Goal: Task Accomplishment & Management: Use online tool/utility

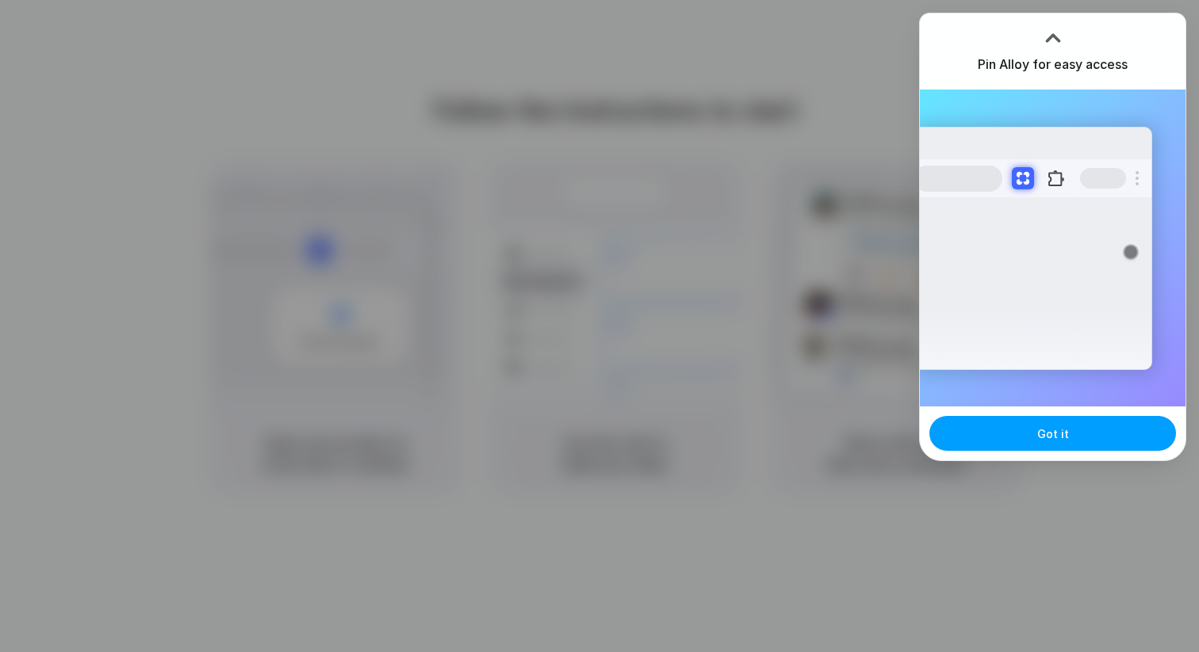
click at [1054, 438] on span "Got it" at bounding box center [1053, 434] width 32 height 17
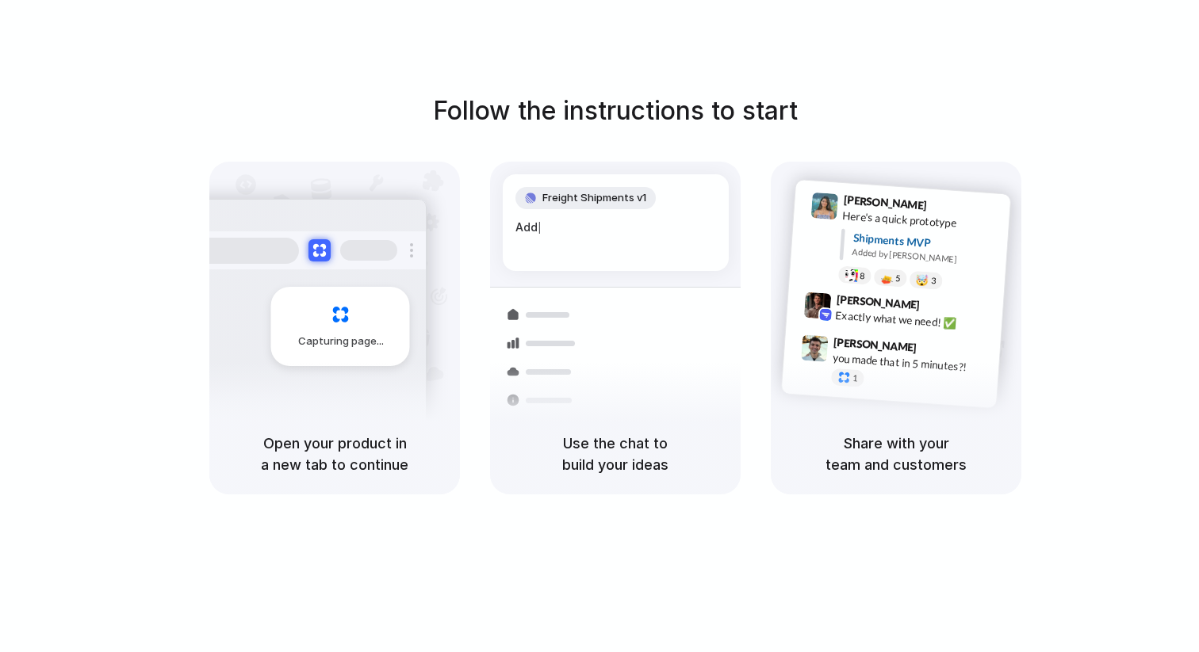
click at [1141, 161] on div "Follow the instructions to start Capturing page Open your product in a new tab …" at bounding box center [615, 293] width 1199 height 403
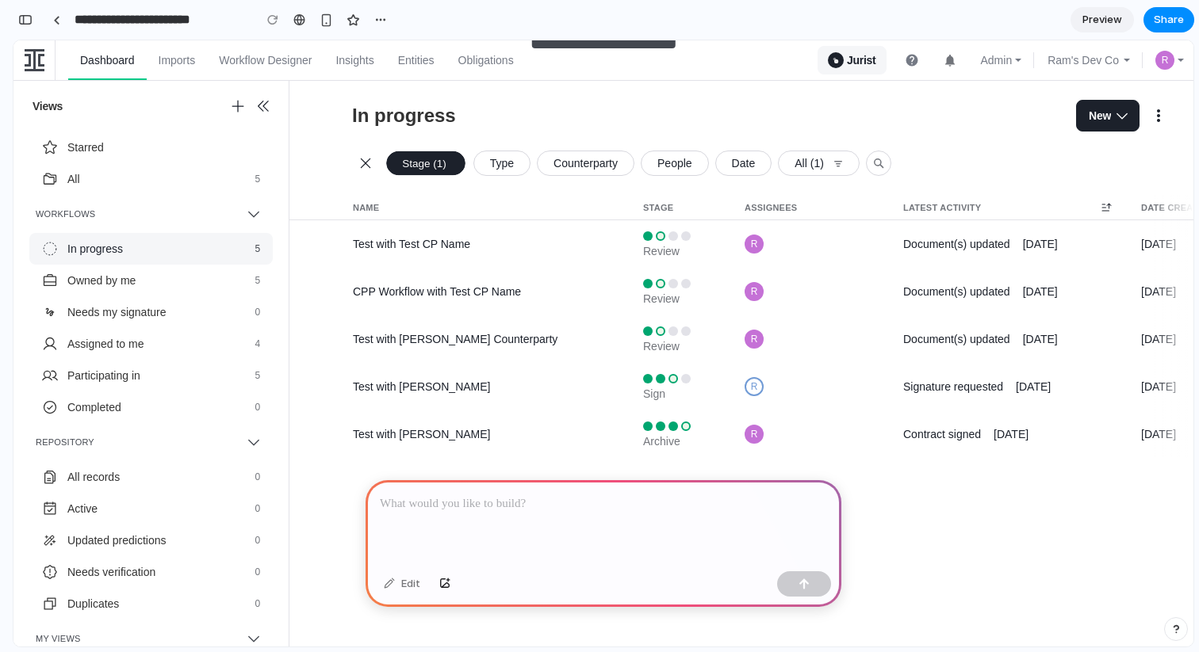
click at [907, 499] on div "Select all Name Manage Name column Stage Manage Stage column Assignees Manage A…" at bounding box center [741, 421] width 904 height 453
click at [681, 245] on div "Review" at bounding box center [668, 251] width 51 height 14
click at [685, 245] on div "Review" at bounding box center [668, 251] width 51 height 14
click at [824, 254] on button "R" at bounding box center [804, 244] width 159 height 48
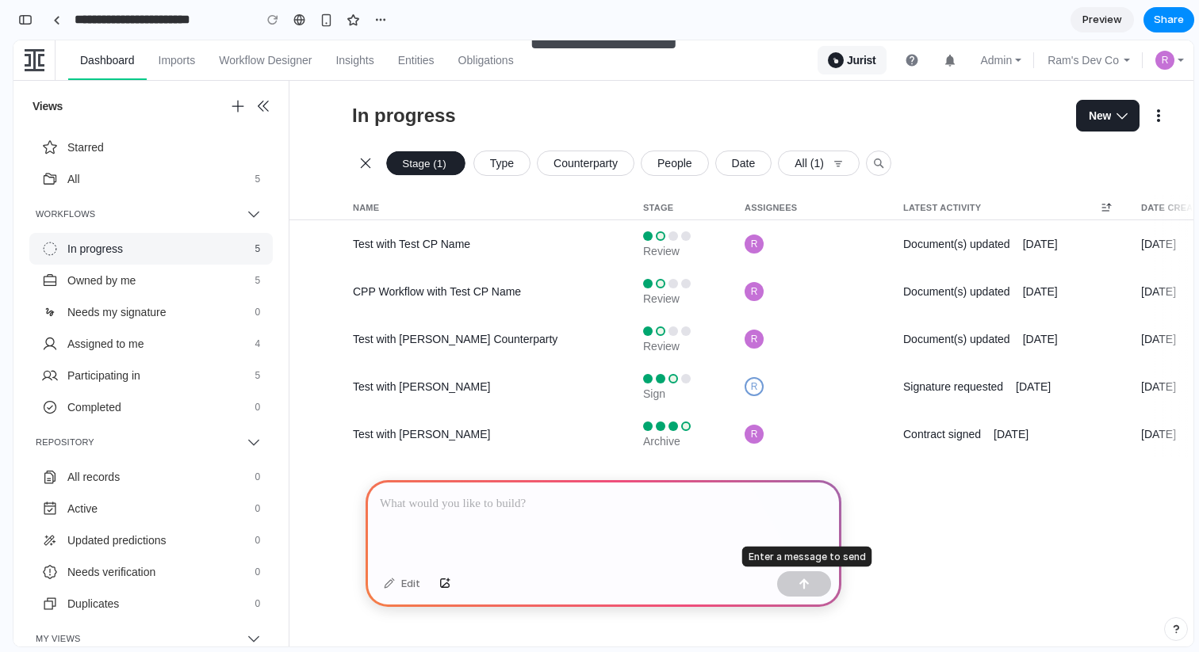
click at [794, 590] on div at bounding box center [804, 584] width 54 height 25
click at [963, 406] on button "Signature requested 2 months ago" at bounding box center [1003, 387] width 238 height 48
click at [923, 194] on div "**********" at bounding box center [603, 364] width 1180 height 566
click at [920, 48] on link "help" at bounding box center [912, 60] width 38 height 38
click at [599, 327] on div at bounding box center [599, 327] width 0 height 0
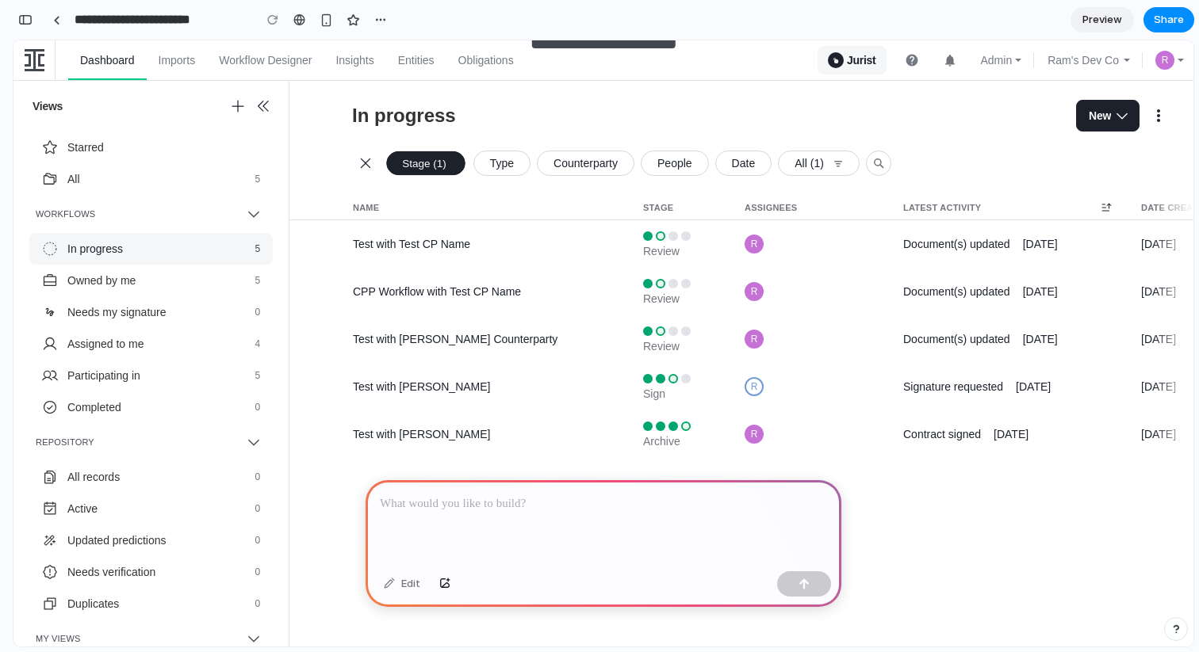
click at [678, 556] on div at bounding box center [603, 522] width 476 height 85
click at [187, 122] on div "Views Add view Hide sidebar" at bounding box center [150, 106] width 275 height 38
click at [148, 171] on button "All 5" at bounding box center [151, 179] width 218 height 32
click at [424, 502] on p at bounding box center [603, 504] width 447 height 19
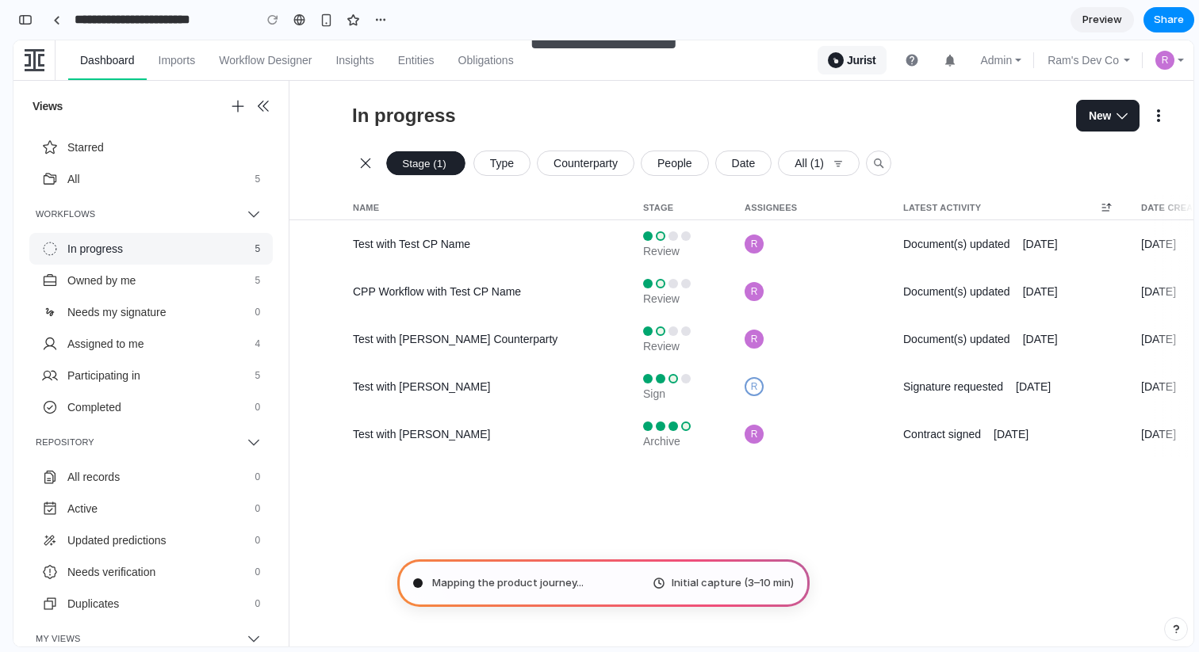
click at [818, 514] on div "Select all Name Manage Name column Stage Manage Stage column Assignees Manage A…" at bounding box center [741, 421] width 904 height 453
click at [741, 224] on button "R" at bounding box center [804, 244] width 159 height 48
click at [719, 241] on div "Review" at bounding box center [674, 244] width 101 height 29
drag, startPoint x: 719, startPoint y: 241, endPoint x: 445, endPoint y: 241, distance: 274.3
click at [445, 241] on div "Test with Test CP Name Review R Document(s) updated 6 days ago Sep 17, 2025" at bounding box center [803, 244] width 914 height 48
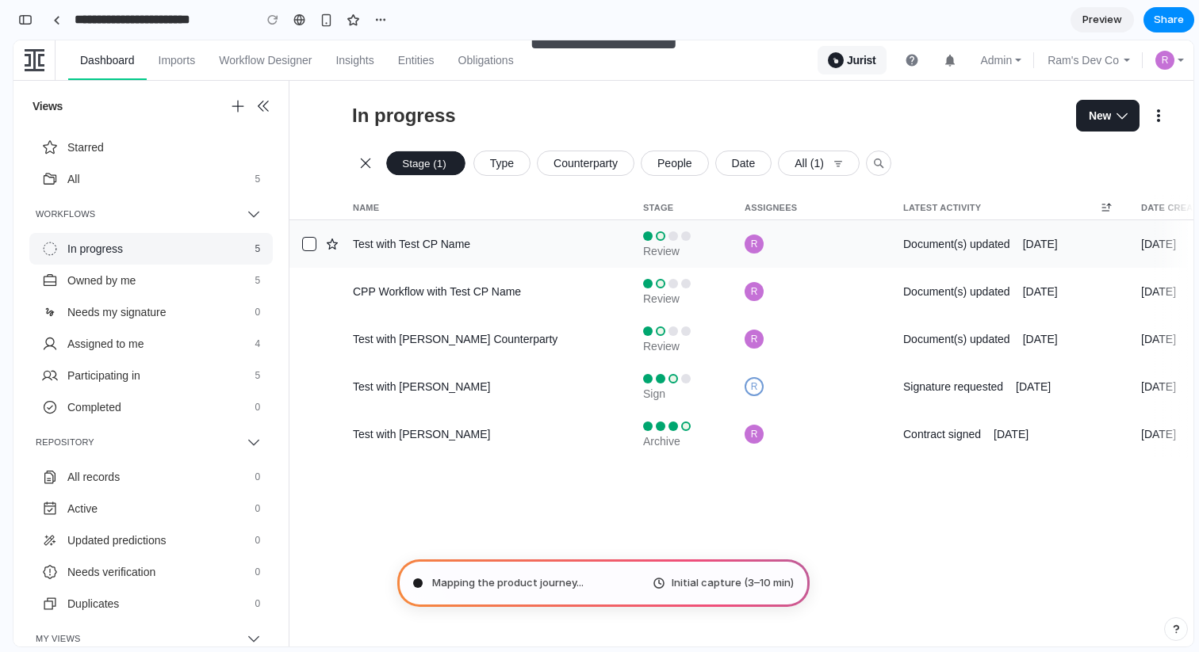
click at [313, 243] on div at bounding box center [309, 244] width 14 height 14
click at [591, 251] on div "Test with Test CP Name" at bounding box center [485, 244] width 265 height 16
click at [927, 256] on button "Document(s) updated 6 days ago" at bounding box center [1003, 244] width 238 height 48
click at [433, 243] on div "Test with Test CP Name" at bounding box center [485, 244] width 265 height 16
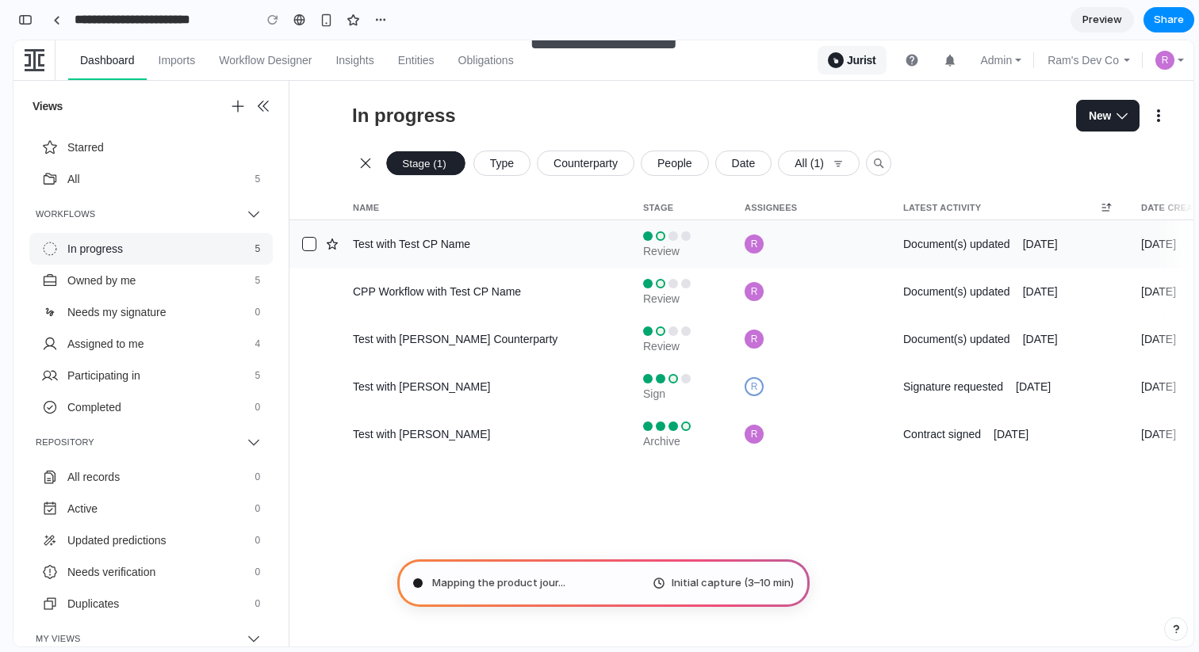
click at [433, 243] on div "Test with Test CP Name" at bounding box center [485, 244] width 265 height 16
click at [765, 581] on span "Initial capture (3–10 min)" at bounding box center [732, 584] width 122 height 16
click at [665, 582] on div "Initial capture (3–10 min)" at bounding box center [722, 584] width 141 height 16
click at [56, 24] on div at bounding box center [56, 20] width 7 height 9
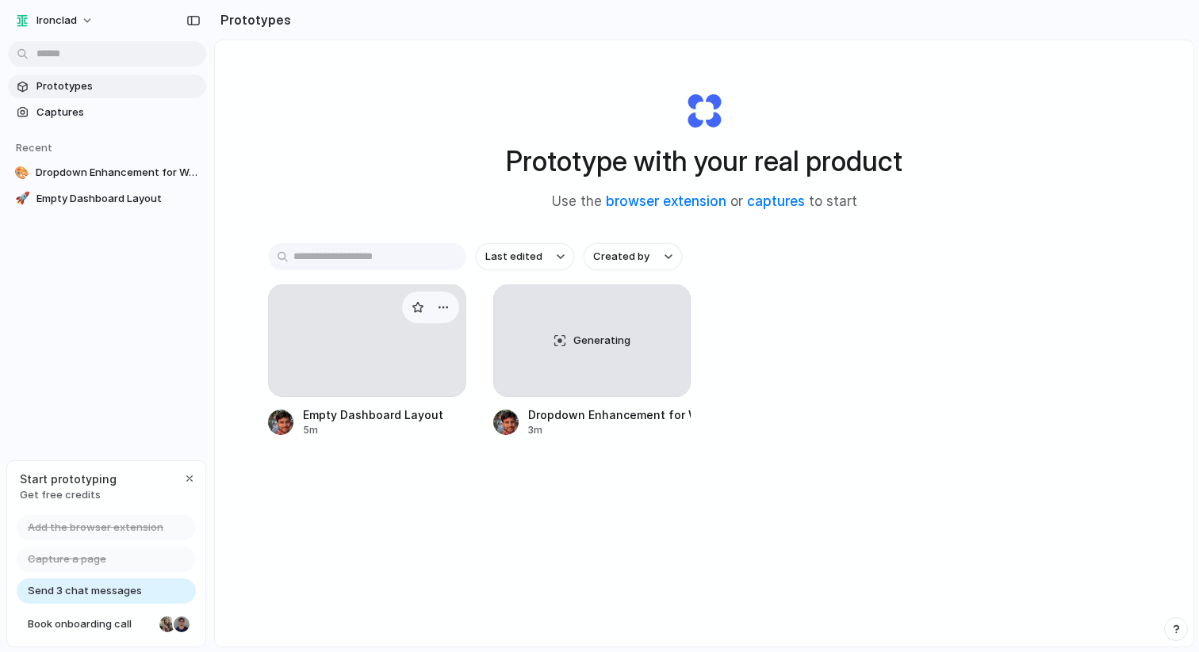
click at [336, 309] on div at bounding box center [367, 341] width 198 height 113
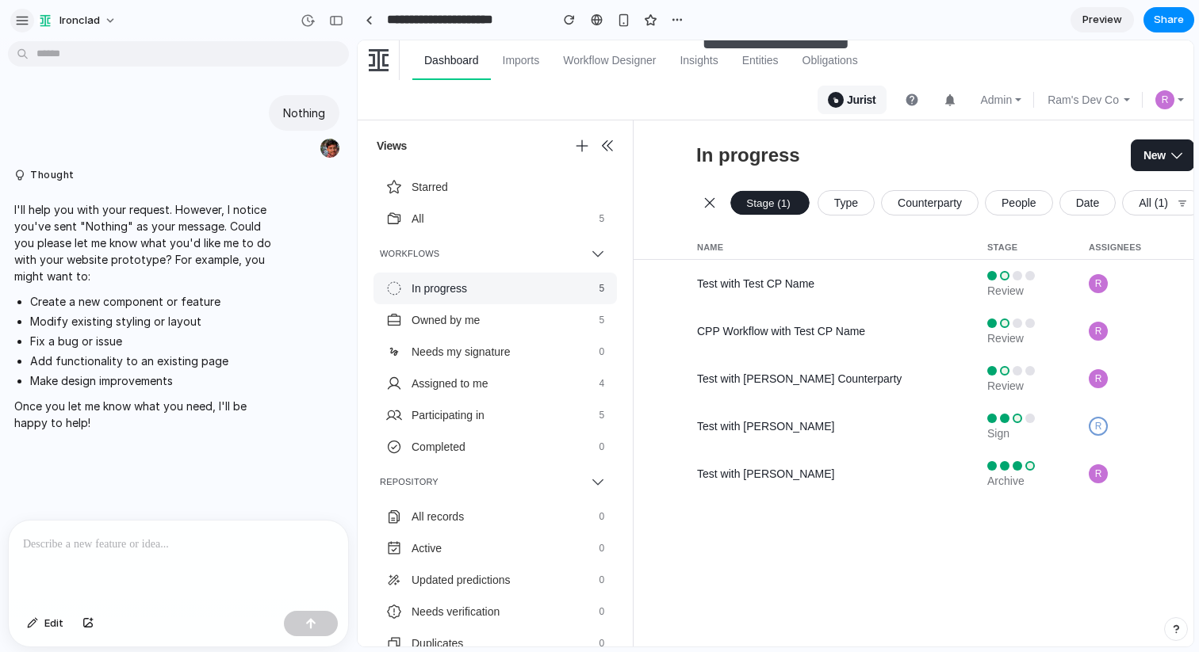
click at [25, 23] on div "button" at bounding box center [22, 20] width 14 height 14
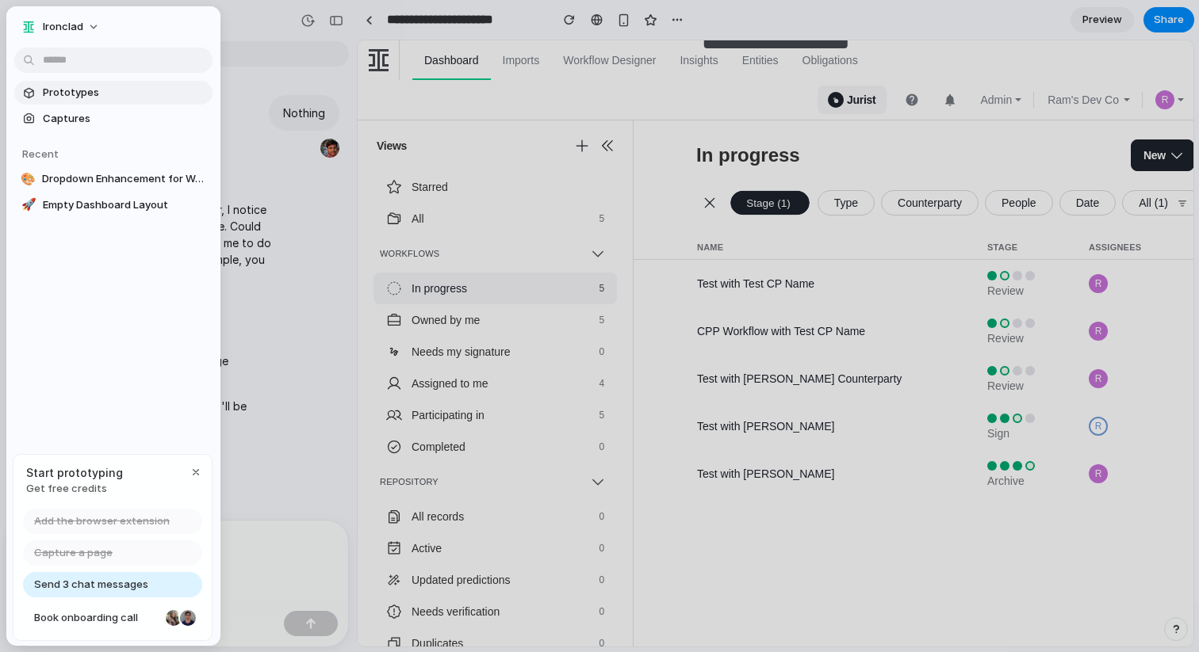
click at [98, 92] on span "Prototypes" at bounding box center [124, 93] width 163 height 16
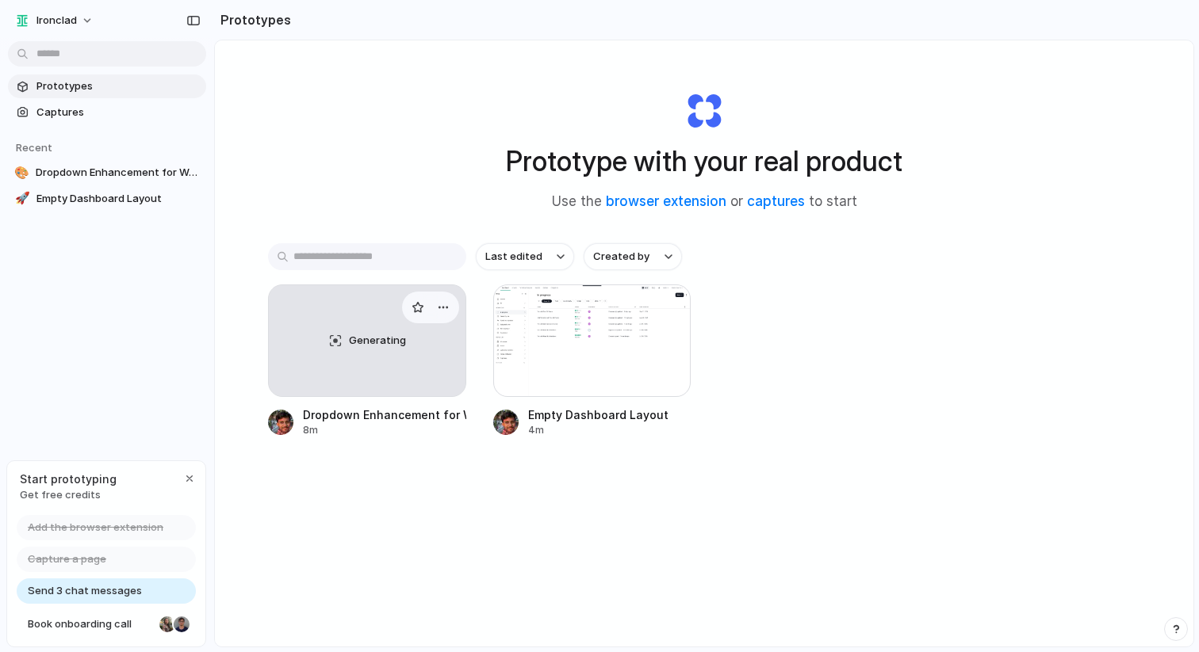
click at [392, 315] on div "Generating" at bounding box center [367, 340] width 197 height 111
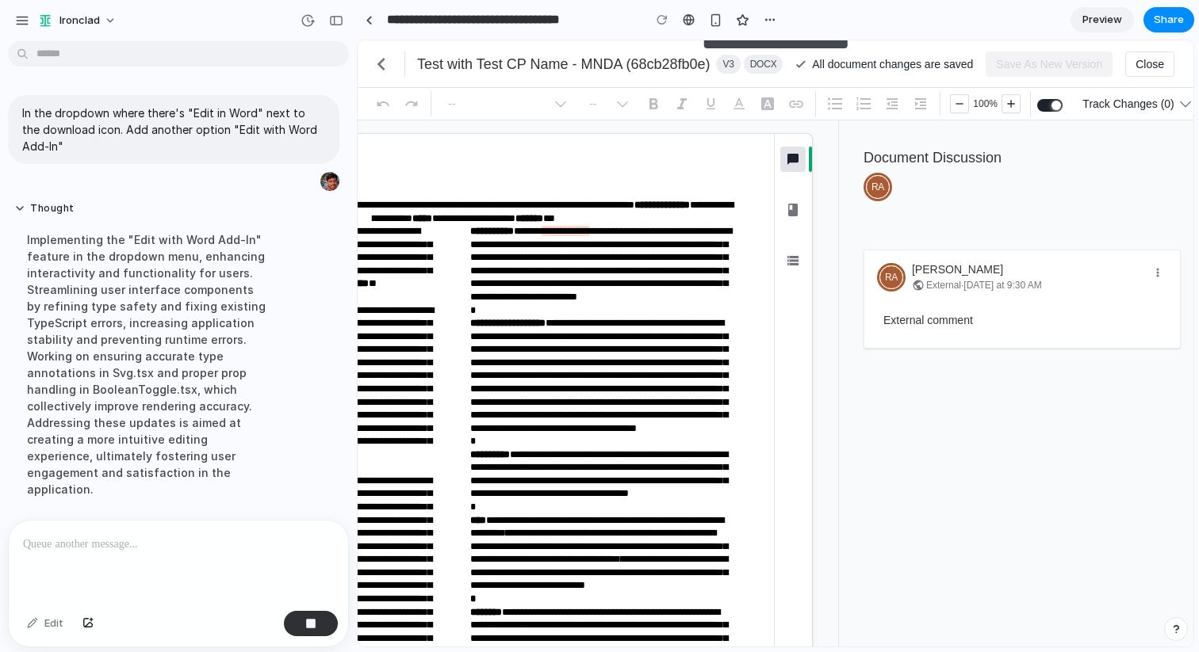
scroll to position [23, 0]
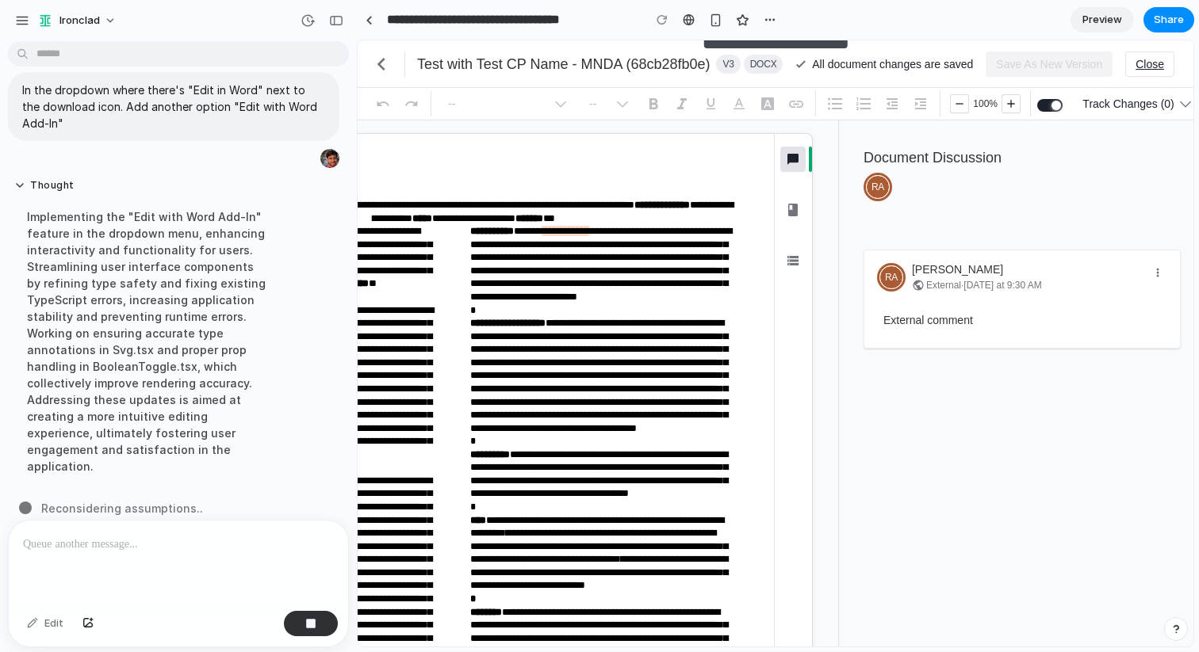
click at [1156, 63] on span "Close" at bounding box center [1149, 64] width 29 height 25
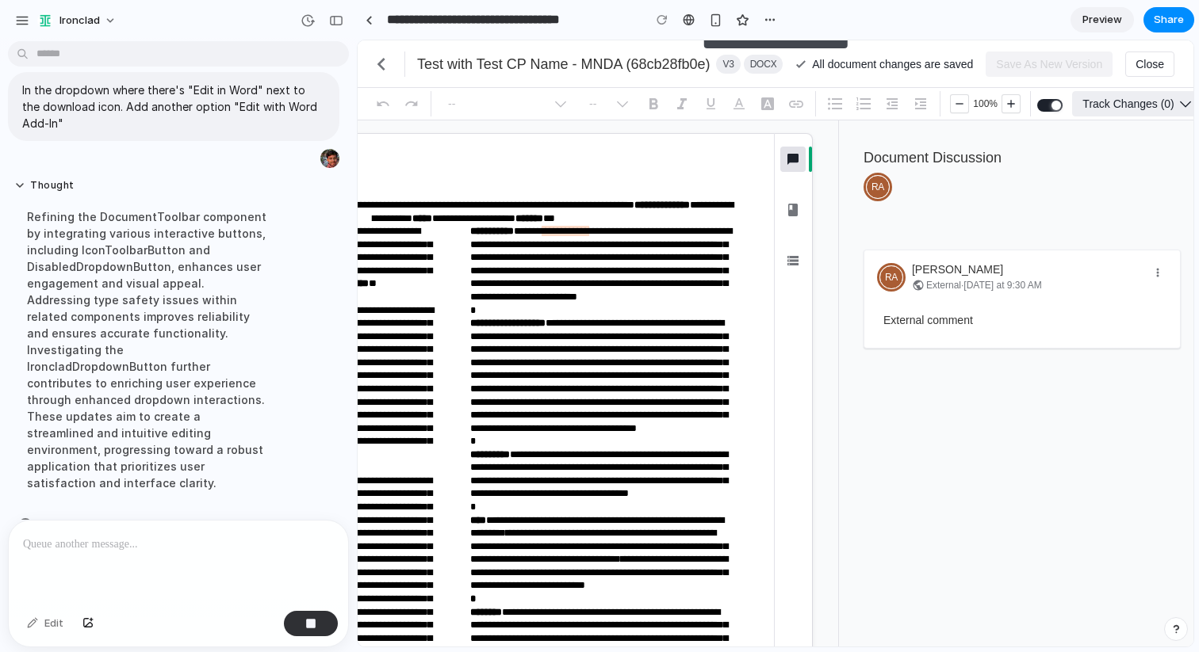
click at [1191, 105] on icon "button" at bounding box center [1185, 104] width 11 height 6
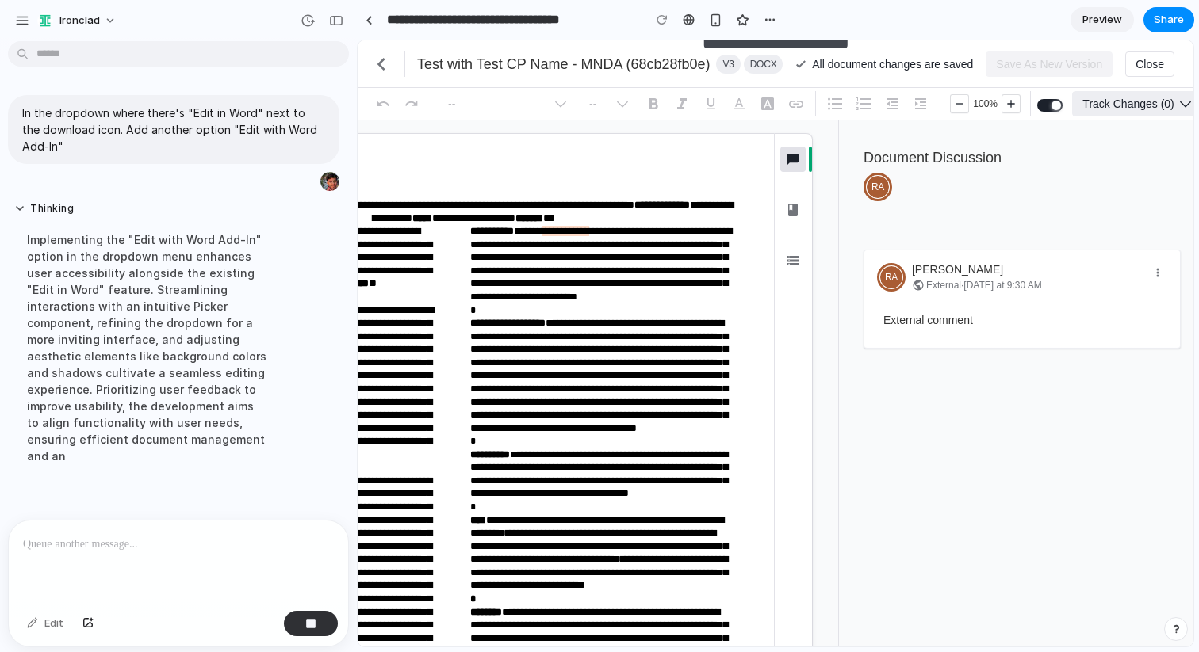
scroll to position [6, 0]
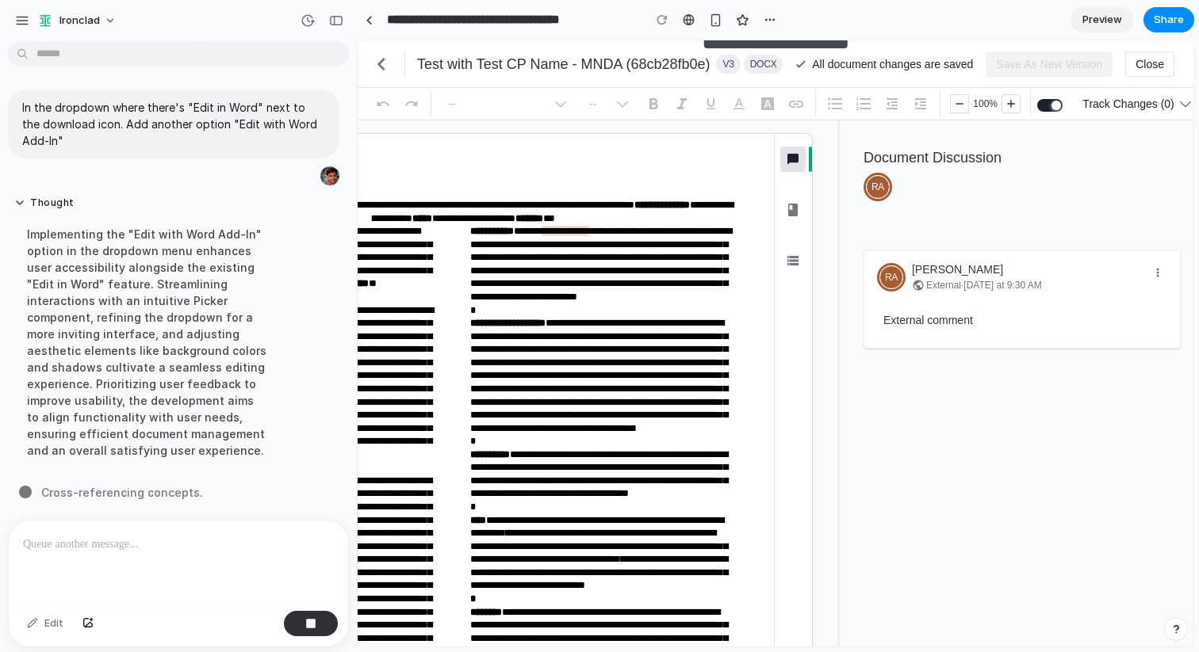
click at [750, 67] on span "DOCX" at bounding box center [763, 64] width 27 height 13
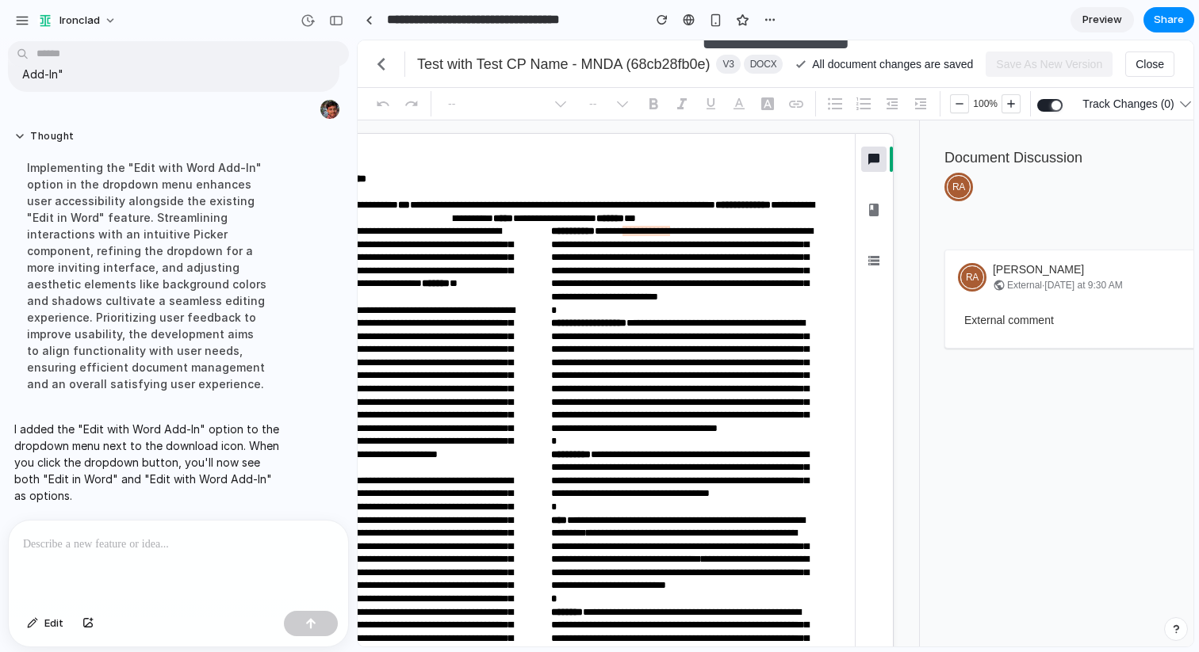
scroll to position [0, 243]
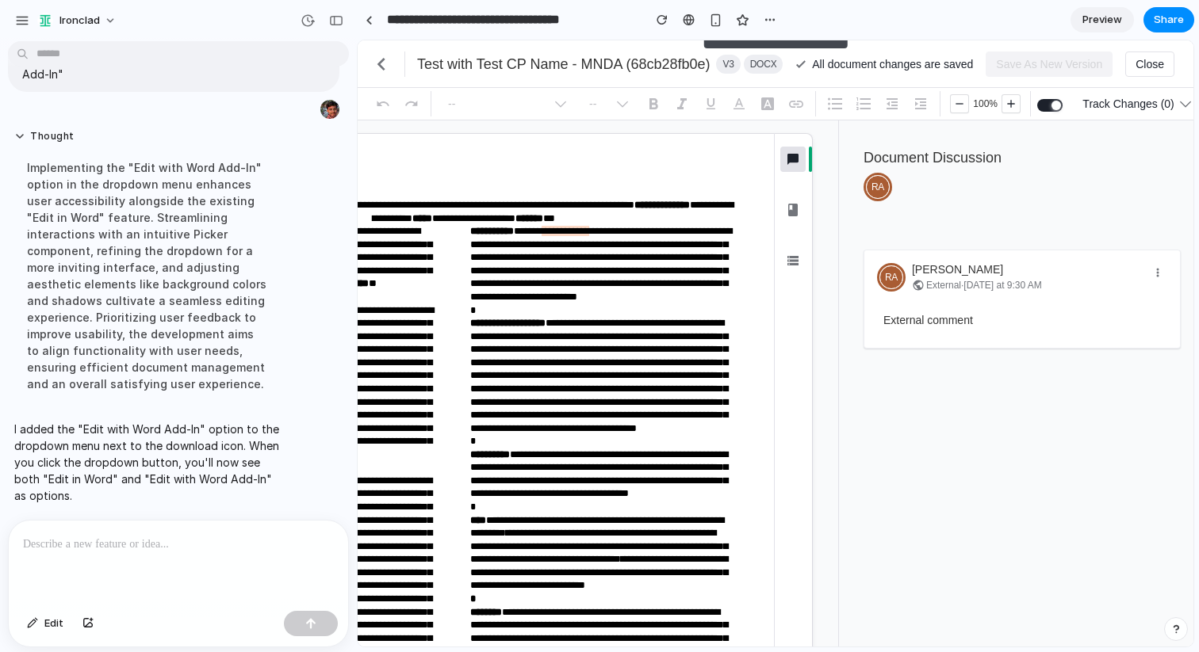
click at [1104, 18] on span "Preview" at bounding box center [1102, 20] width 40 height 16
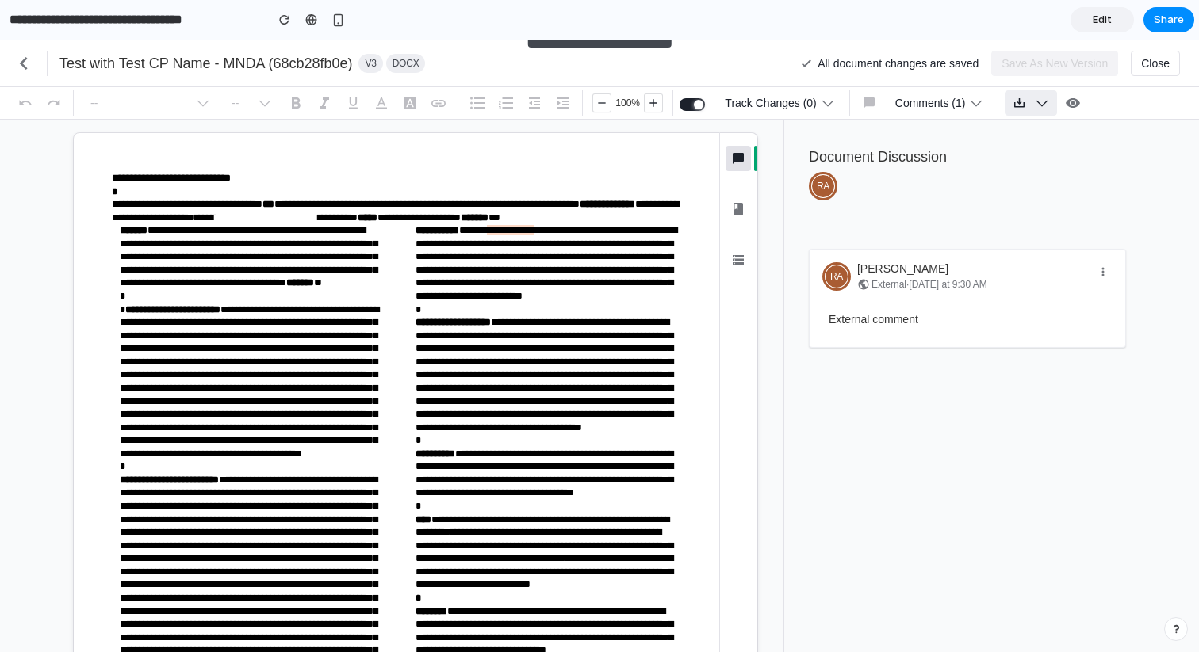
click at [1050, 107] on icon "button" at bounding box center [1042, 103] width 16 height 16
click at [1121, 151] on div "Edit in Word Edit with Word Add-In" at bounding box center [599, 346] width 1199 height 613
click at [1050, 109] on icon "button" at bounding box center [1042, 103] width 16 height 16
click at [1130, 147] on div "Edit in Word Edit with Word Add-In" at bounding box center [599, 346] width 1199 height 613
click at [1050, 95] on icon "button" at bounding box center [1042, 103] width 16 height 16
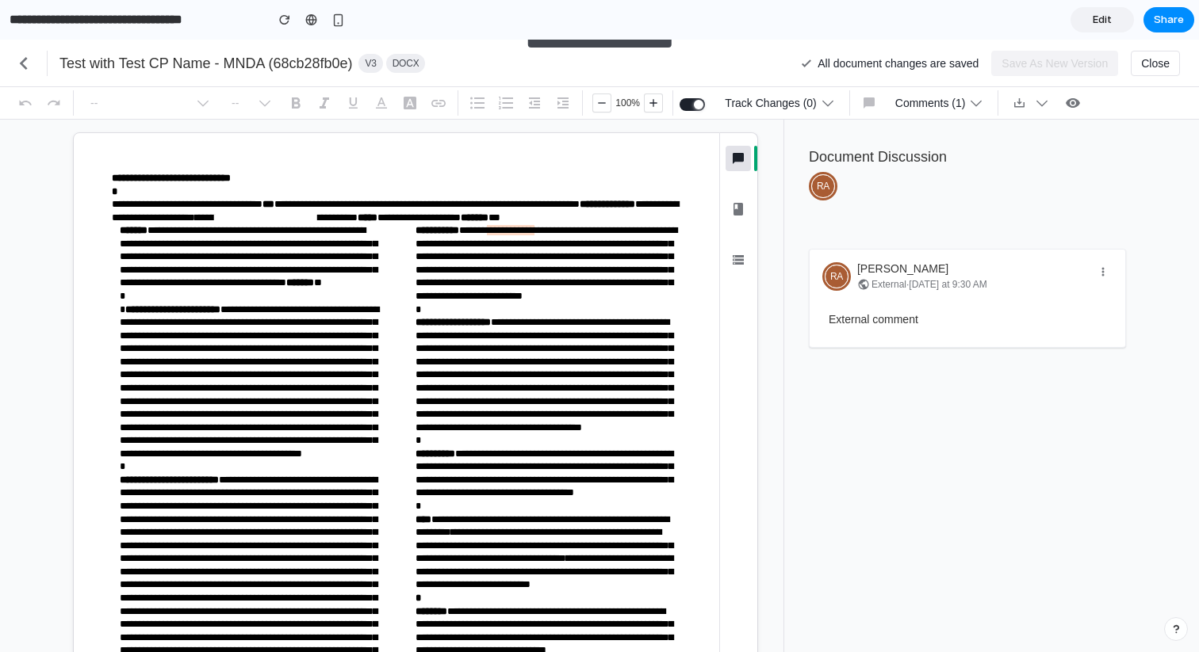
click at [18, 65] on div "Edit in Word Edit with Word Add-In" at bounding box center [599, 346] width 1199 height 613
click at [18, 65] on icon "chevron_left" at bounding box center [23, 63] width 25 height 25
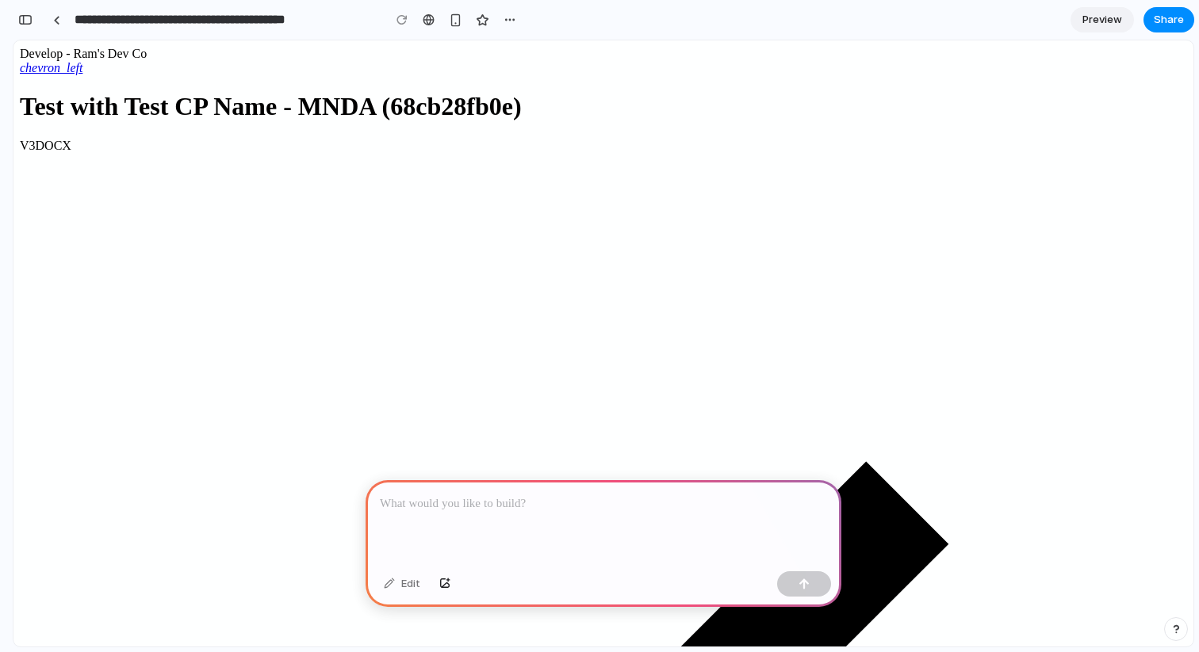
click at [551, 489] on div at bounding box center [603, 522] width 476 height 85
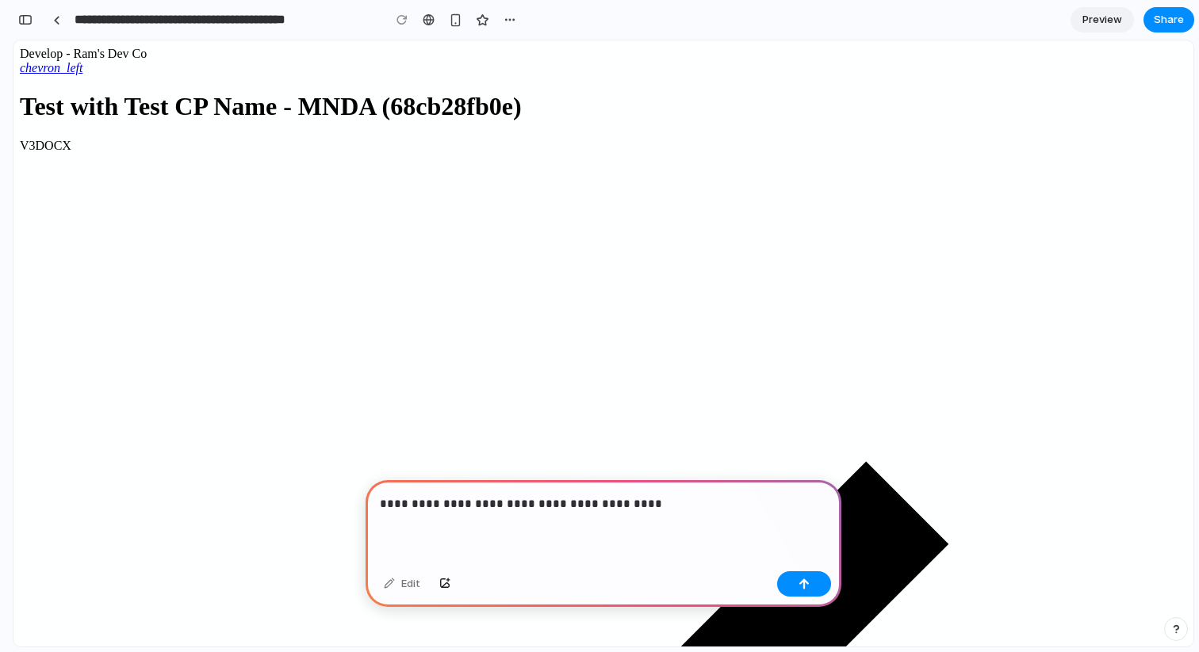
click at [638, 507] on p "**********" at bounding box center [603, 504] width 447 height 19
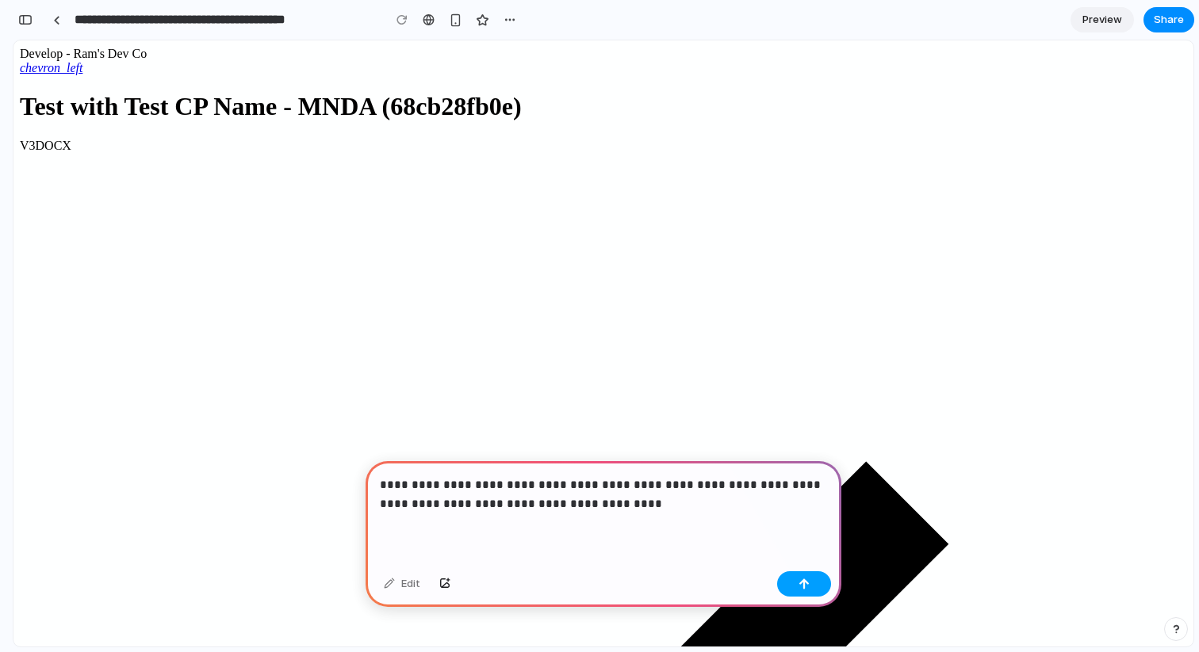
click at [809, 593] on button "button" at bounding box center [804, 584] width 54 height 25
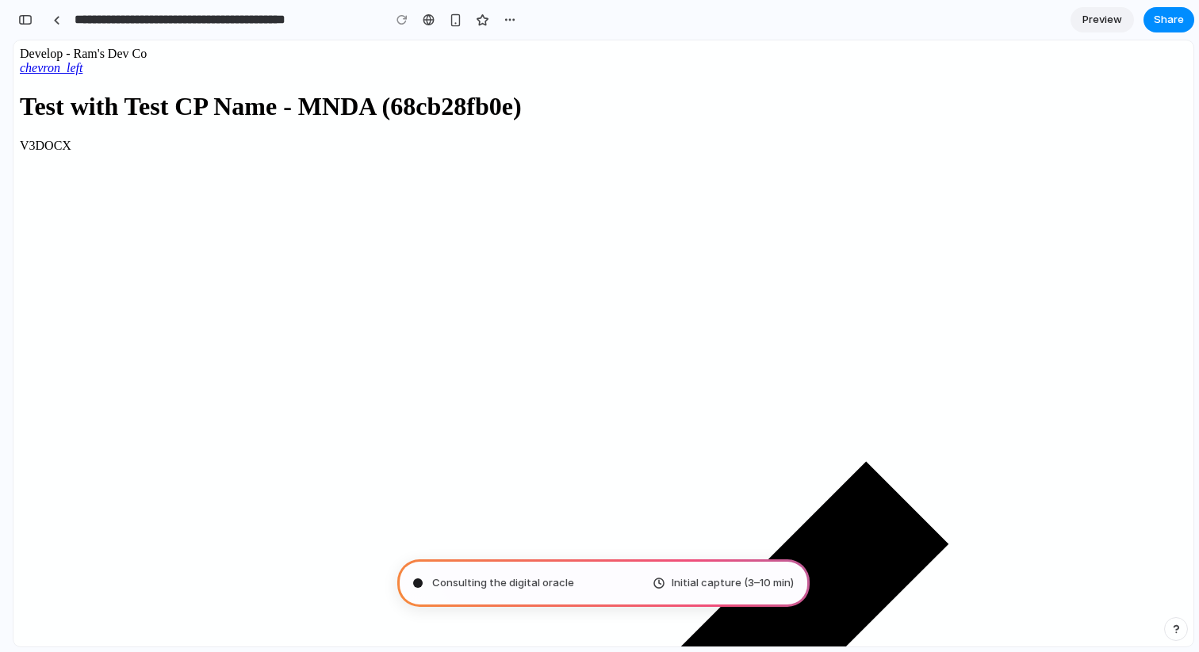
type input "**********"
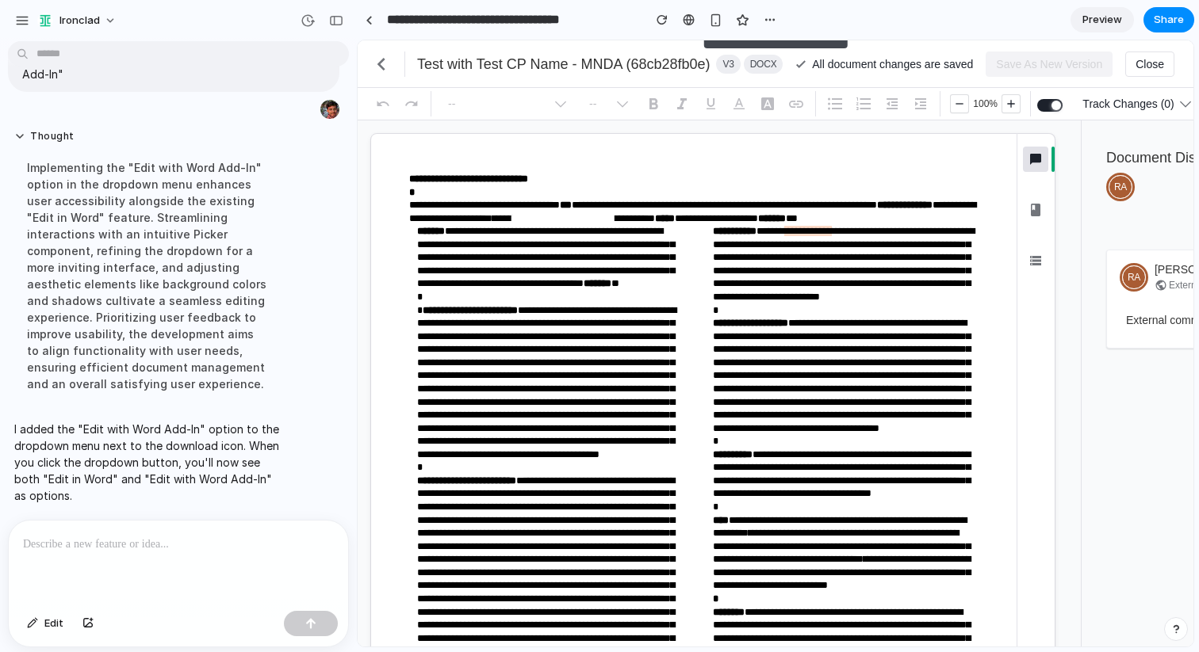
click at [100, 548] on p at bounding box center [178, 544] width 311 height 19
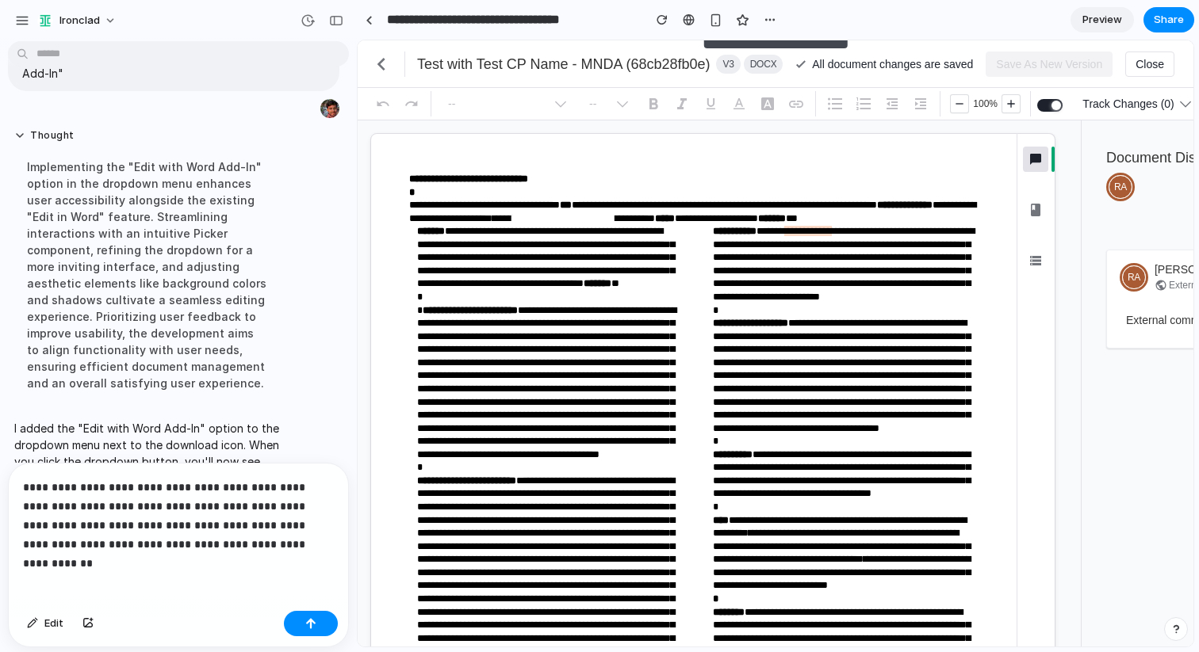
click at [304, 609] on div "Edit" at bounding box center [178, 626] width 339 height 42
click at [304, 615] on button "button" at bounding box center [311, 623] width 54 height 25
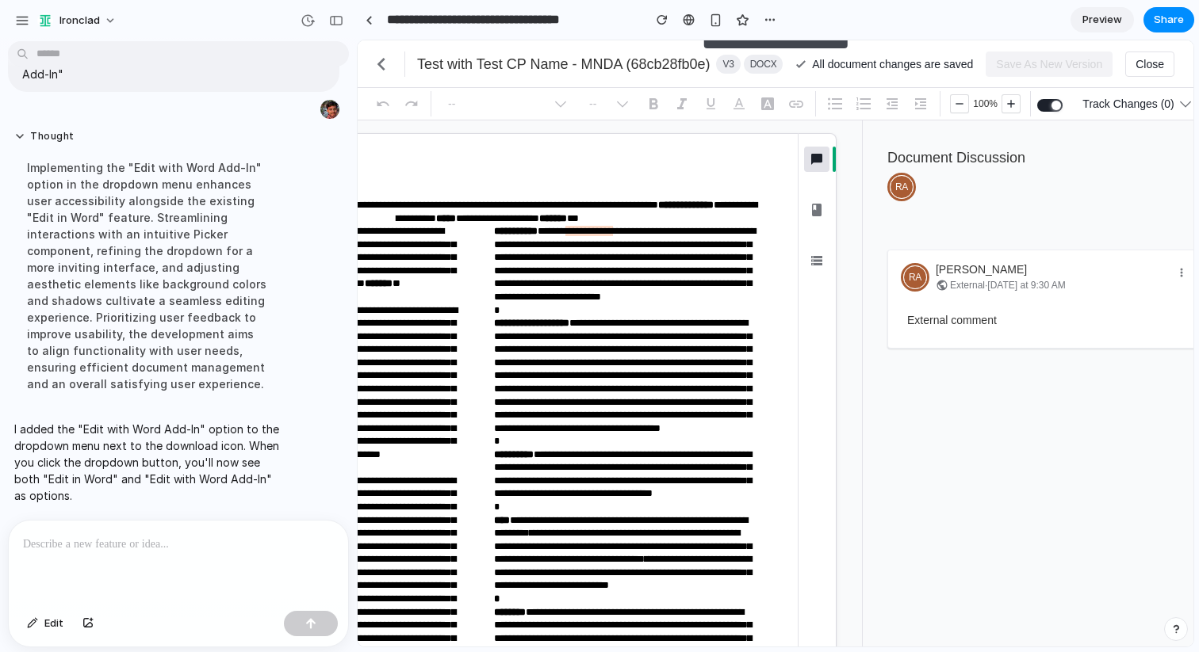
scroll to position [0, 243]
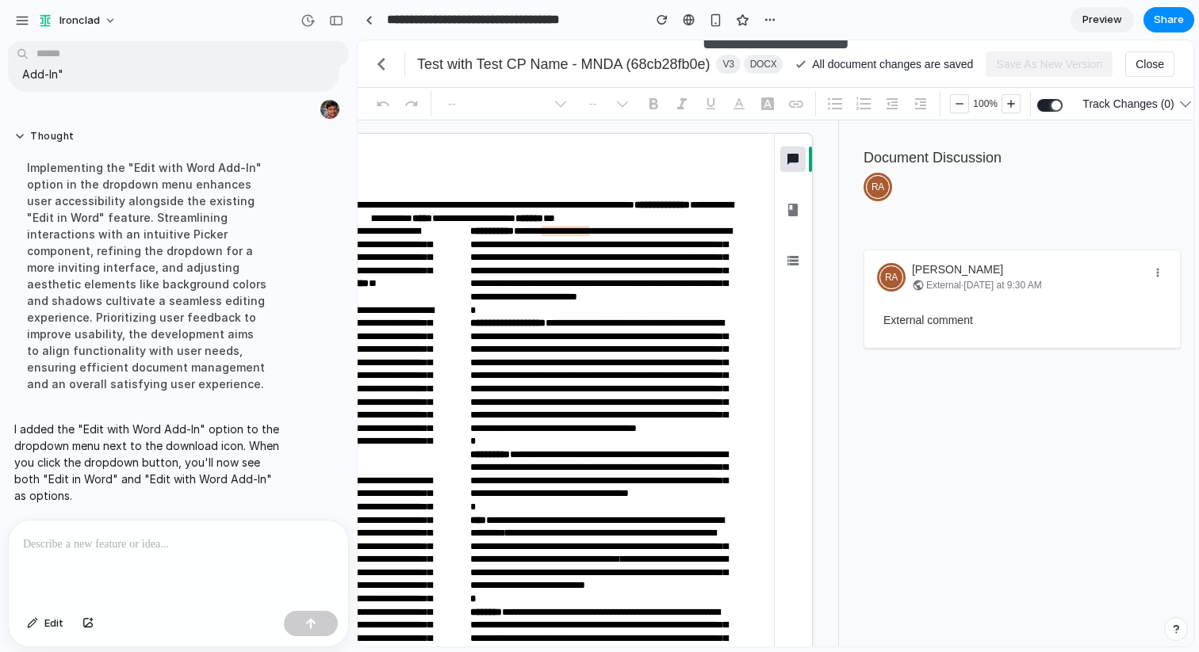
click at [130, 536] on p at bounding box center [178, 544] width 311 height 19
click at [40, 86] on div "In the dropdown where there's "Edit in Word" next to the download icon. Add ano…" at bounding box center [173, 57] width 331 height 69
click at [25, 78] on p "In the dropdown where there's "Edit in Word" next to the download icon. Add ano…" at bounding box center [173, 58] width 303 height 50
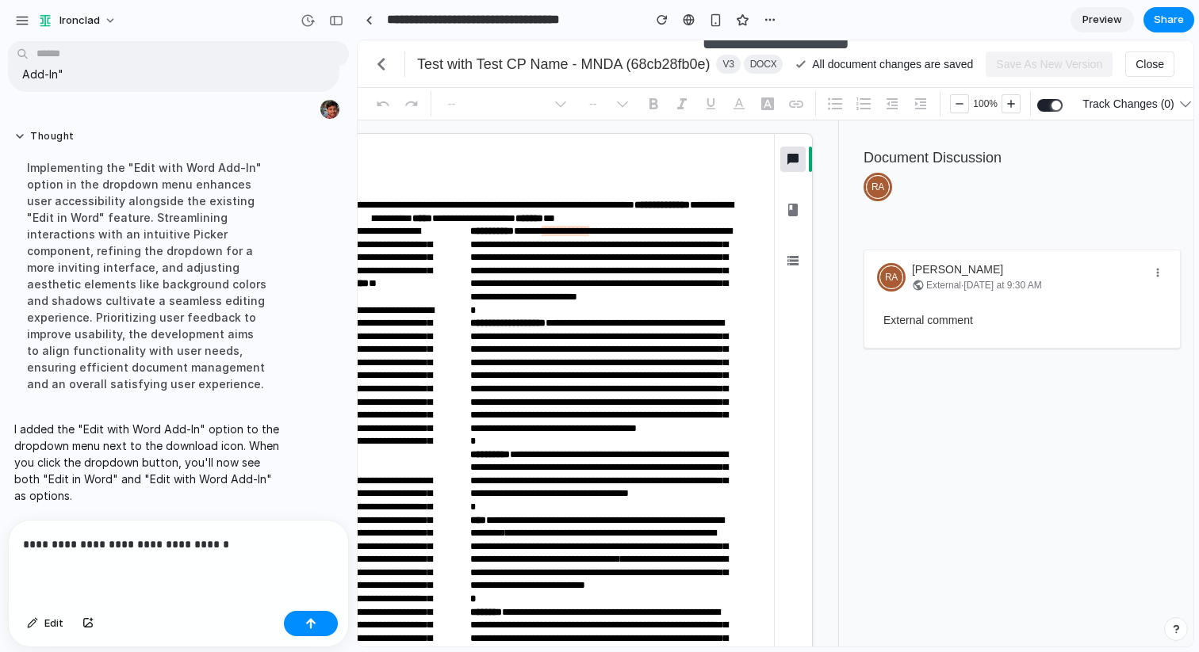
click at [203, 556] on div "**********" at bounding box center [178, 563] width 339 height 84
click at [203, 552] on p "**********" at bounding box center [178, 544] width 311 height 19
click at [35, 626] on div "button" at bounding box center [32, 624] width 11 height 10
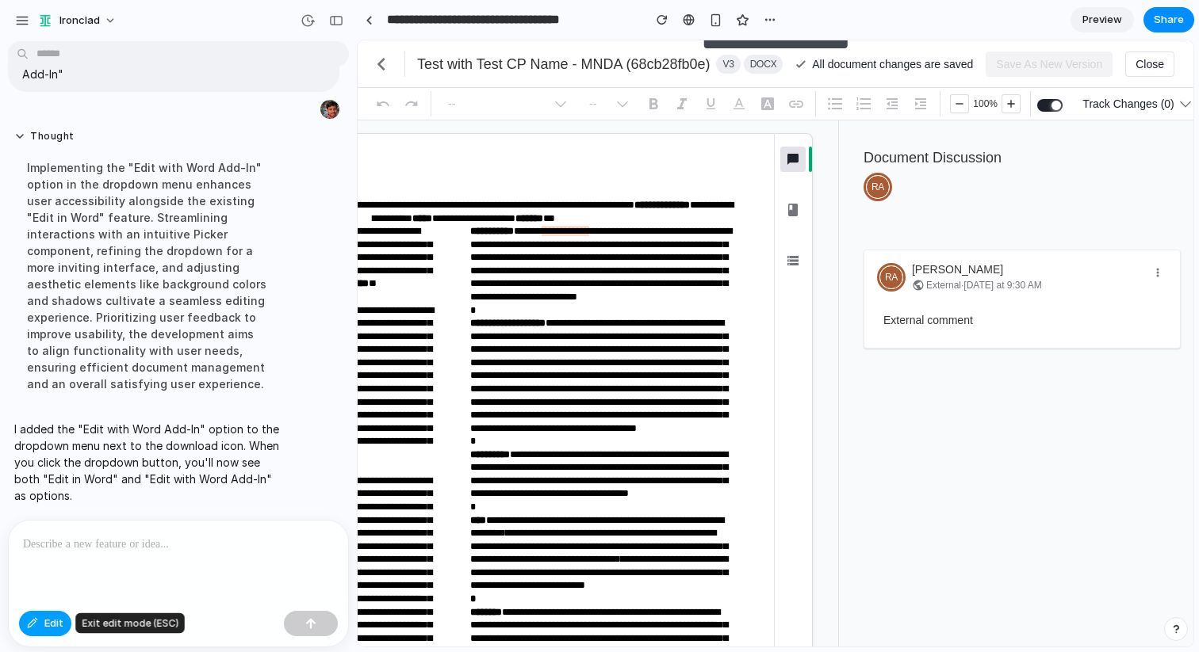
click at [40, 622] on button "Edit" at bounding box center [45, 623] width 52 height 25
click at [79, 560] on div at bounding box center [178, 563] width 339 height 84
click at [365, 18] on div at bounding box center [368, 20] width 7 height 9
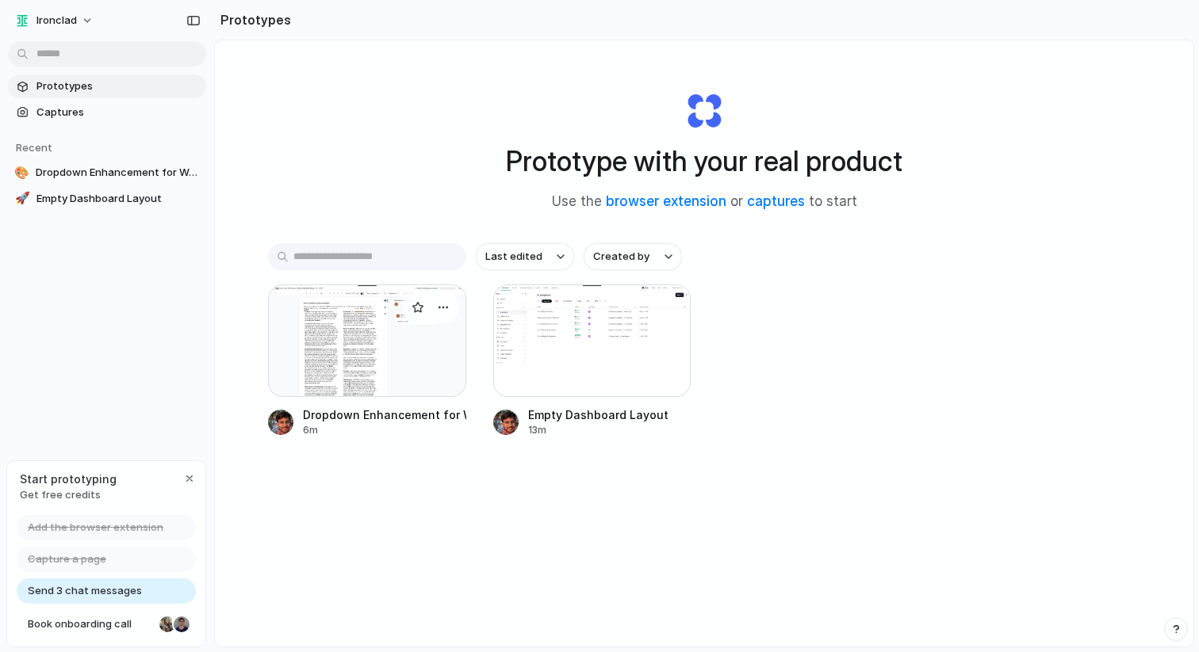
click at [373, 346] on div at bounding box center [367, 341] width 198 height 113
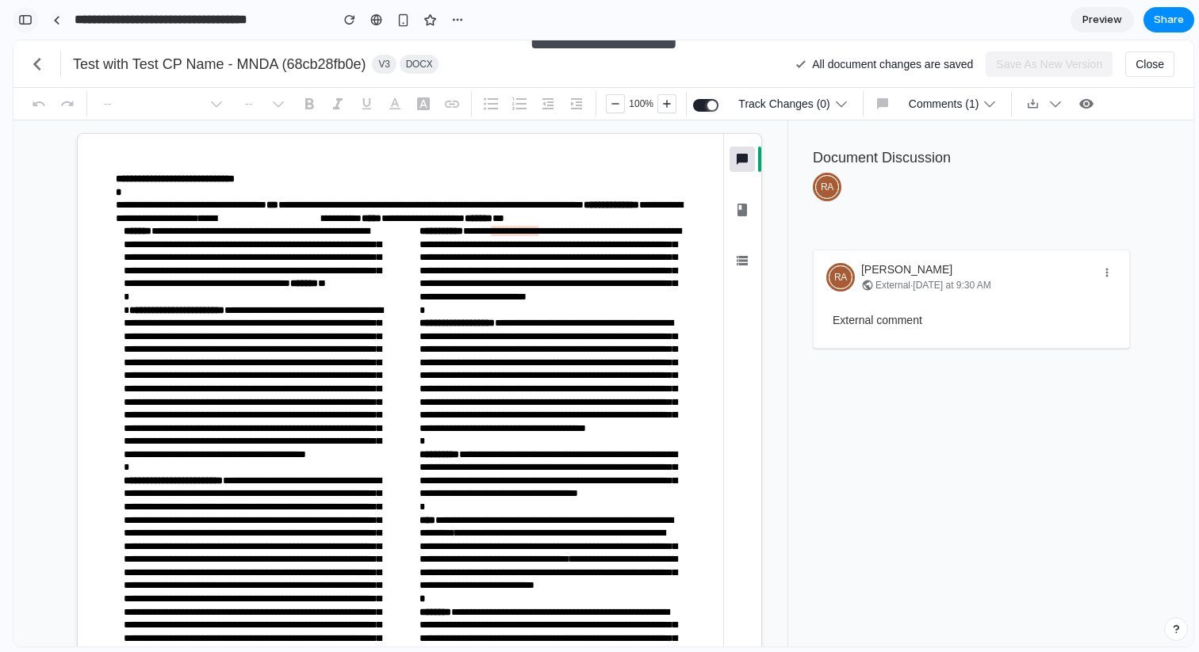
click at [25, 22] on div "button" at bounding box center [25, 19] width 14 height 11
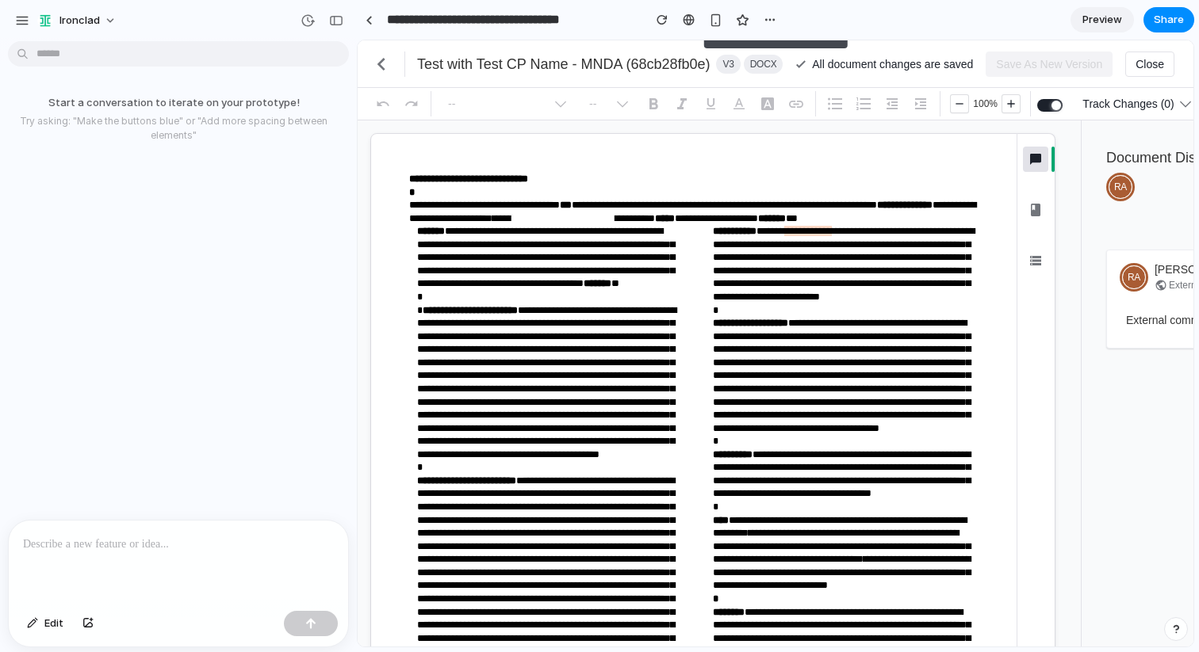
click at [81, 541] on p at bounding box center [178, 544] width 311 height 19
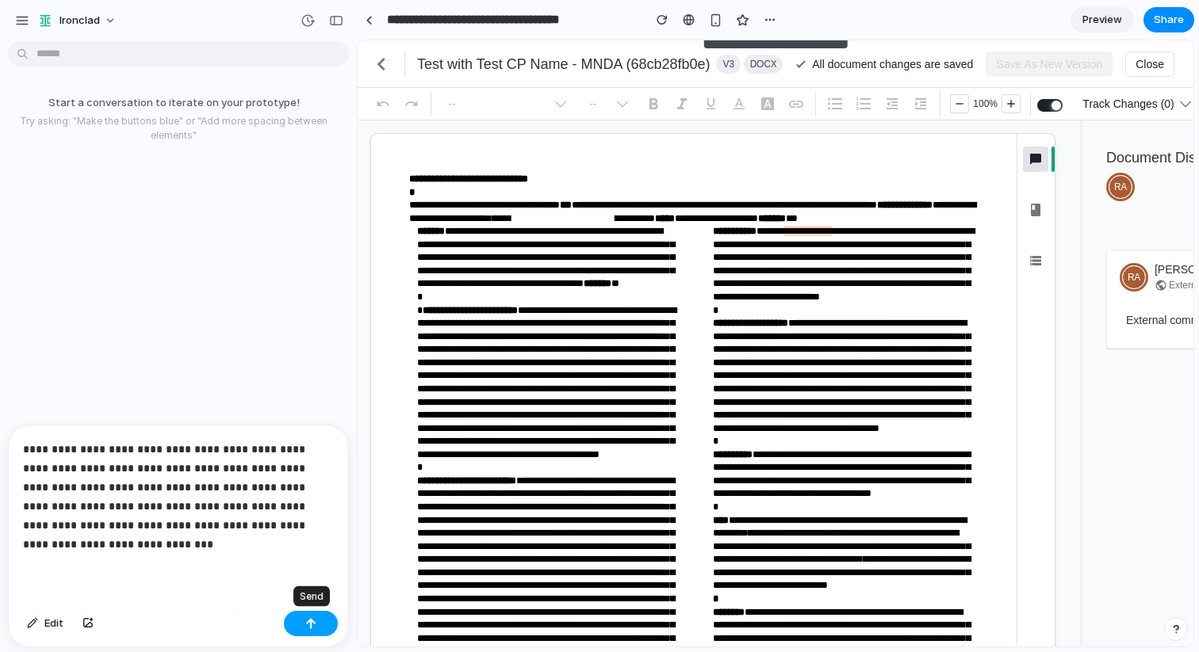
click at [308, 621] on div "button" at bounding box center [310, 623] width 11 height 11
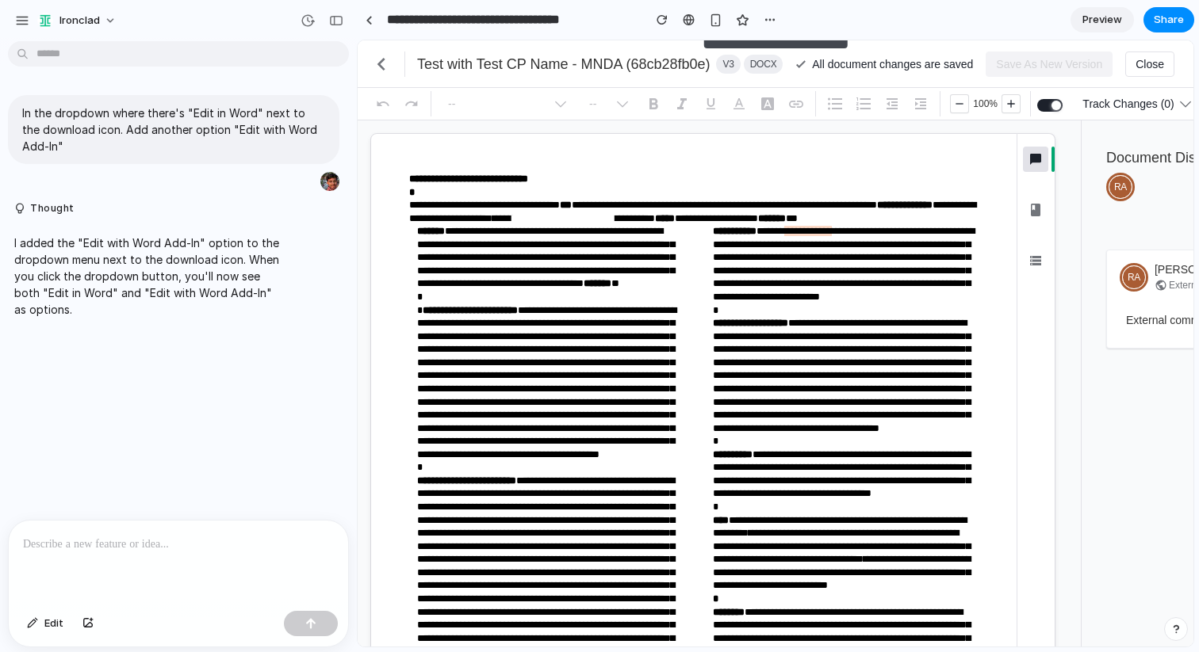
click at [169, 552] on p at bounding box center [178, 544] width 311 height 19
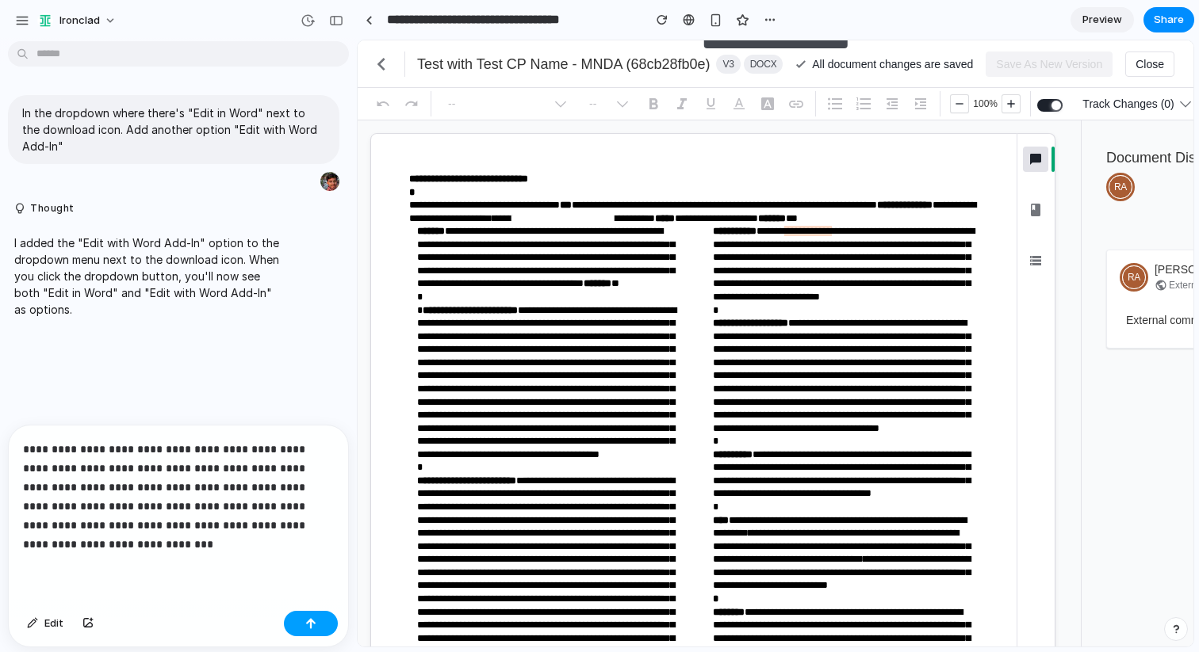
click at [320, 626] on button "button" at bounding box center [311, 623] width 54 height 25
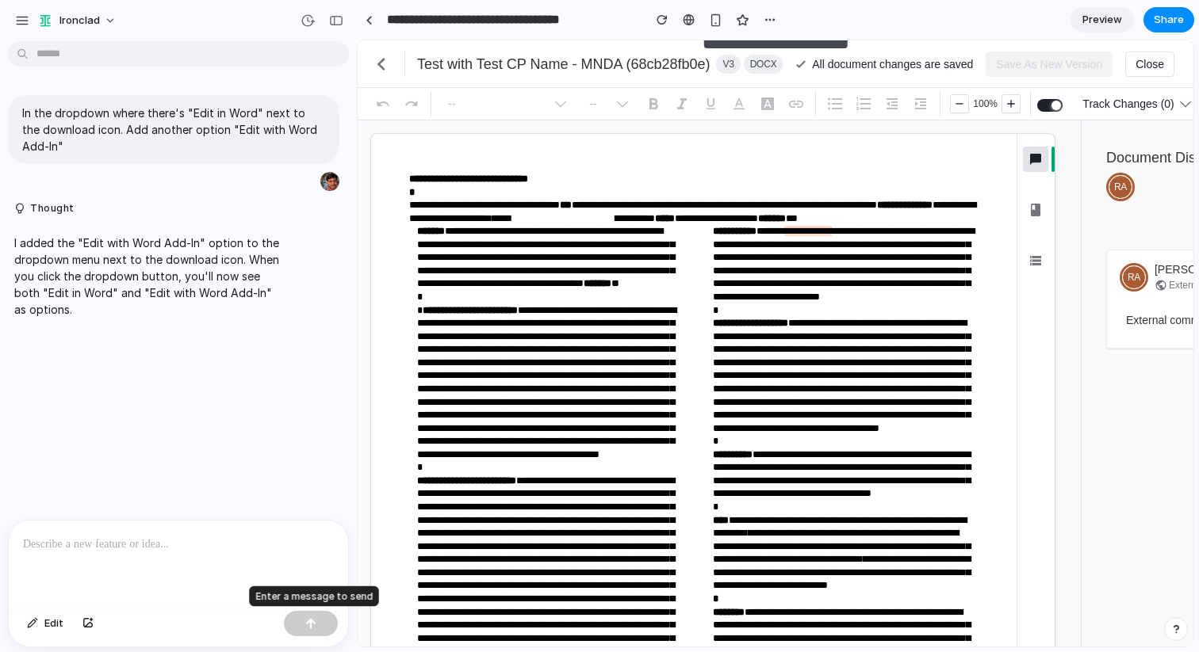
click at [320, 626] on div at bounding box center [311, 623] width 54 height 25
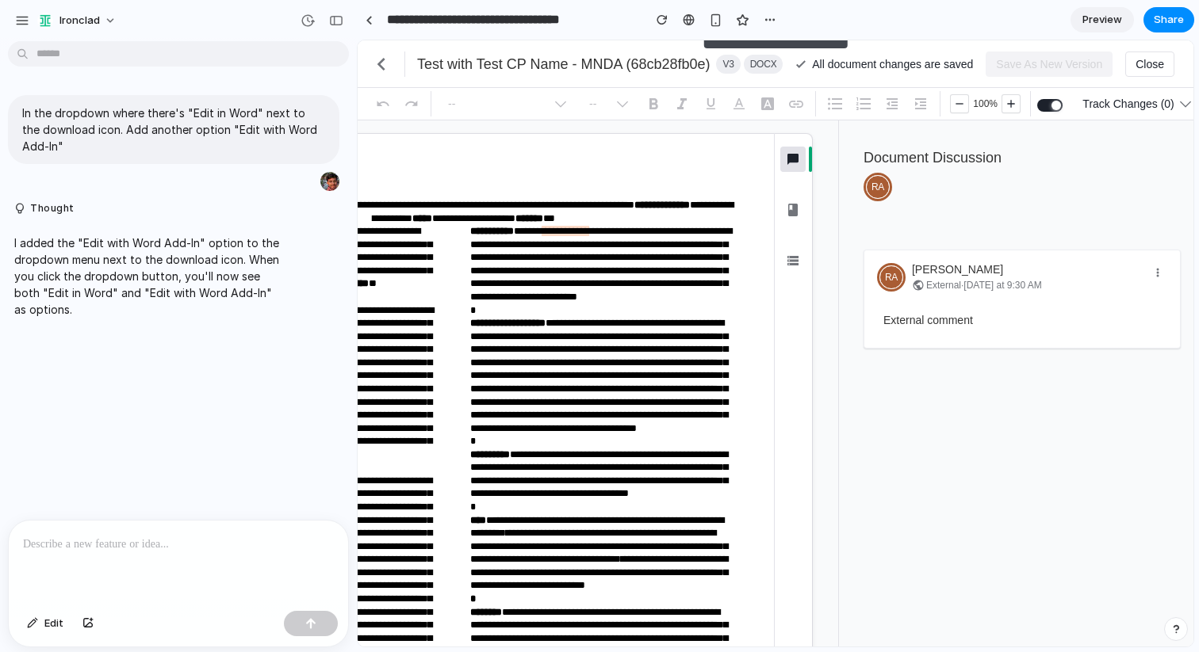
click at [1092, 17] on span "Preview" at bounding box center [1102, 20] width 40 height 16
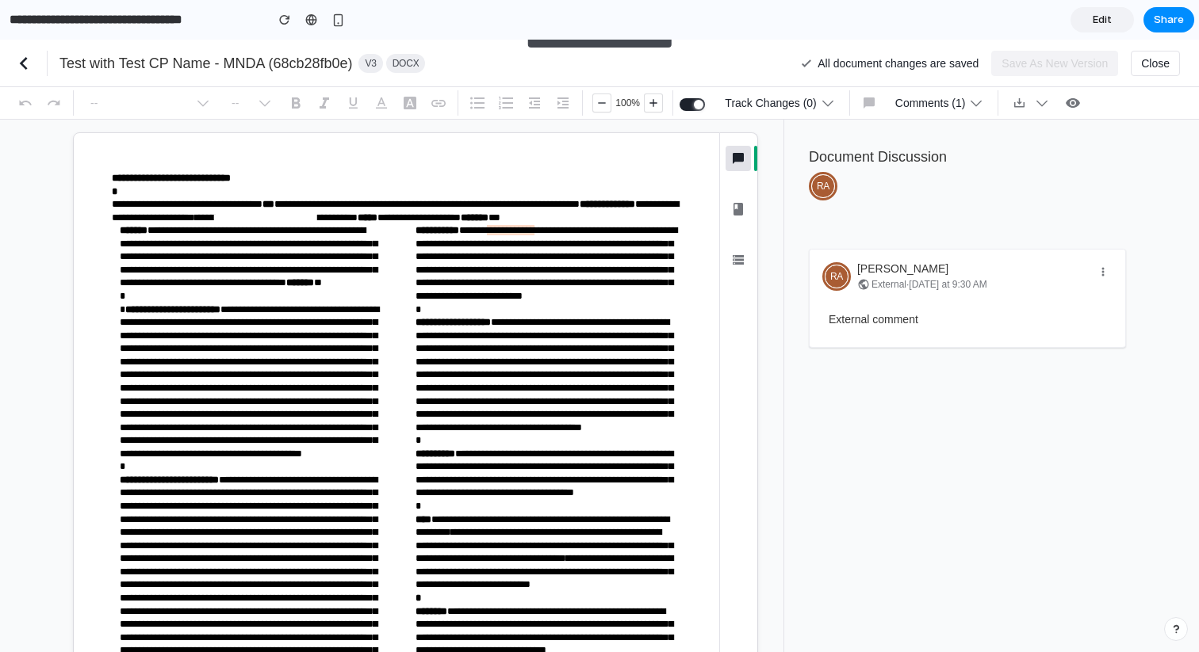
click at [25, 63] on icon "chevron_left" at bounding box center [23, 63] width 25 height 25
click at [17, 54] on icon "chevron_left" at bounding box center [23, 63] width 25 height 25
click at [120, 15] on input "**********" at bounding box center [133, 20] width 254 height 29
click at [175, 33] on input "**********" at bounding box center [133, 20] width 254 height 29
click at [193, 21] on input "**********" at bounding box center [133, 20] width 254 height 29
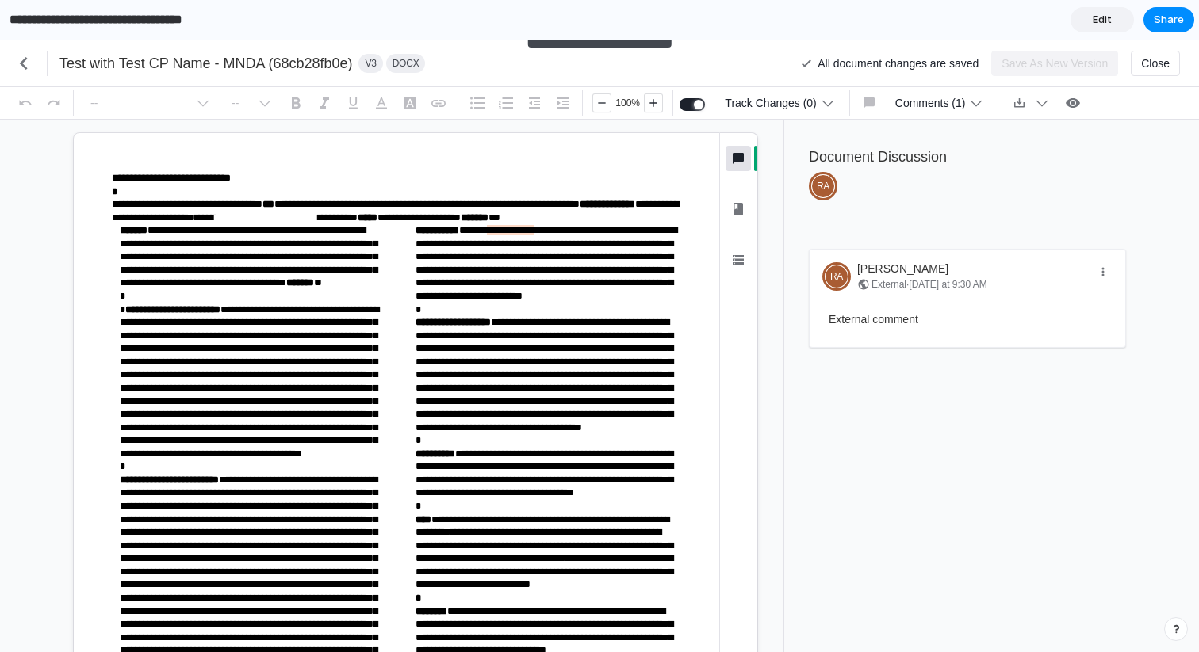
click at [1107, 21] on span "Edit" at bounding box center [1101, 20] width 19 height 16
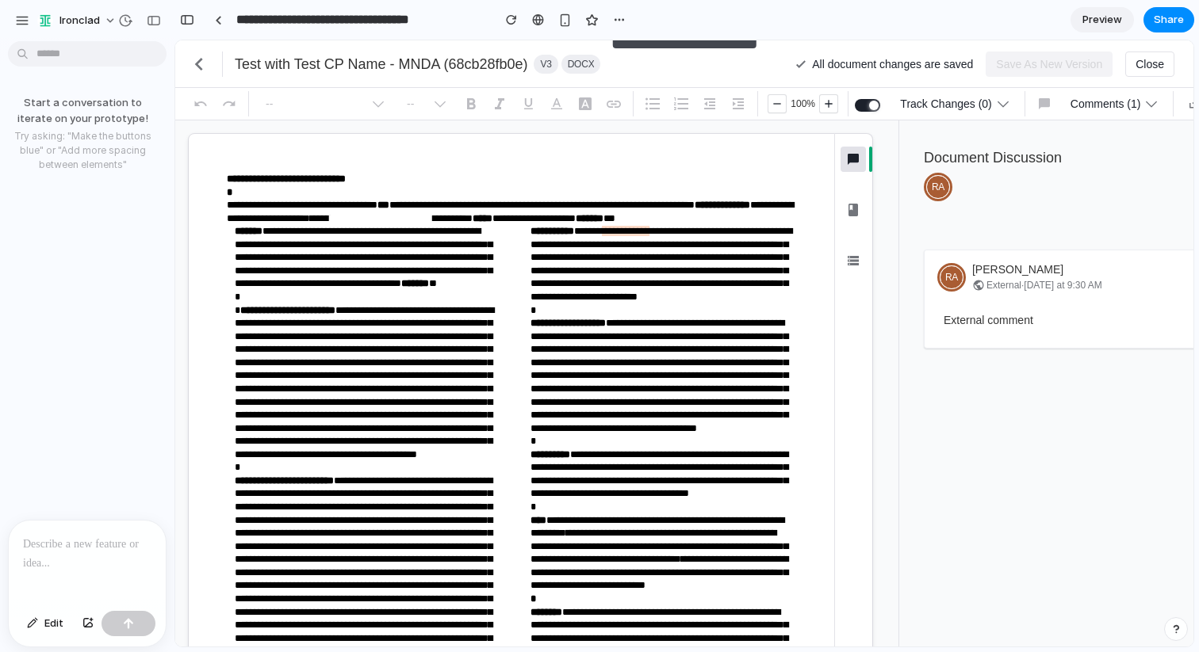
click at [44, 542] on p at bounding box center [87, 544] width 128 height 19
click at [51, 542] on p at bounding box center [87, 544] width 128 height 19
click at [18, 21] on div "button" at bounding box center [22, 20] width 14 height 14
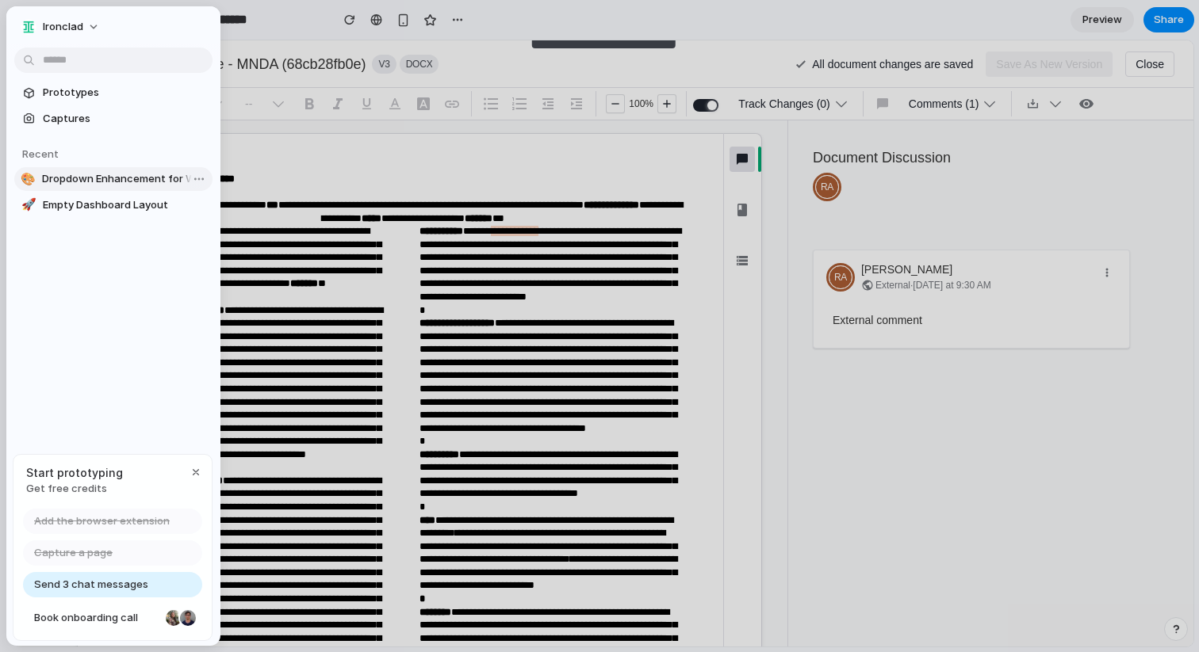
click at [96, 175] on span "Dropdown Enhancement for Word Add-In" at bounding box center [124, 179] width 164 height 16
click at [101, 198] on span "Empty Dashboard Layout" at bounding box center [124, 205] width 163 height 16
type input "**********"
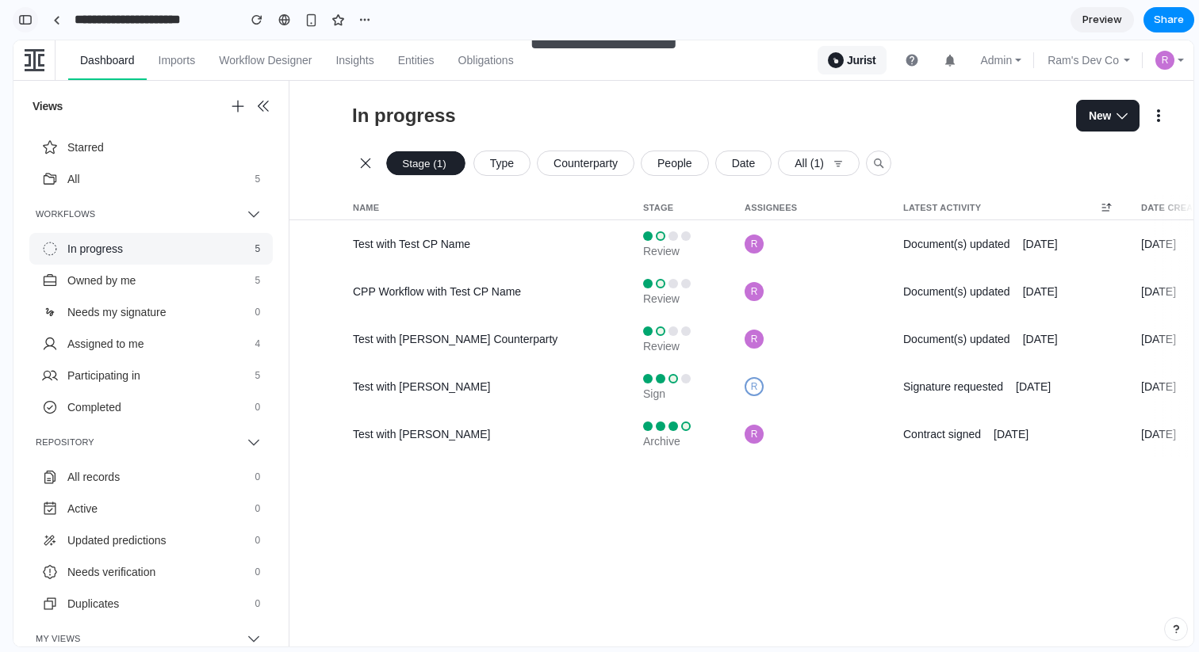
click at [27, 17] on div "button" at bounding box center [25, 19] width 14 height 11
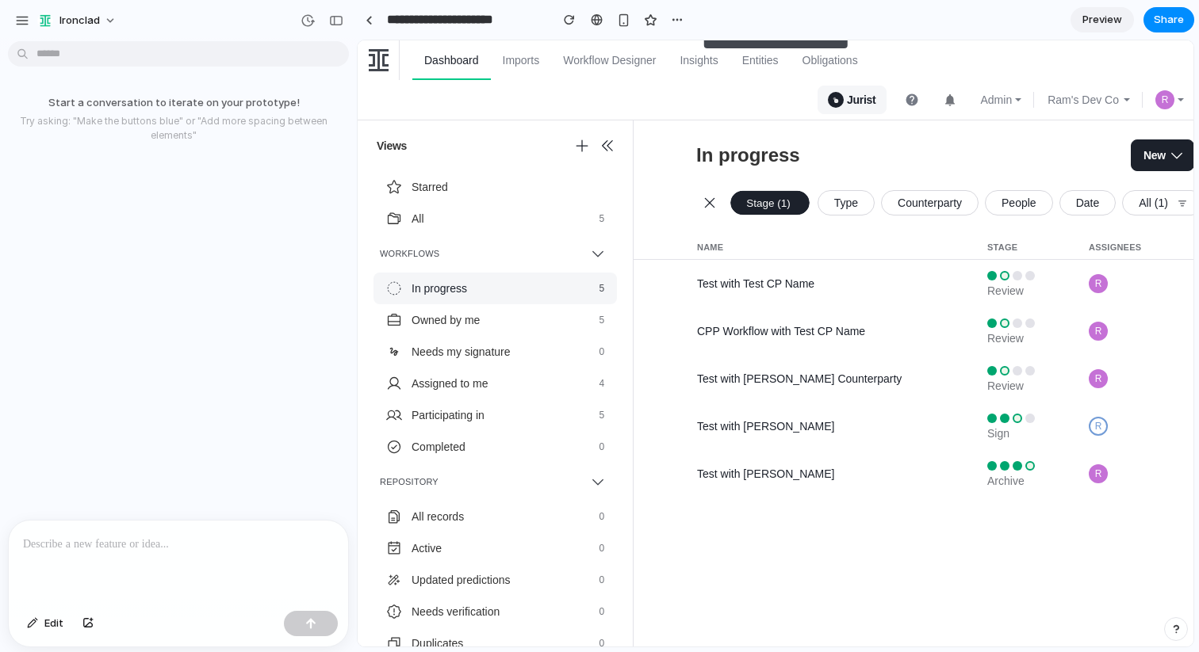
click at [49, 536] on p at bounding box center [178, 544] width 311 height 19
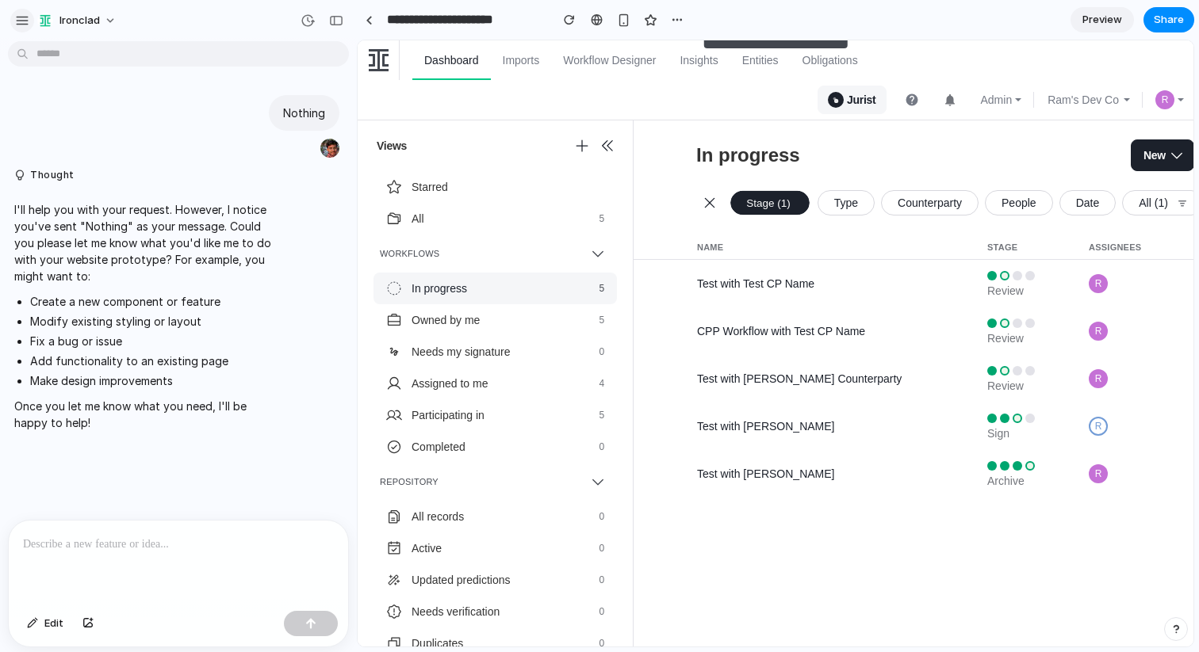
click at [18, 11] on button "button" at bounding box center [22, 21] width 24 height 24
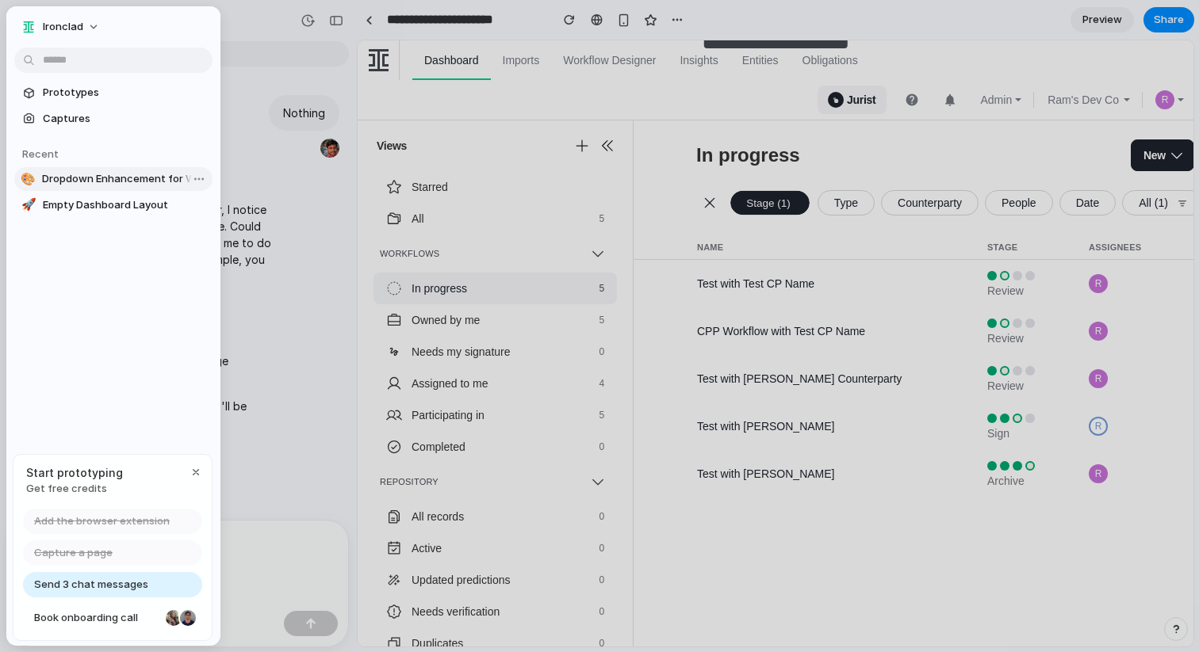
click at [115, 179] on span "Dropdown Enhancement for Word Add-In" at bounding box center [124, 179] width 164 height 16
type input "**********"
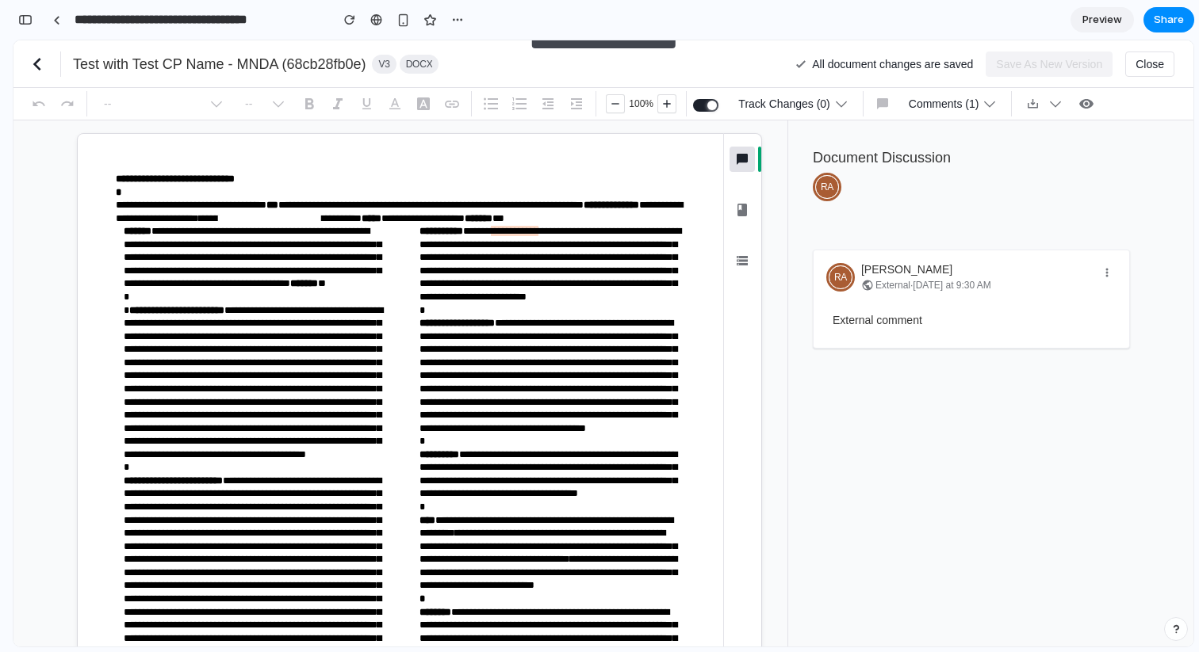
click at [40, 72] on icon "chevron_left" at bounding box center [37, 64] width 25 height 25
click at [61, 20] on link at bounding box center [56, 20] width 24 height 24
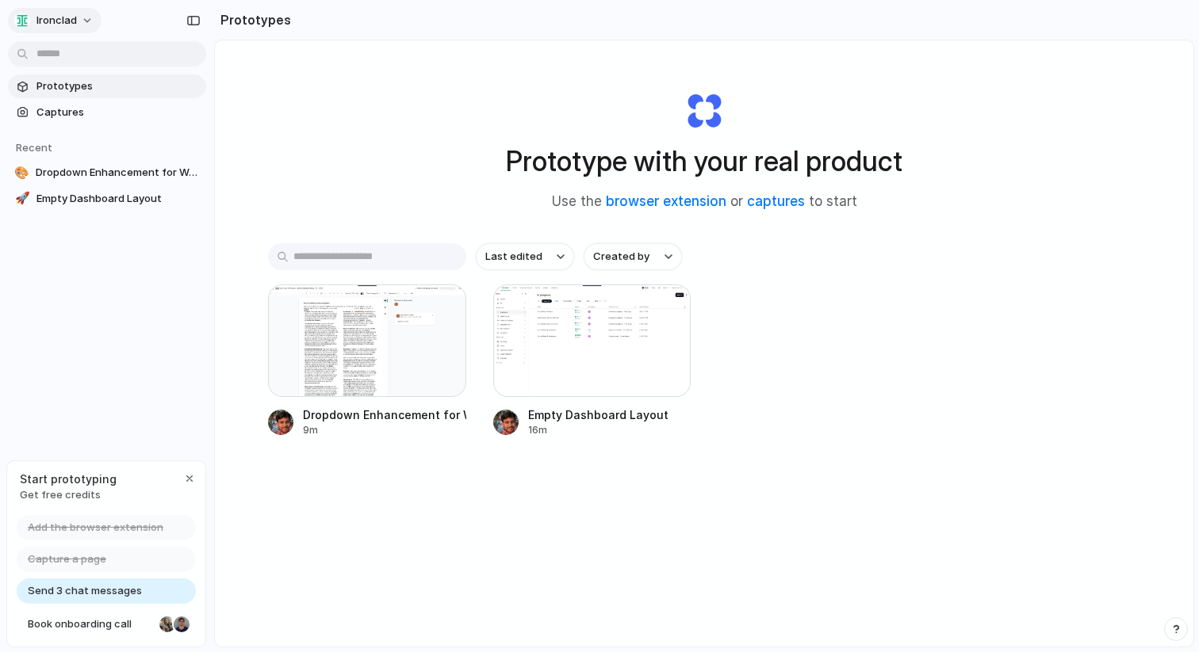
click at [35, 21] on div "Ironclad" at bounding box center [45, 21] width 63 height 16
click at [55, 48] on span "Settings" at bounding box center [58, 56] width 44 height 16
click at [591, 317] on div at bounding box center [592, 341] width 198 height 113
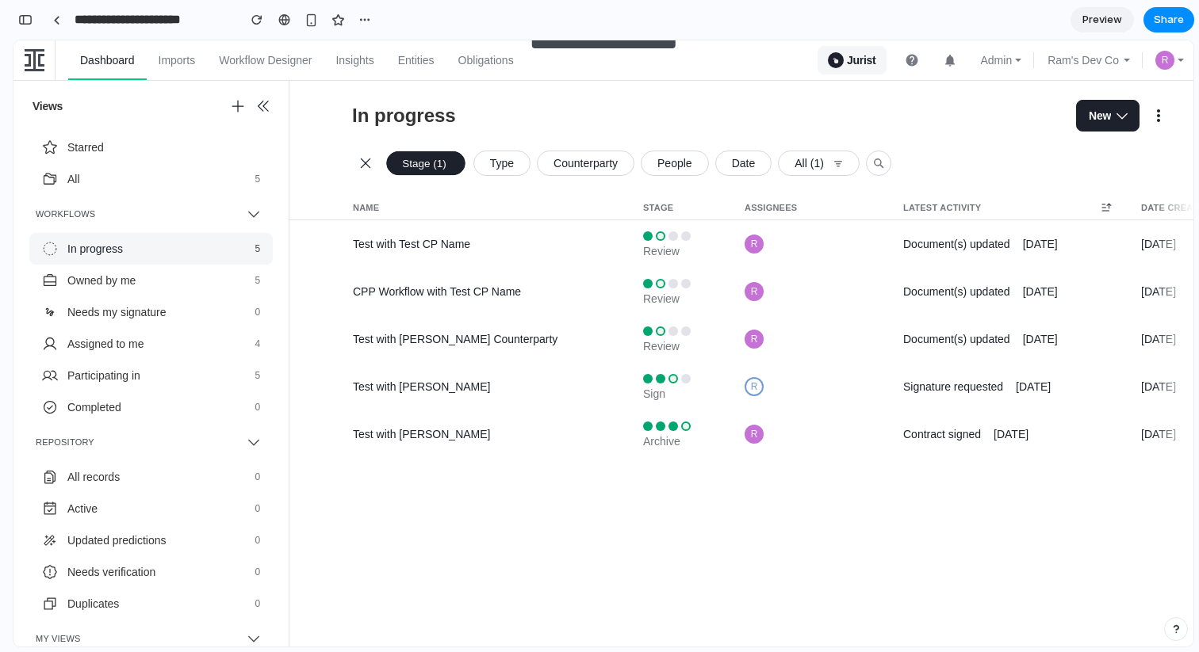
click at [42, 31] on div "**********" at bounding box center [195, 19] width 364 height 35
click at [20, 4] on div "**********" at bounding box center [195, 19] width 364 height 35
click at [27, 28] on button "button" at bounding box center [25, 19] width 25 height 25
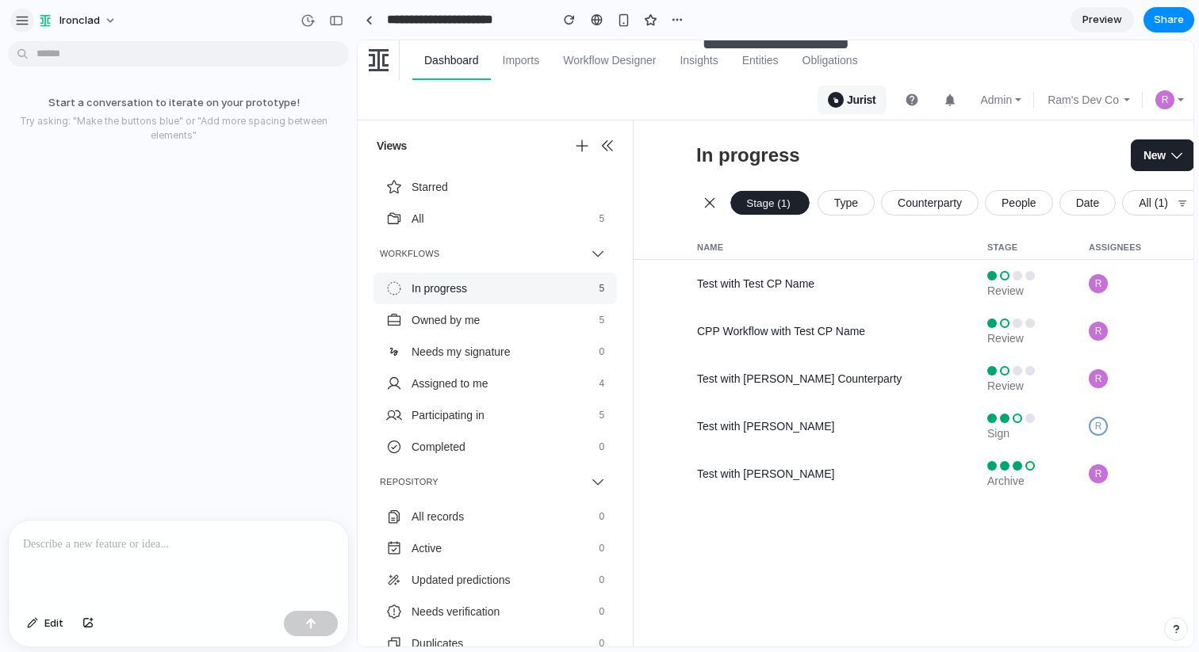
click at [19, 20] on div "button" at bounding box center [22, 20] width 14 height 14
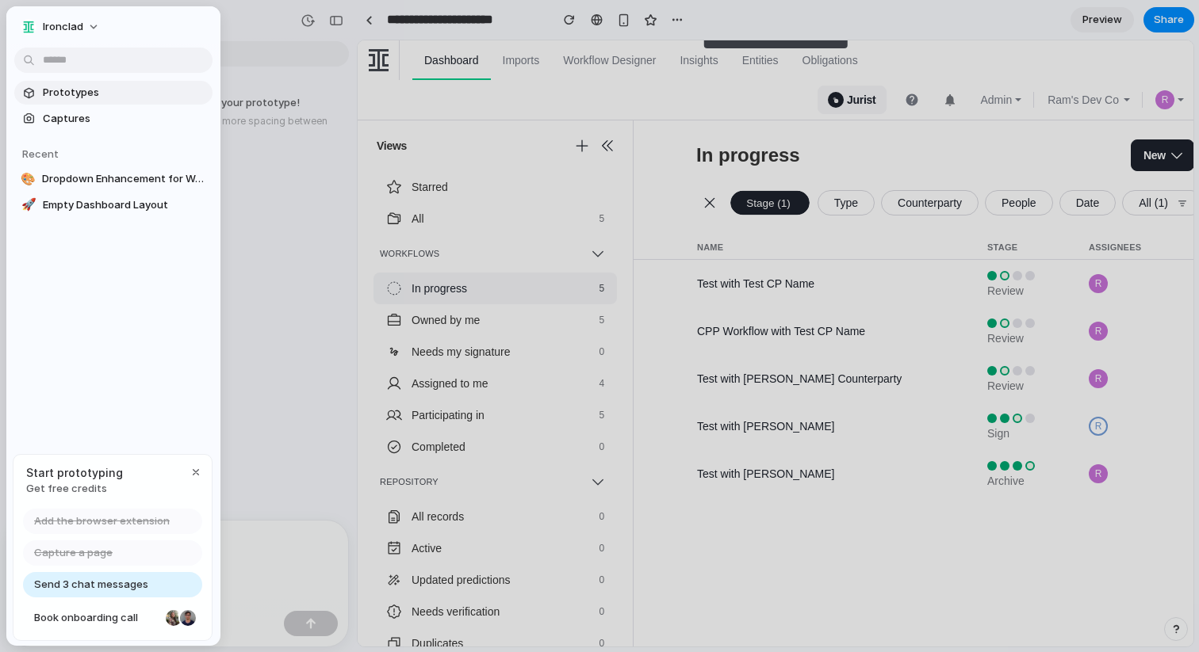
click at [62, 94] on span "Prototypes" at bounding box center [124, 93] width 163 height 16
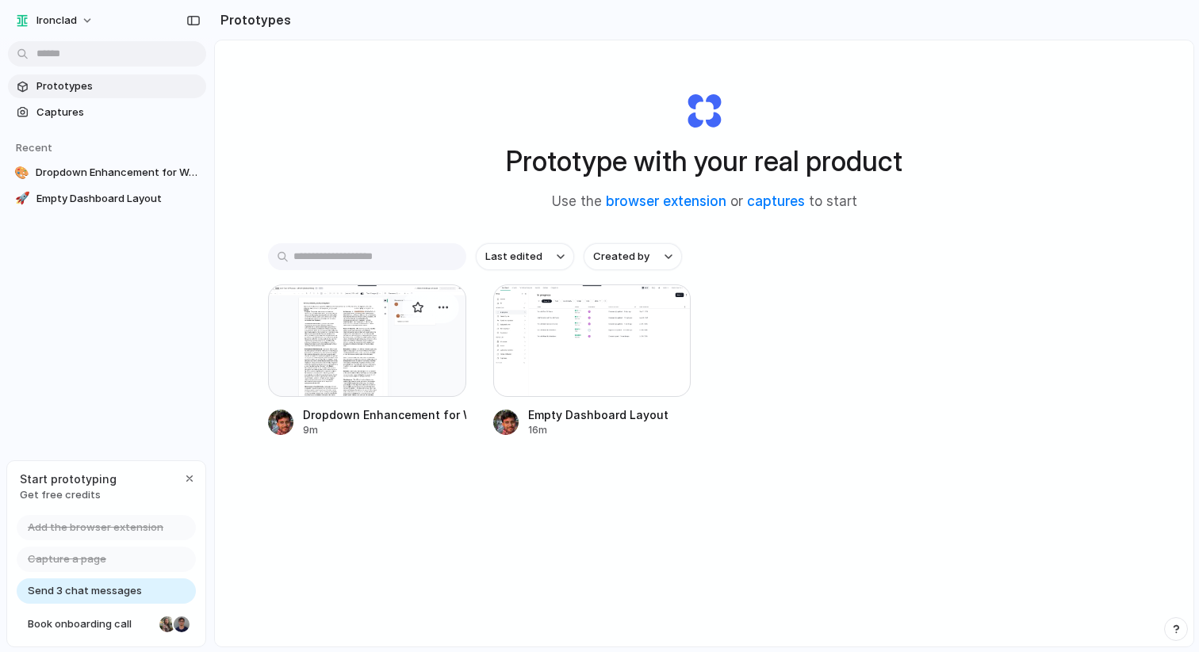
click at [361, 347] on div at bounding box center [367, 341] width 198 height 113
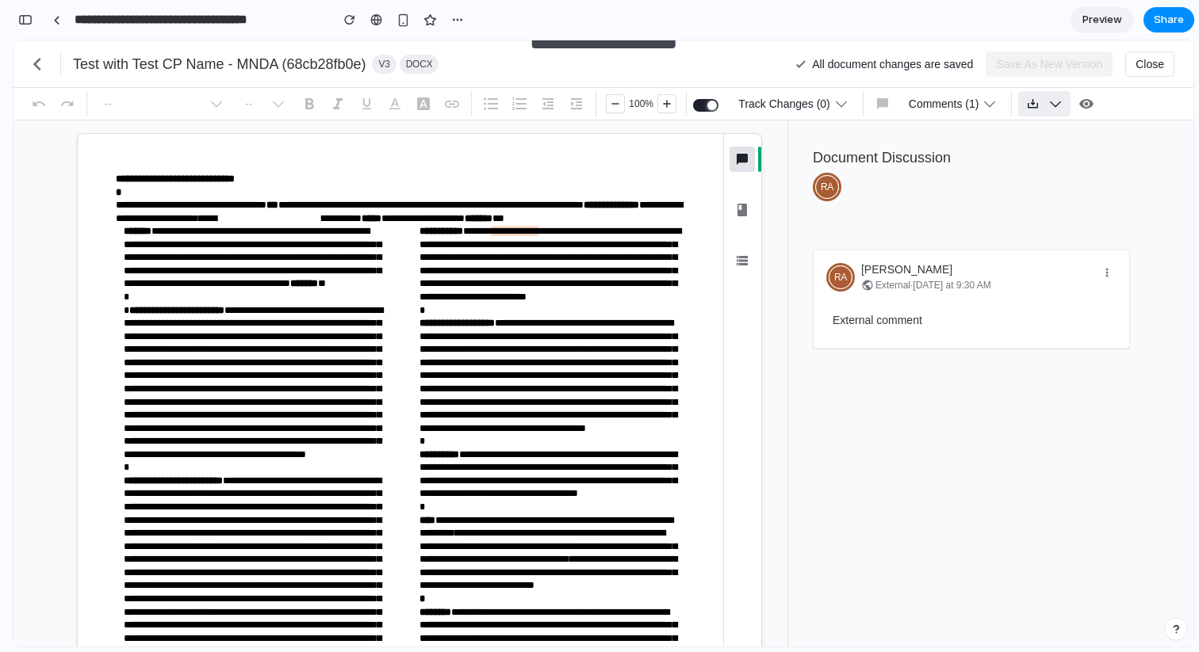
click at [1070, 103] on button "button" at bounding box center [1044, 103] width 52 height 25
click at [1019, 187] on span "Edit with Word Add-In" at bounding box center [988, 184] width 106 height 16
click at [1070, 107] on button "button" at bounding box center [1044, 103] width 52 height 25
click at [1022, 147] on li "Edit in Word" at bounding box center [1001, 147] width 156 height 29
click at [1063, 101] on icon "button" at bounding box center [1055, 104] width 16 height 16
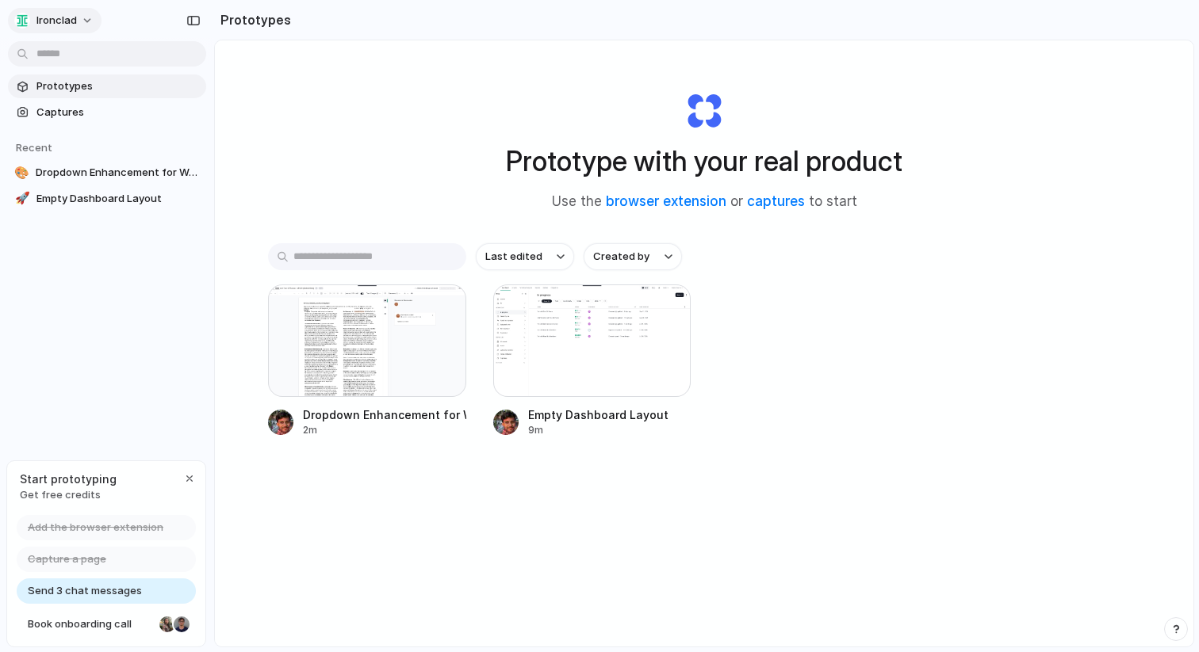
click at [79, 18] on button "Ironclad" at bounding box center [55, 20] width 94 height 25
click at [81, 140] on li "Sign out" at bounding box center [77, 132] width 132 height 25
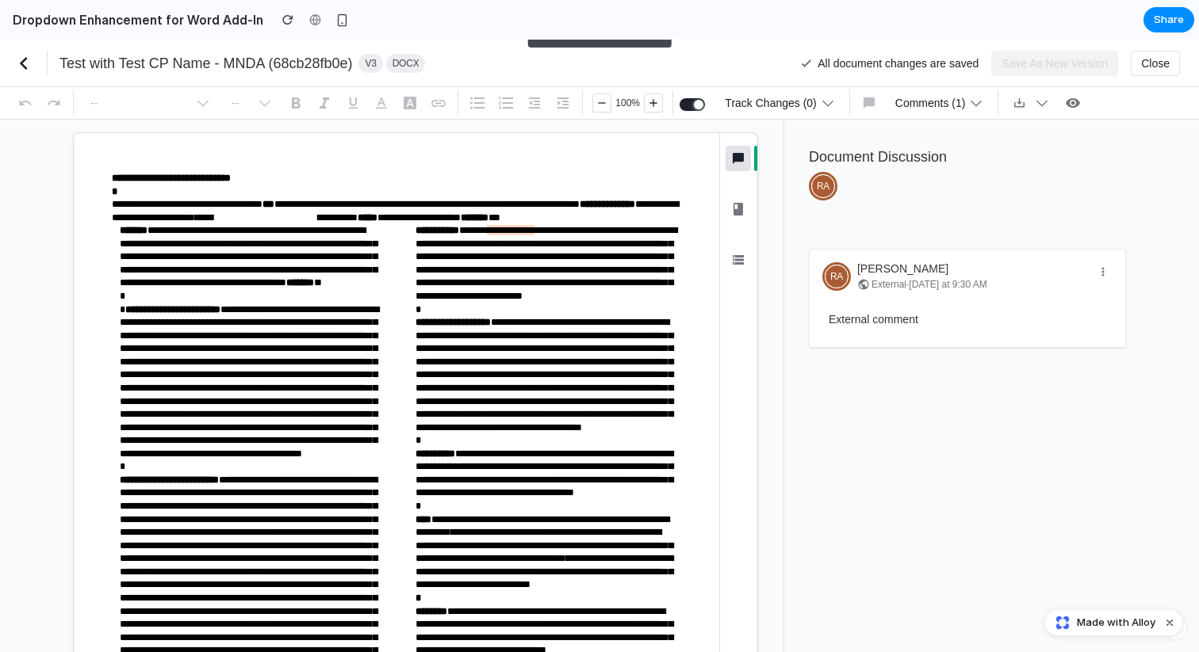
click at [15, 61] on icon "chevron_left" at bounding box center [23, 63] width 25 height 25
click at [21, 59] on icon "chevron_left" at bounding box center [23, 63] width 25 height 25
click at [1176, 20] on span "Share" at bounding box center [1168, 20] width 30 height 16
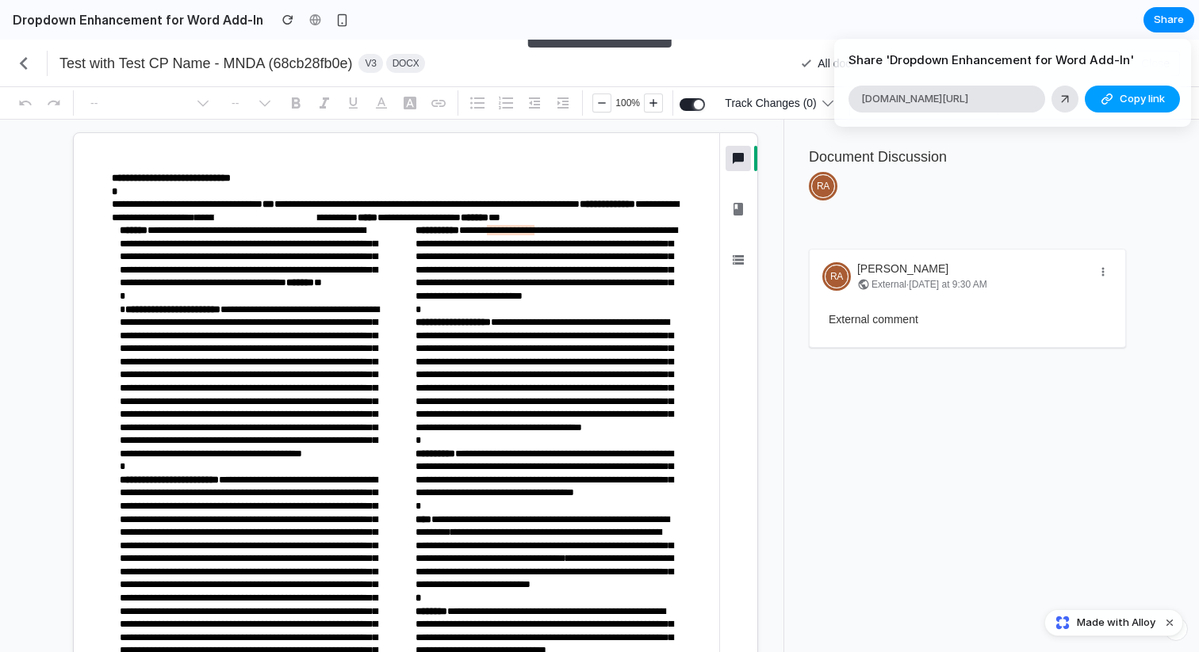
click at [1138, 100] on span "Copy link" at bounding box center [1141, 99] width 45 height 16
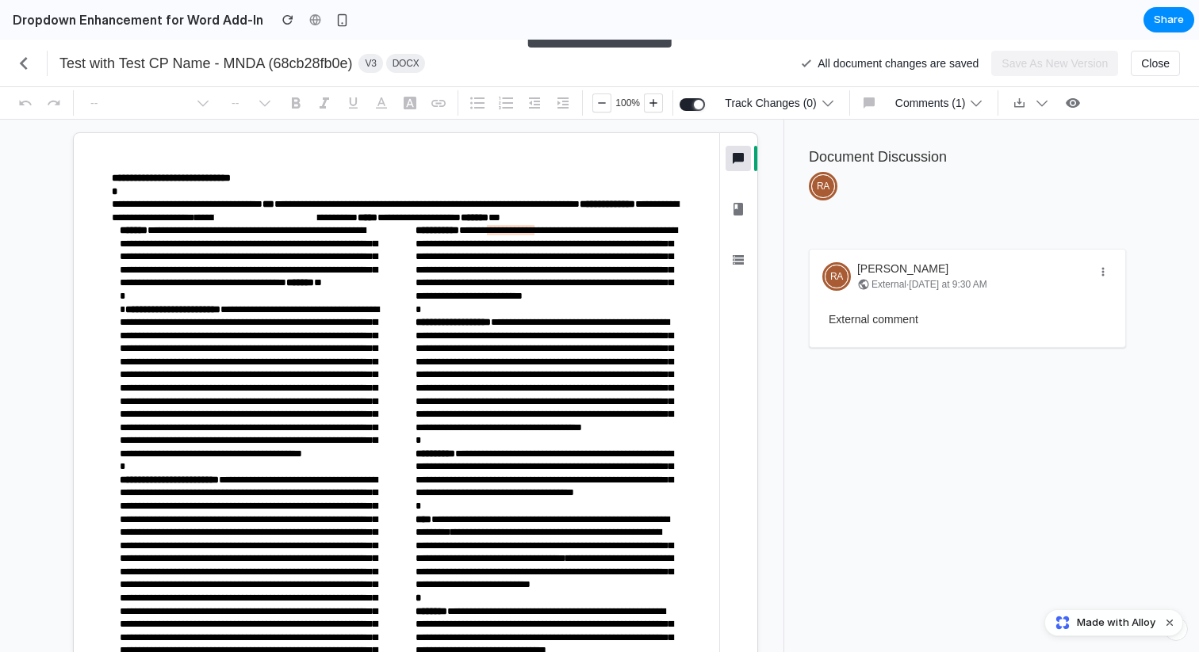
click at [101, 14] on div "Share ' Dropdown Enhancement for Word Add-In ' alloy.app/ironclad/p/87784001-4a…" at bounding box center [599, 326] width 1199 height 652
click at [25, 52] on icon "chevron_left" at bounding box center [23, 63] width 25 height 25
click at [23, 64] on icon "chevron_left" at bounding box center [23, 63] width 25 height 25
click at [111, 6] on div "Dropdown Enhancement for Word Add-In" at bounding box center [177, 20] width 354 height 30
click at [1050, 104] on icon "button" at bounding box center [1042, 103] width 16 height 16
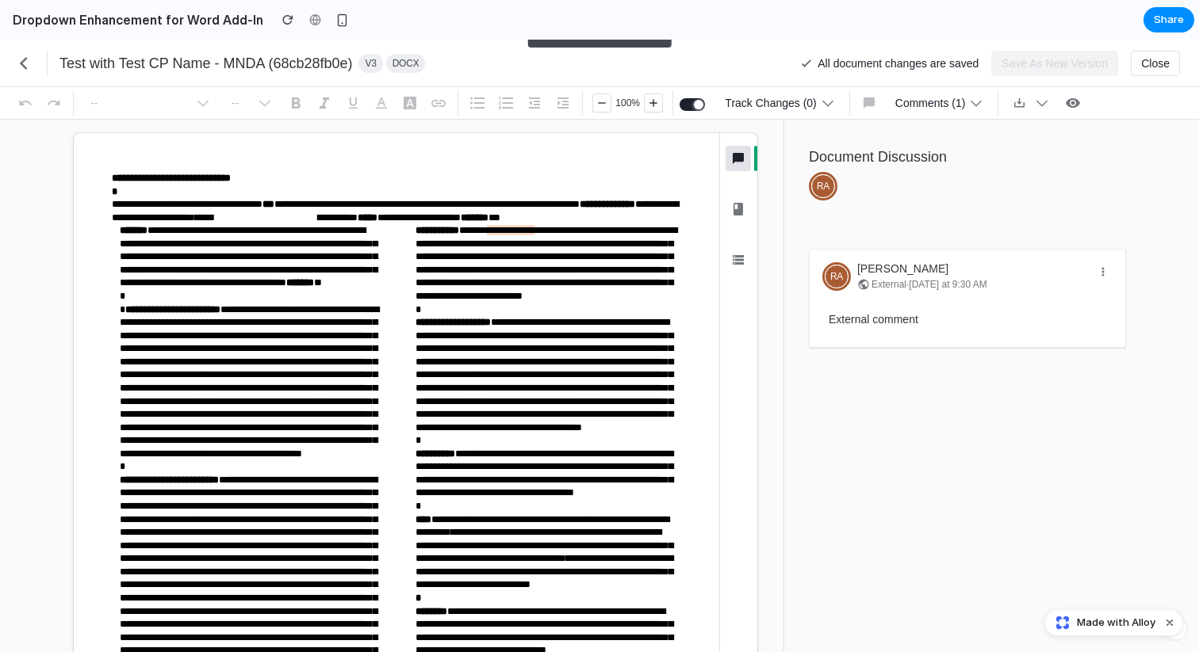
click at [988, 101] on div "Edit in Word Edit with Word Add-In" at bounding box center [599, 346] width 1199 height 613
click at [1050, 98] on icon "button" at bounding box center [1042, 103] width 16 height 16
click at [971, 103] on div "Edit in Word Edit with Word Add-In" at bounding box center [599, 346] width 1199 height 613
click at [982, 104] on icon "button" at bounding box center [976, 104] width 11 height 6
click at [1050, 109] on icon "button" at bounding box center [1042, 103] width 16 height 16
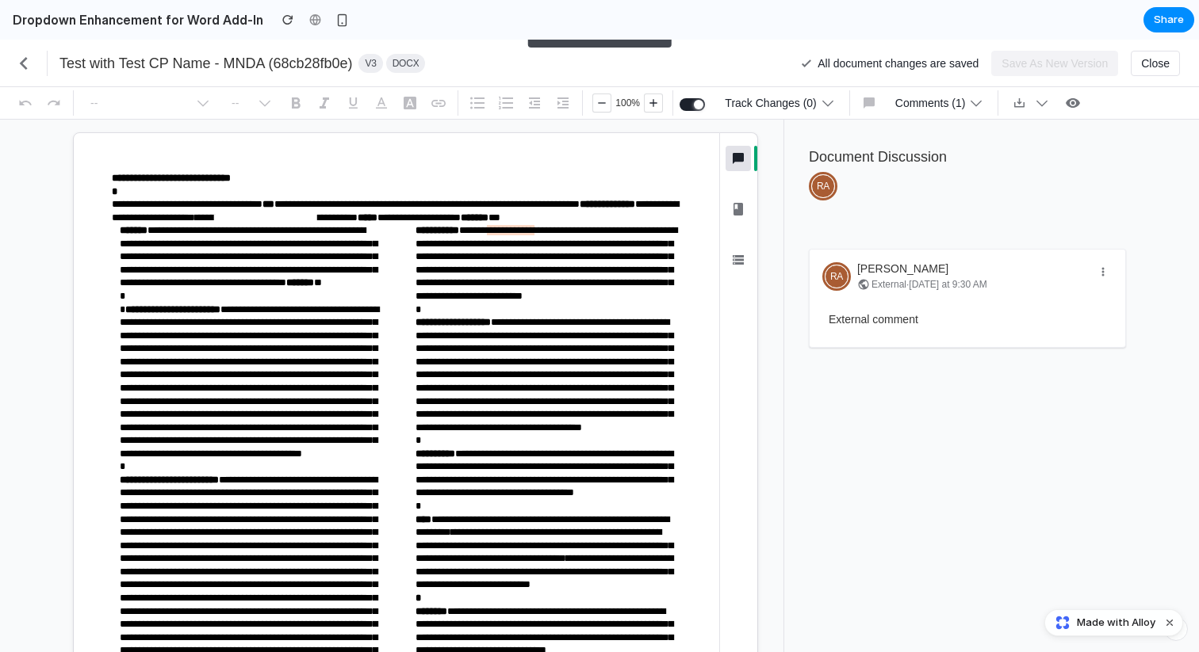
click at [1108, 202] on div "Edit in Word Edit with Word Add-In" at bounding box center [599, 346] width 1199 height 613
click at [1155, 66] on span "Close" at bounding box center [1155, 63] width 29 height 25
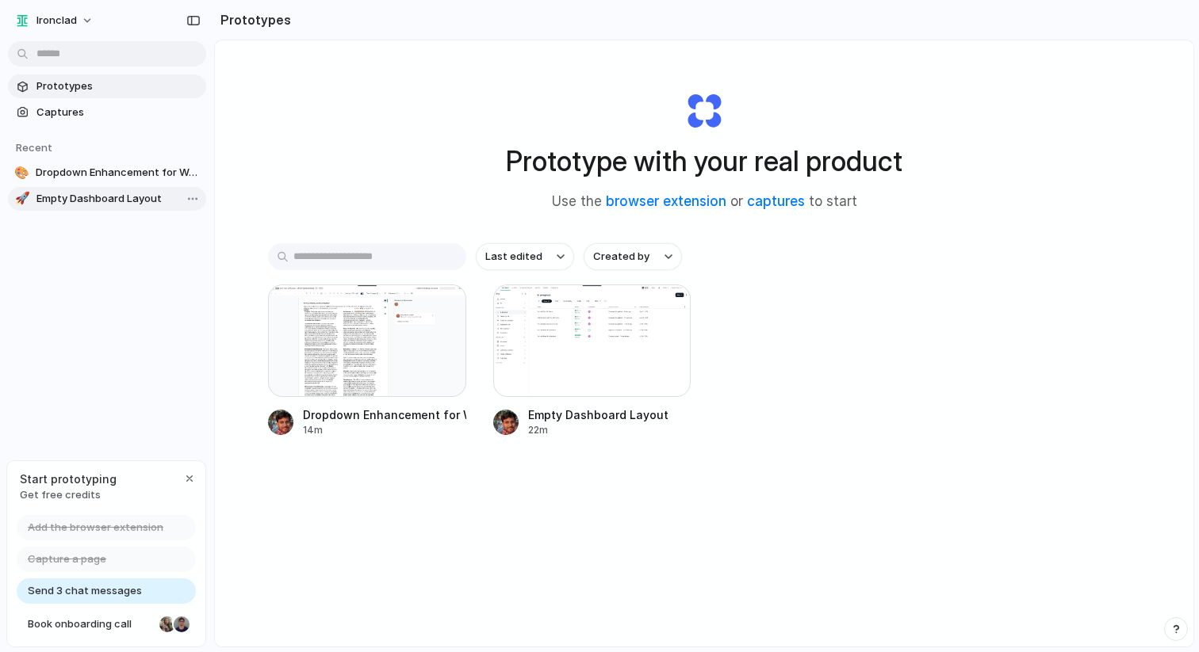
click at [81, 187] on link "🚀 Empty Dashboard Layout" at bounding box center [107, 199] width 198 height 24
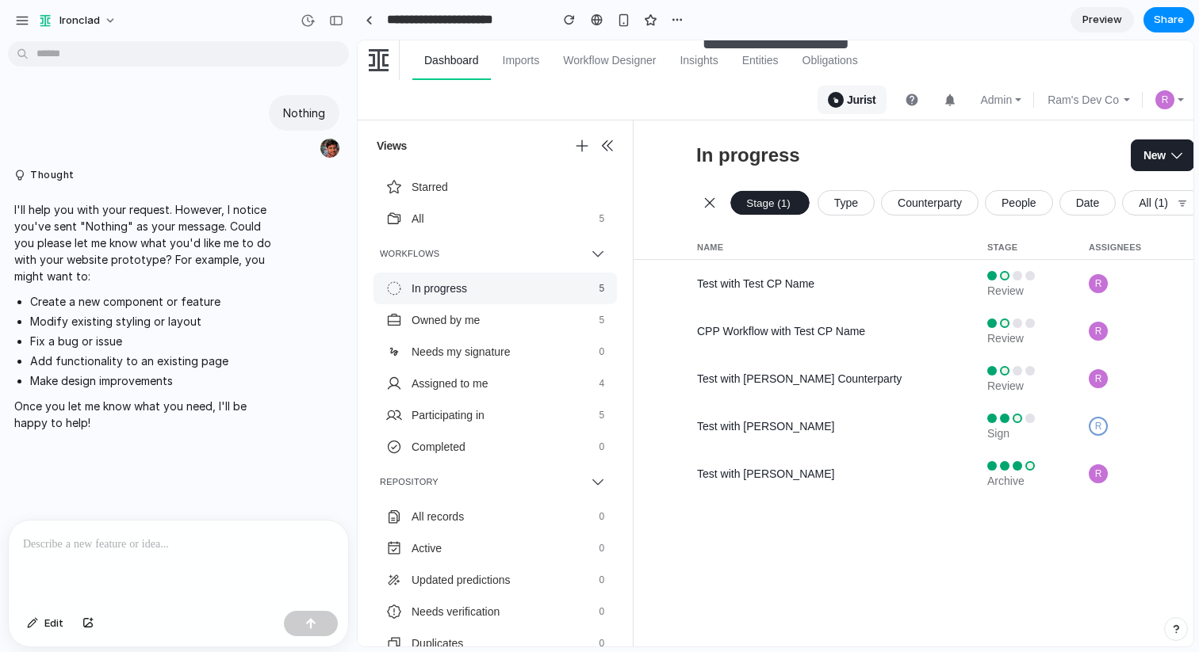
click at [94, 550] on p at bounding box center [178, 544] width 311 height 19
click at [308, 619] on div "button" at bounding box center [310, 623] width 11 height 11
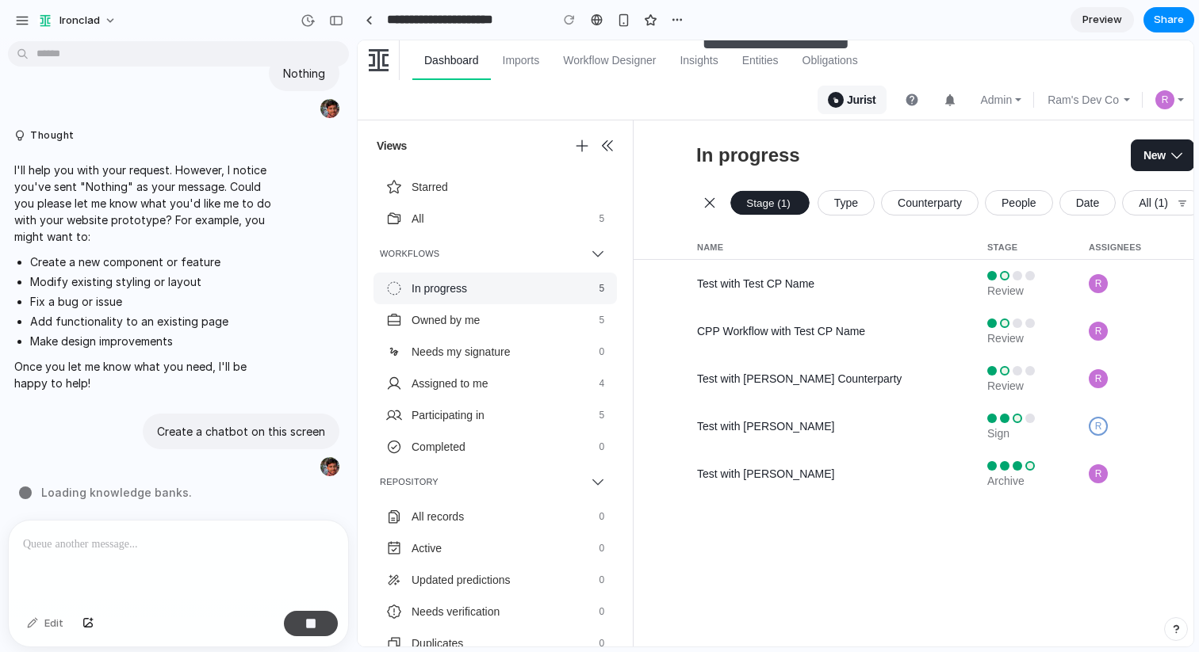
click at [314, 631] on button "button" at bounding box center [311, 623] width 54 height 25
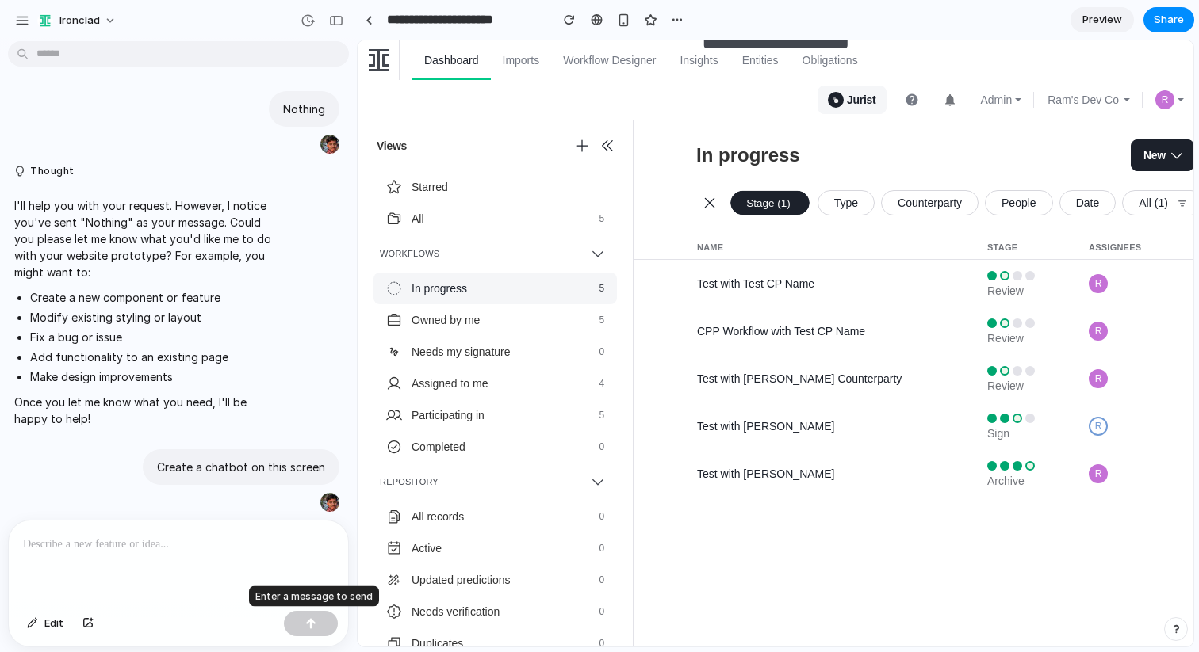
scroll to position [0, 0]
click at [139, 537] on p at bounding box center [178, 544] width 311 height 19
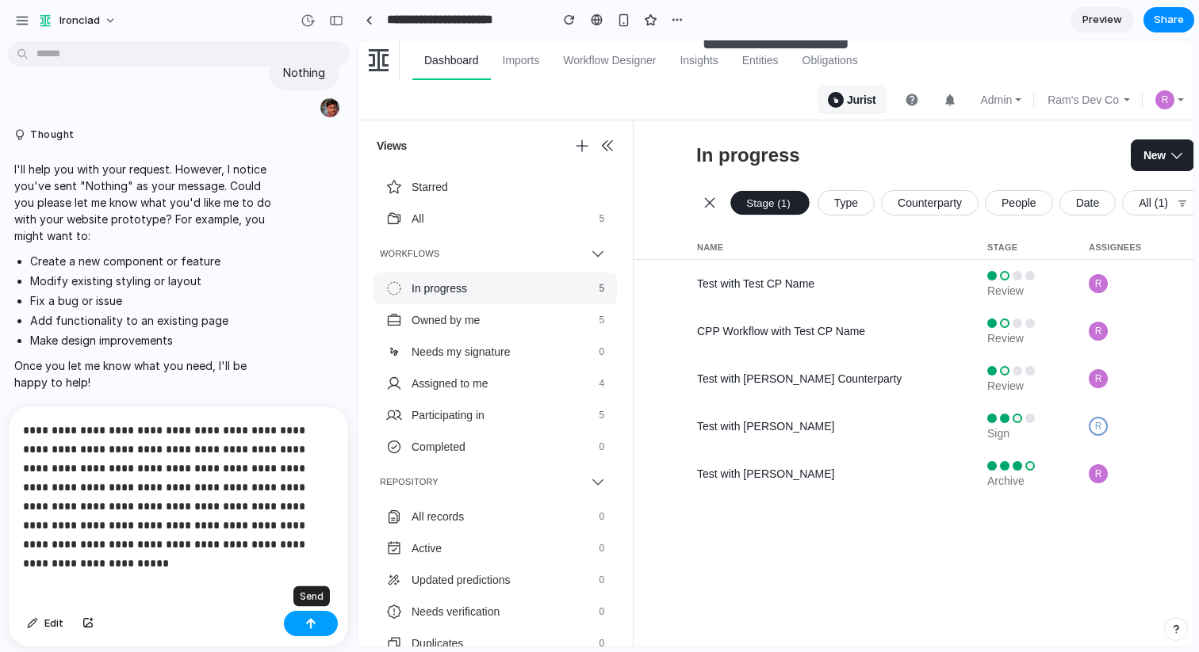
click at [318, 625] on button "button" at bounding box center [311, 623] width 54 height 25
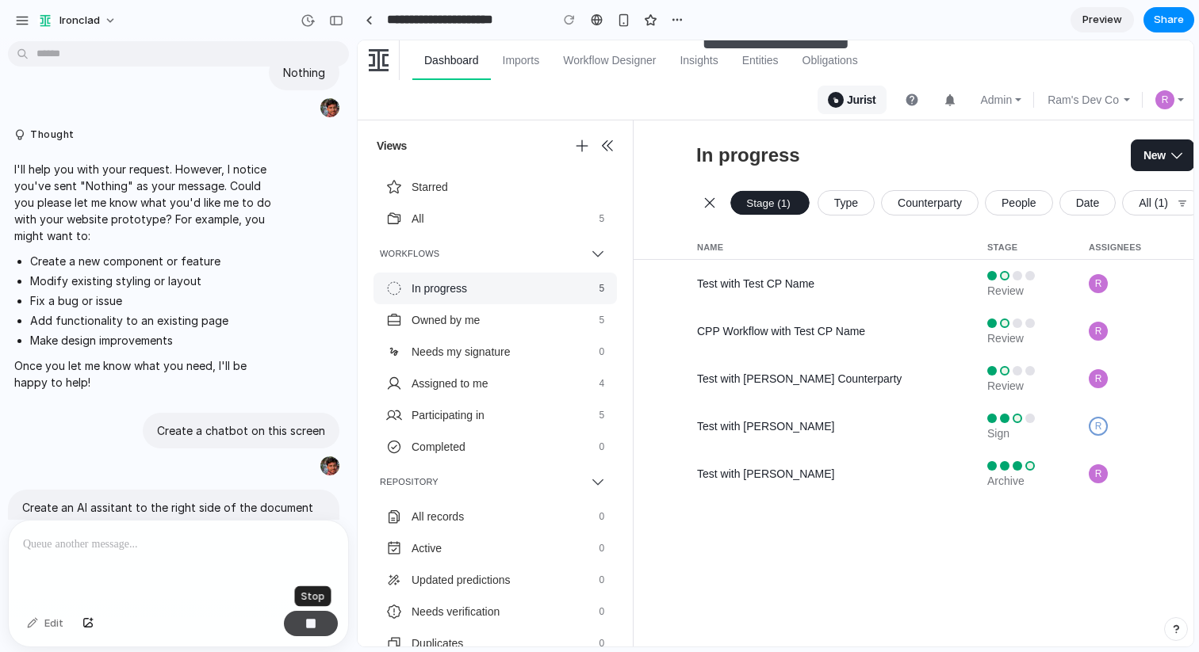
scroll to position [217, 0]
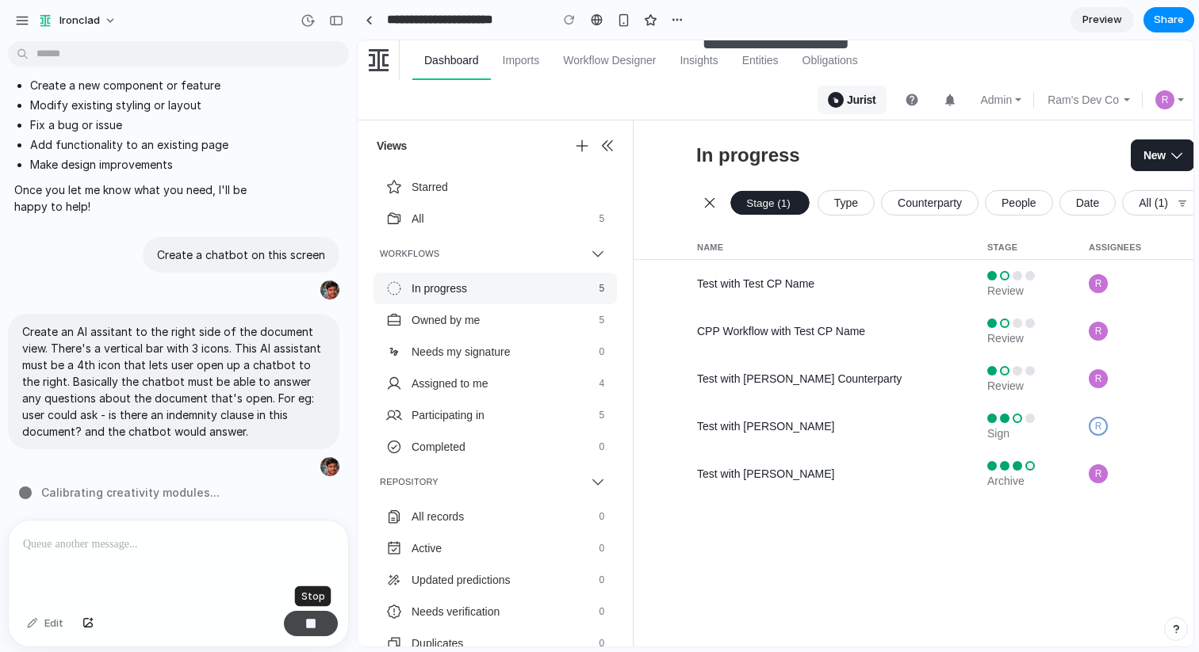
click at [314, 624] on div "button" at bounding box center [310, 623] width 11 height 11
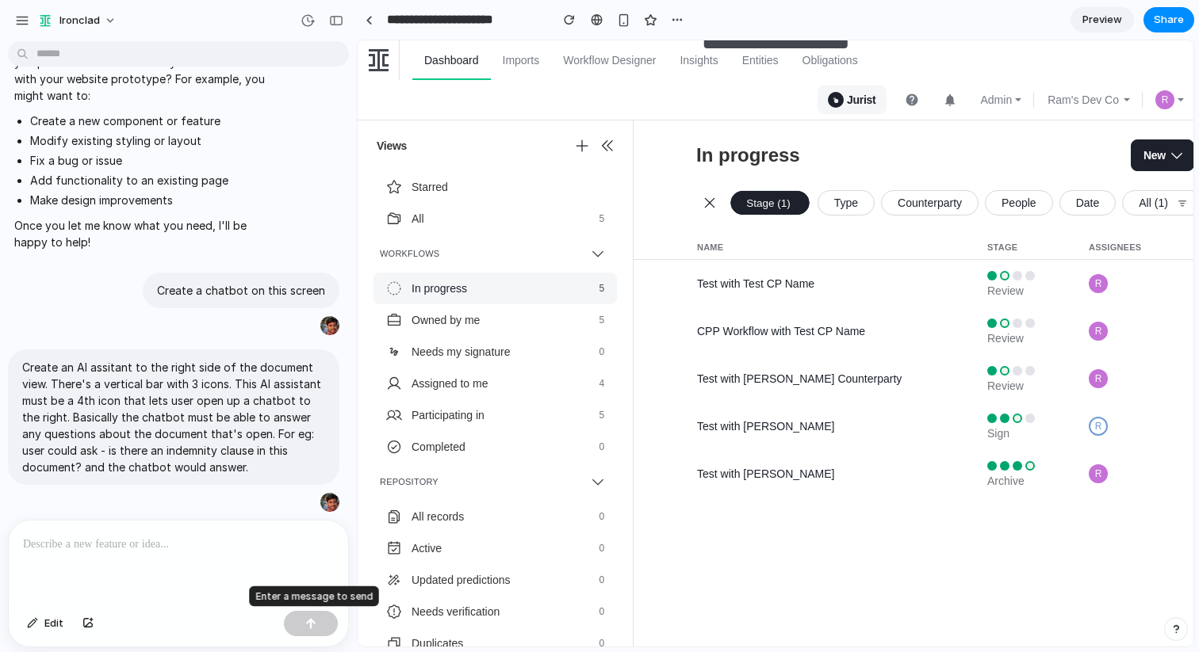
scroll to position [0, 0]
click at [176, 536] on p at bounding box center [178, 544] width 311 height 19
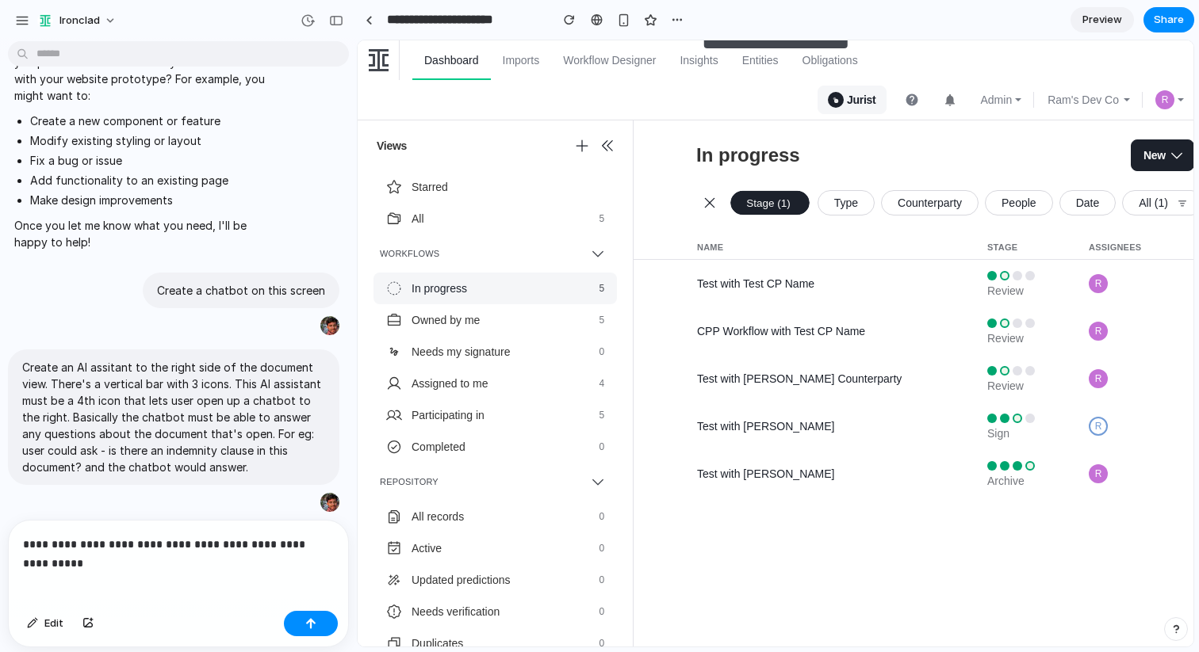
scroll to position [201, 0]
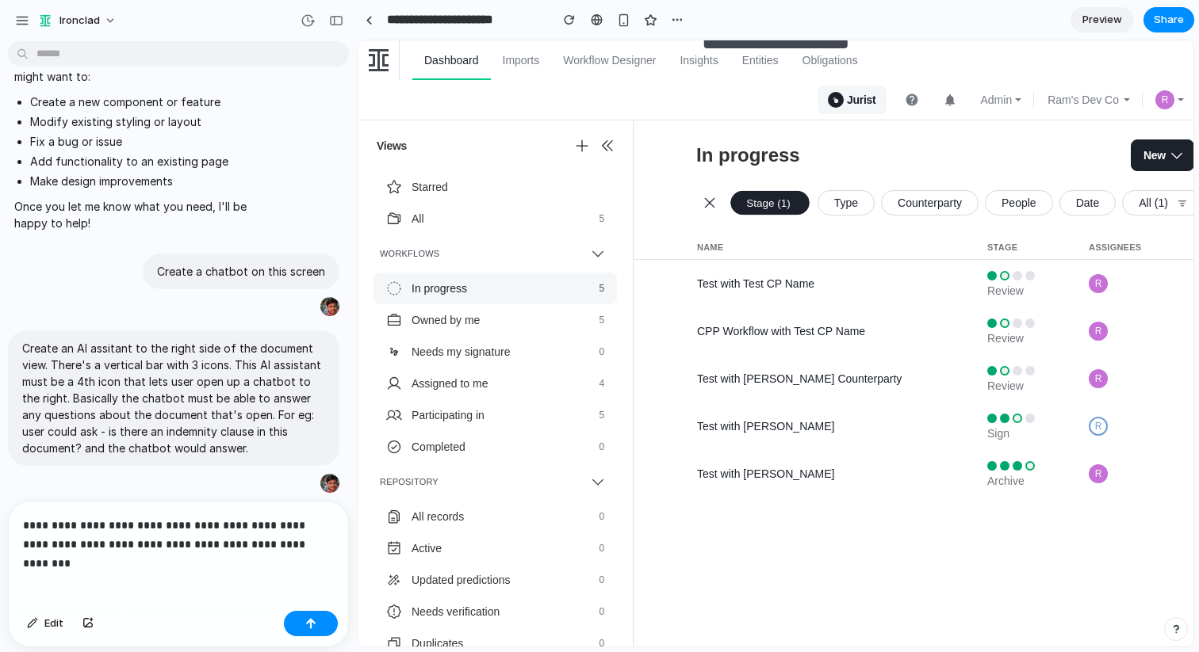
click at [310, 641] on div "Edit" at bounding box center [178, 626] width 339 height 42
click at [308, 626] on div "button" at bounding box center [310, 623] width 11 height 11
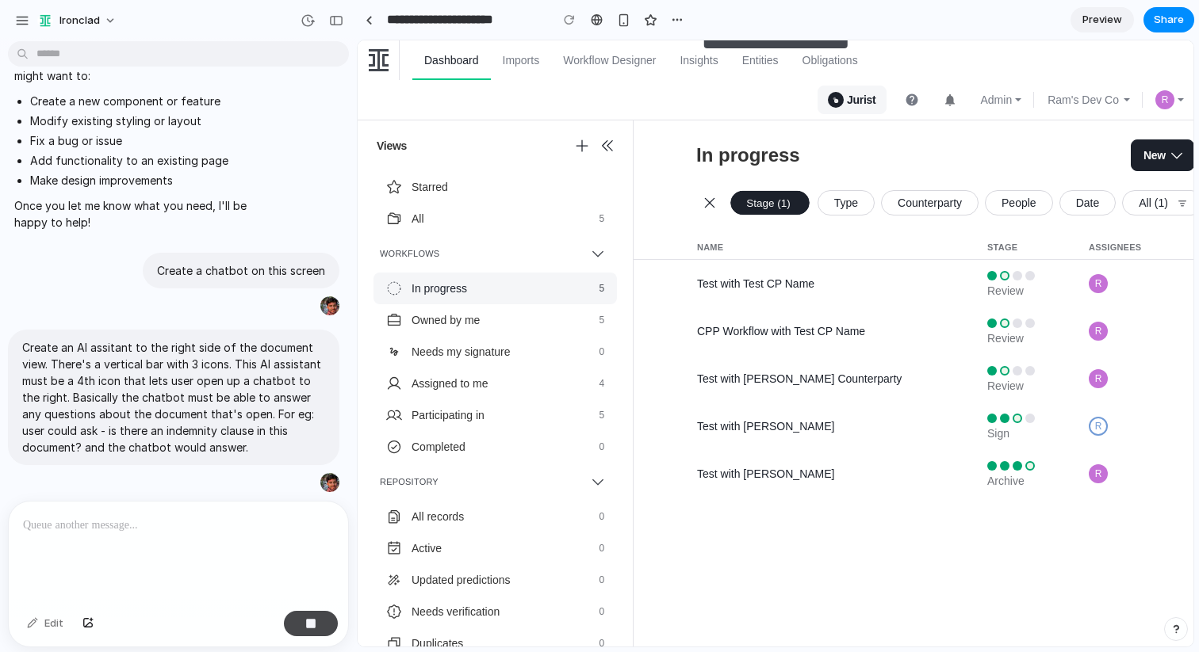
scroll to position [327, 0]
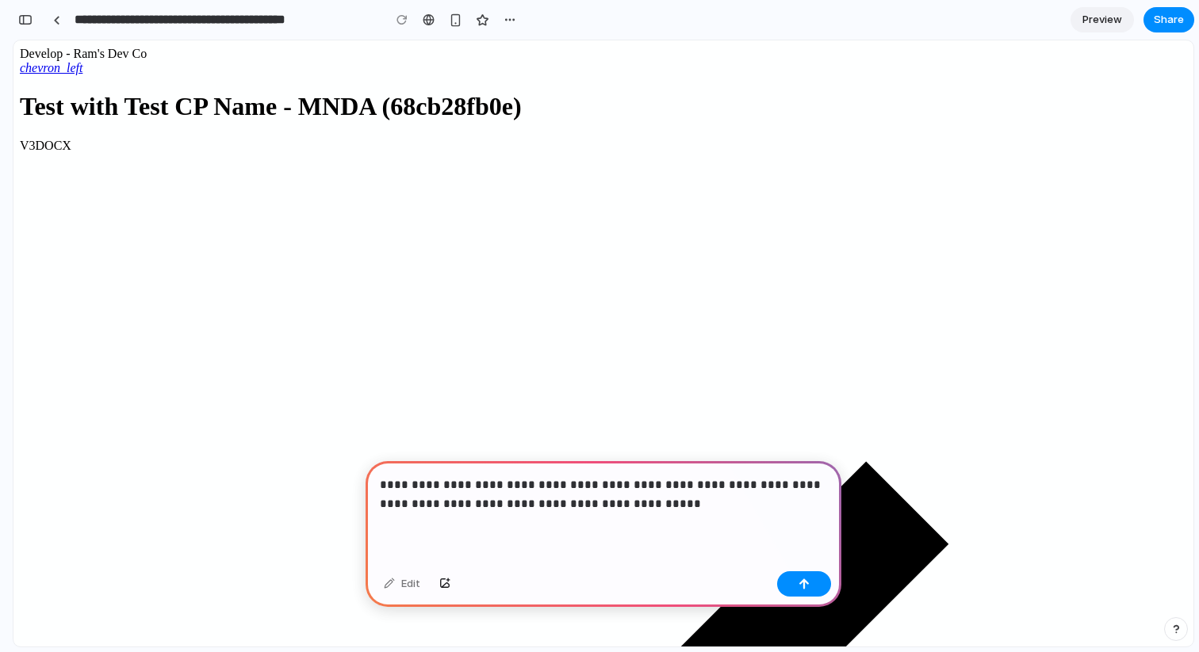
click at [541, 506] on p "**********" at bounding box center [603, 495] width 447 height 38
click at [629, 508] on p "**********" at bounding box center [603, 495] width 447 height 38
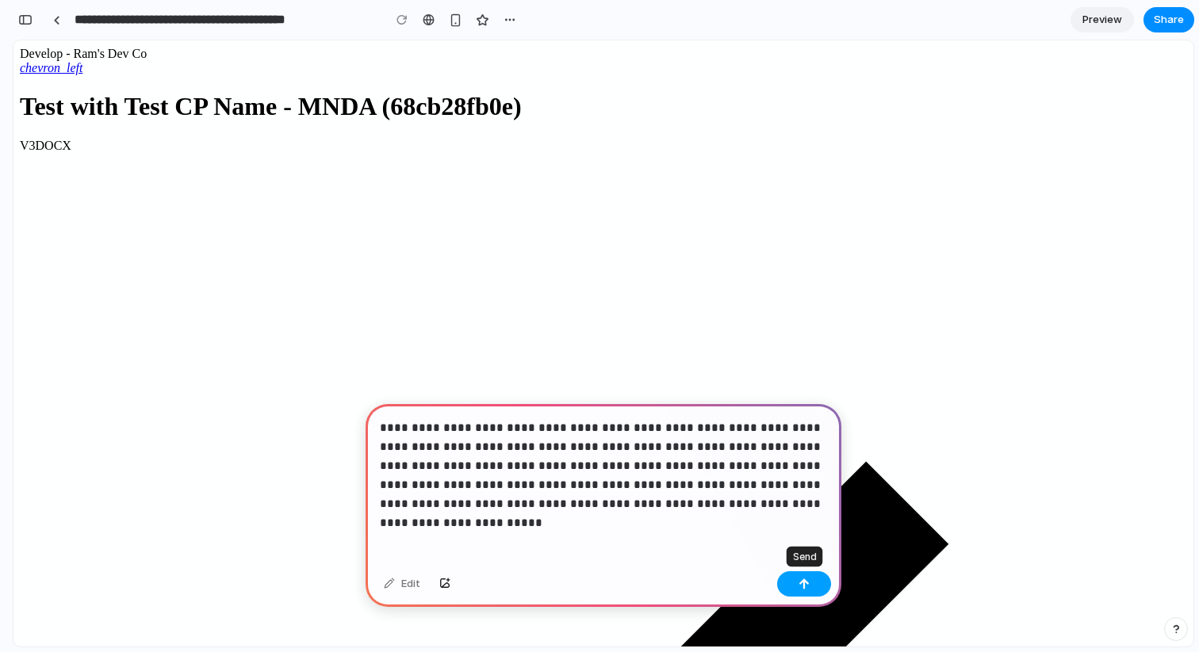
click at [805, 586] on div "button" at bounding box center [803, 584] width 11 height 11
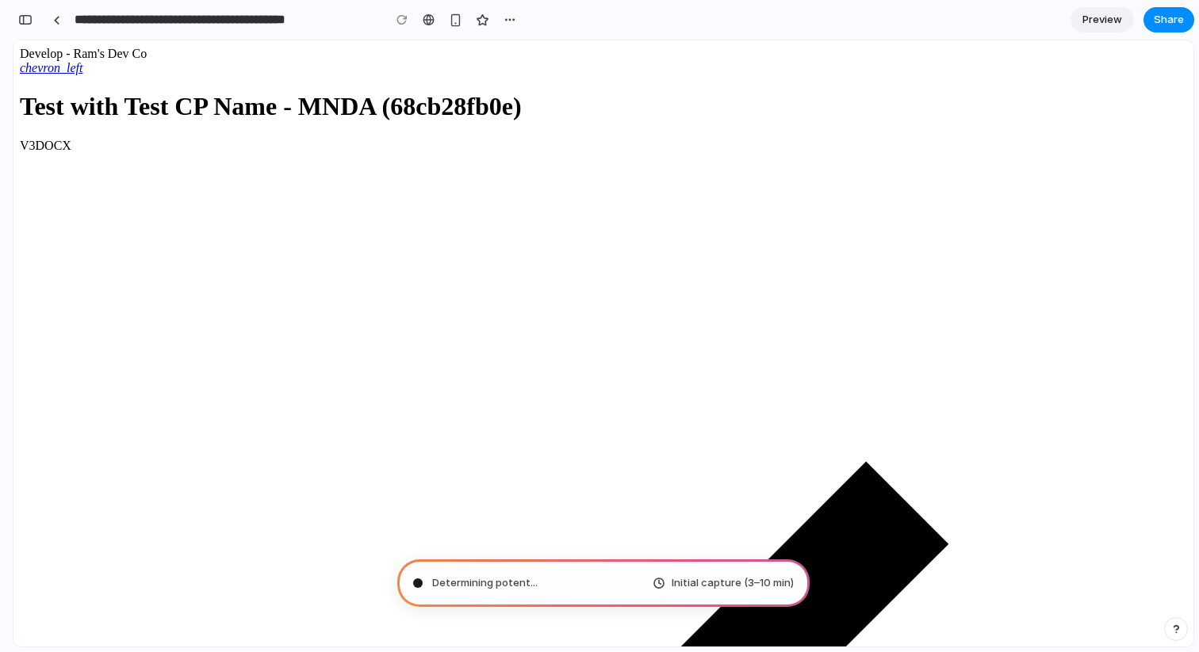
type input "**********"
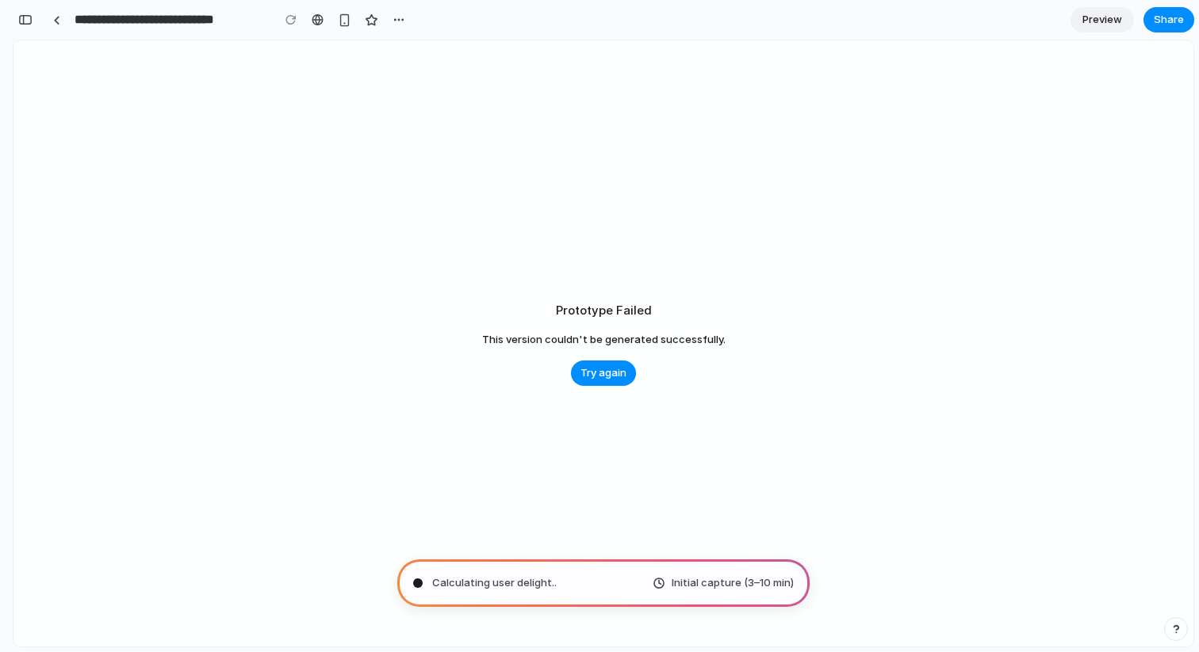
scroll to position [706, 0]
click at [602, 369] on span "Try again" at bounding box center [603, 373] width 46 height 16
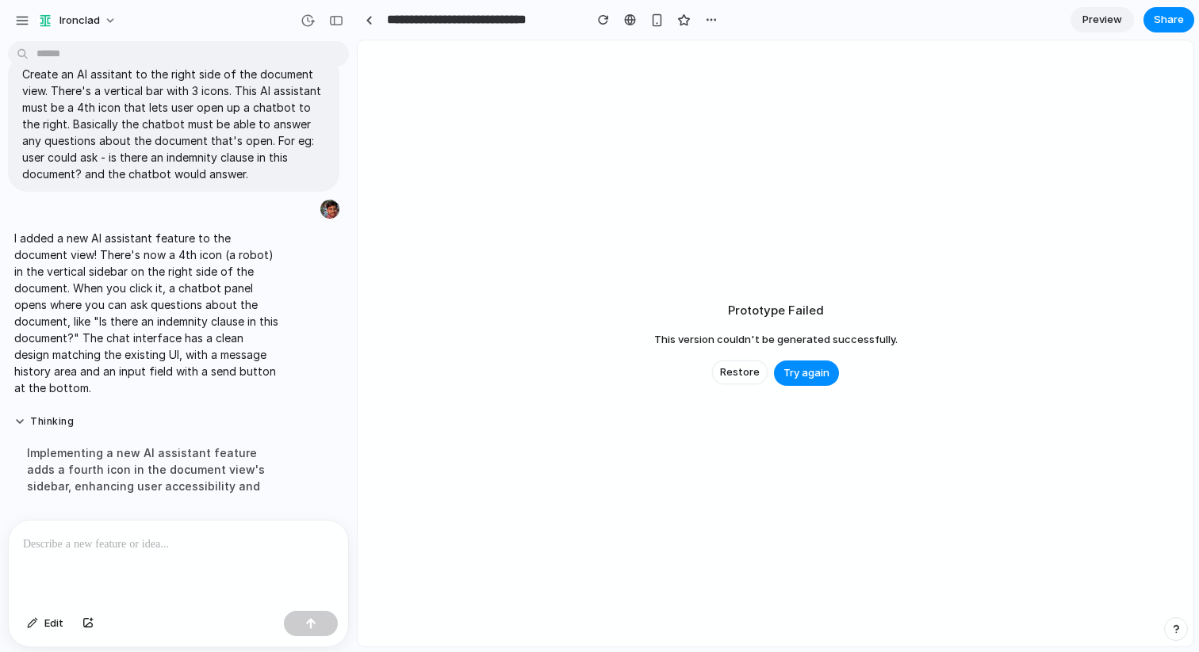
scroll to position [40, 0]
click at [740, 370] on span "Restore" at bounding box center [740, 373] width 40 height 16
click at [759, 373] on button "Restore" at bounding box center [739, 373] width 55 height 24
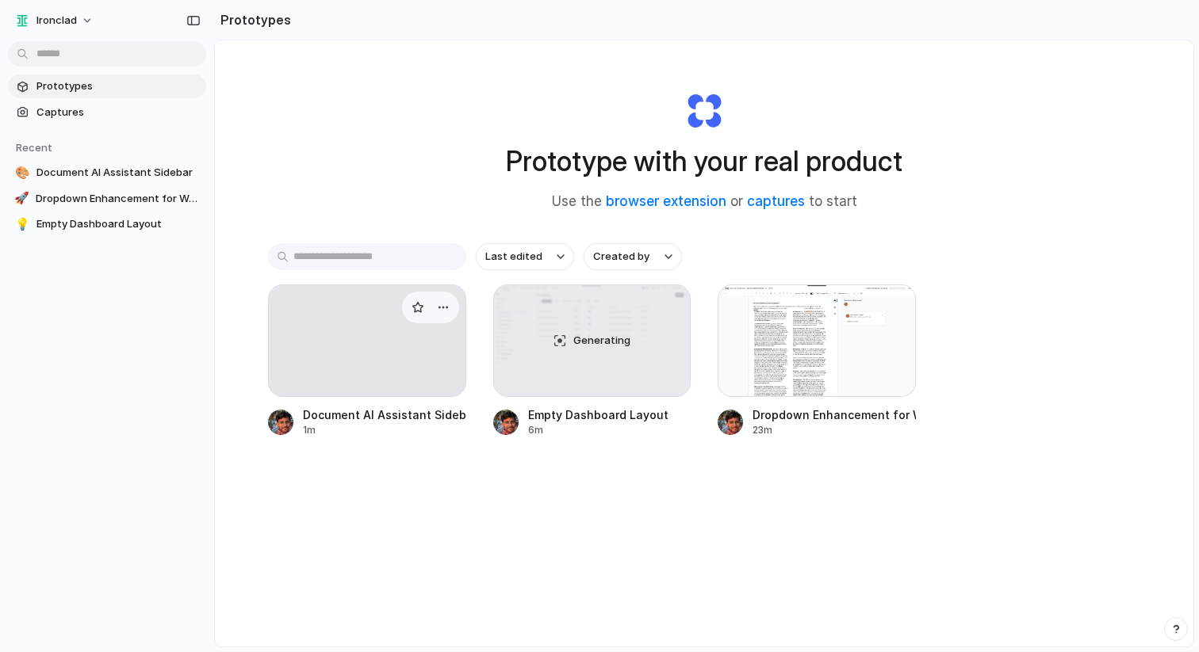
click at [386, 347] on div at bounding box center [367, 341] width 198 height 113
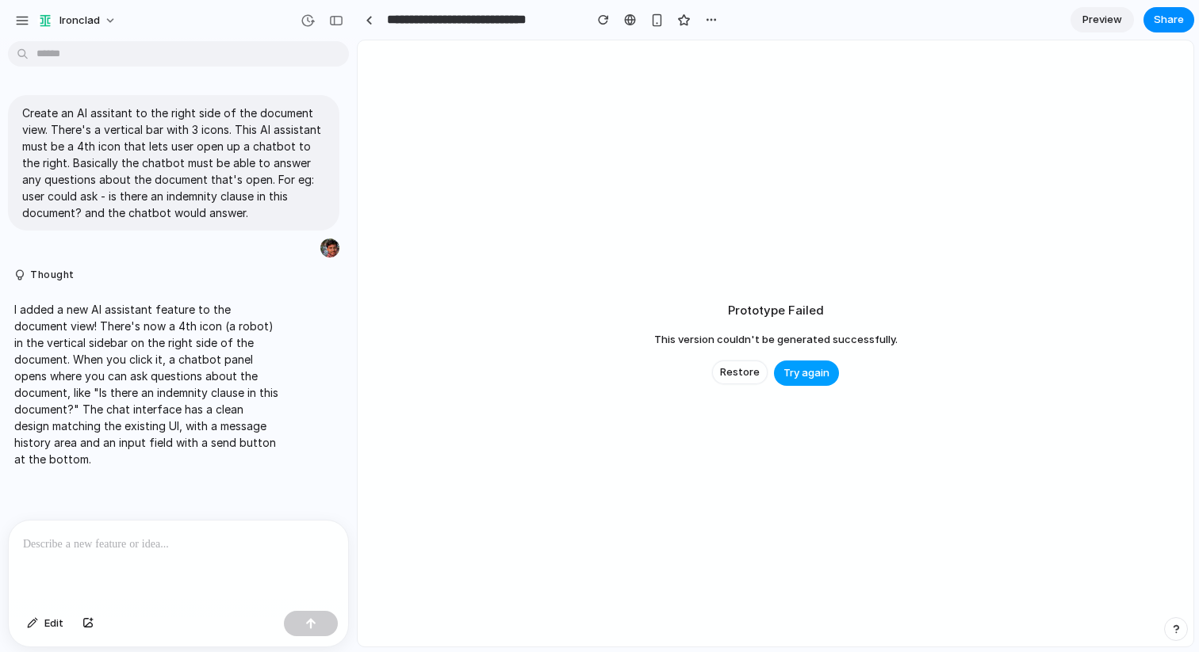
click at [817, 373] on span "Try again" at bounding box center [806, 373] width 46 height 16
click at [797, 375] on span "Try again" at bounding box center [806, 373] width 46 height 16
click at [740, 370] on span "Restore" at bounding box center [740, 373] width 40 height 16
click at [740, 370] on div "Prototype Failed This version couldn't be generated successfully. Try again" at bounding box center [776, 343] width 836 height 606
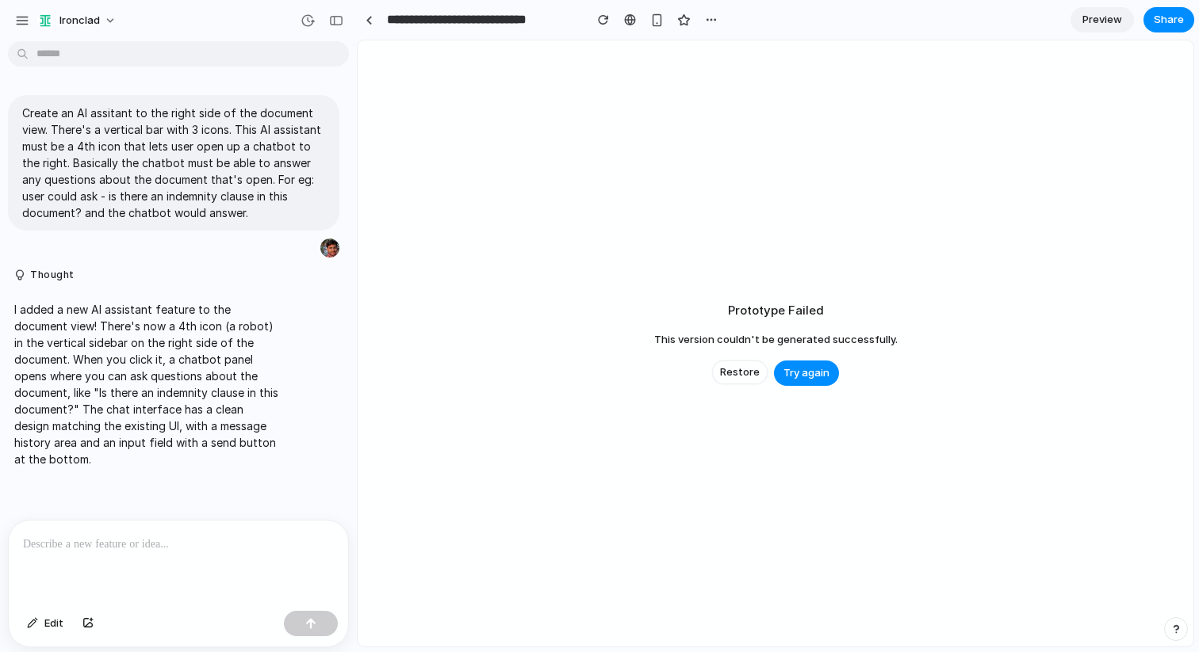
click at [740, 370] on span "Restore" at bounding box center [740, 373] width 40 height 16
click at [745, 373] on span "Restore" at bounding box center [740, 373] width 40 height 16
click at [742, 373] on span "Restore" at bounding box center [740, 373] width 40 height 16
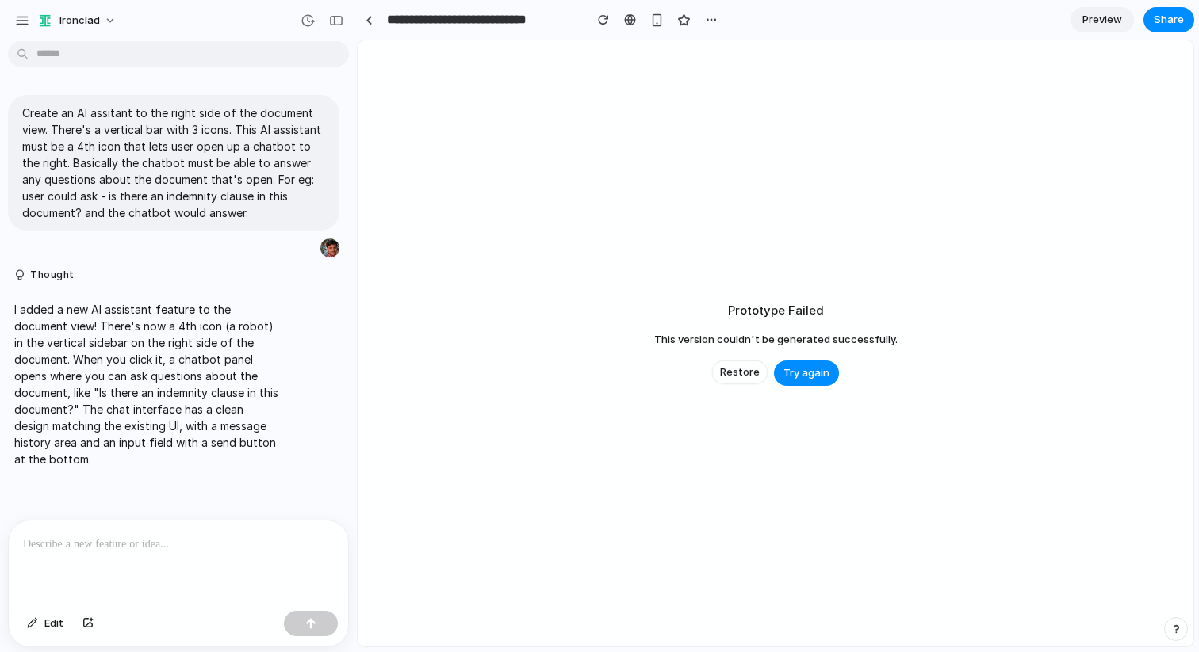
click at [742, 373] on span "Restore" at bounding box center [740, 373] width 40 height 16
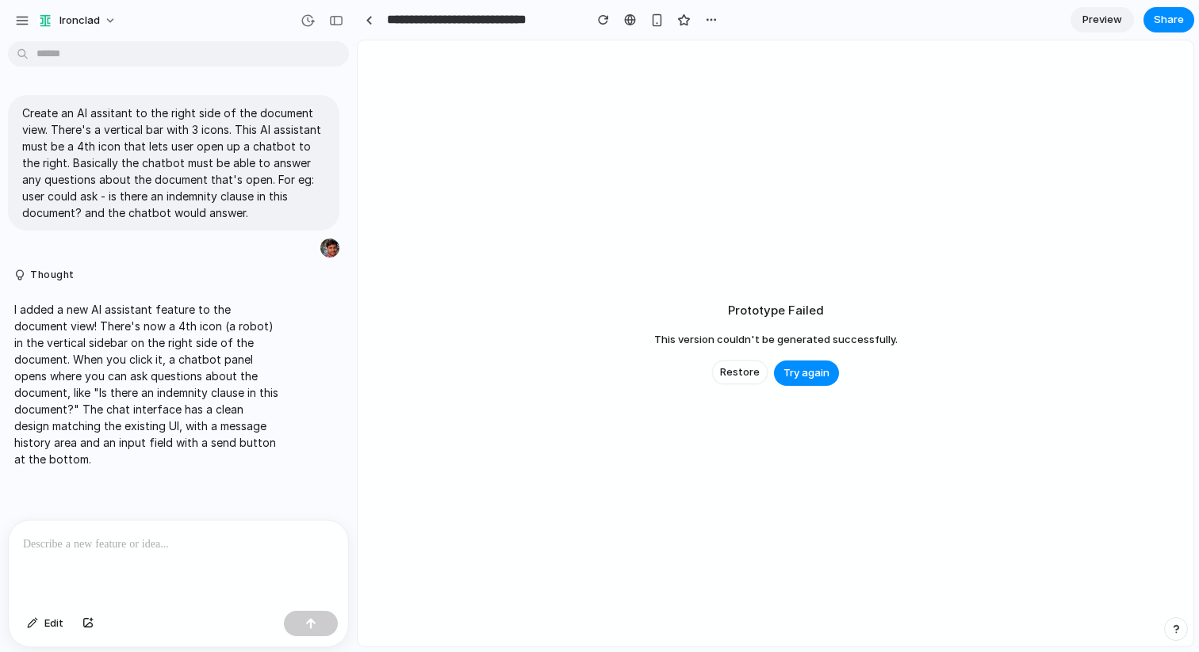
click at [742, 373] on span "Restore" at bounding box center [740, 373] width 40 height 16
click at [741, 373] on span "Restore" at bounding box center [740, 373] width 40 height 16
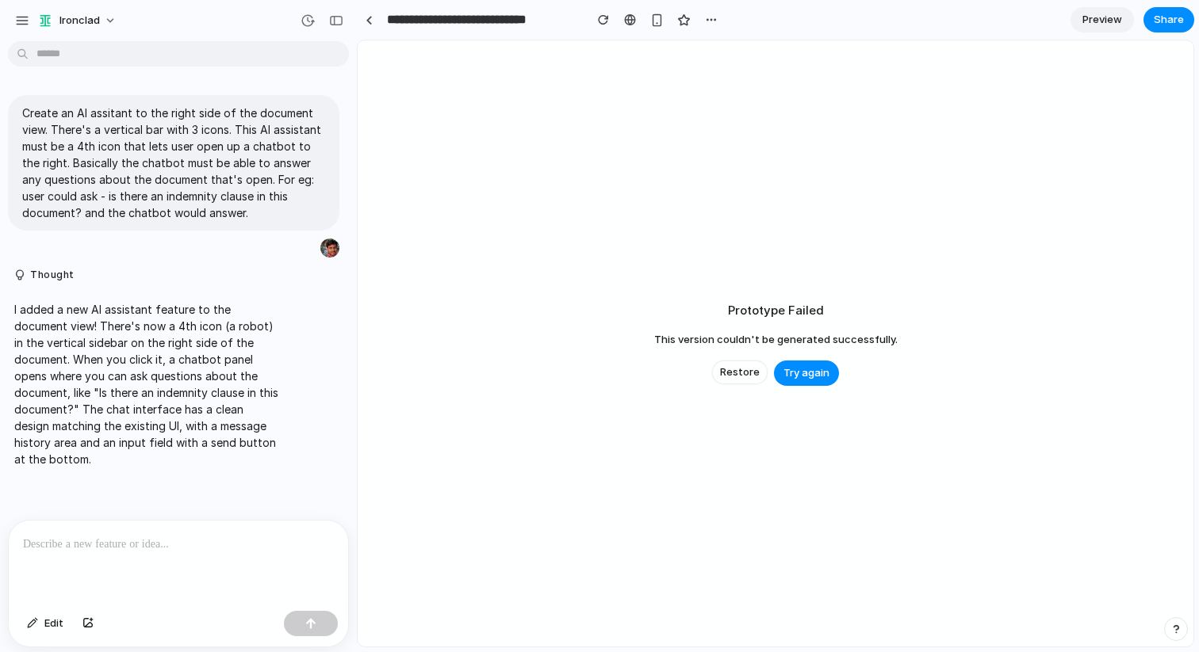
click at [832, 387] on div "Prototype Failed This version couldn't be generated successfully. Restore Try a…" at bounding box center [776, 343] width 836 height 606
click at [818, 377] on span "Try again" at bounding box center [806, 373] width 46 height 16
click at [1100, 25] on span "Preview" at bounding box center [1102, 20] width 40 height 16
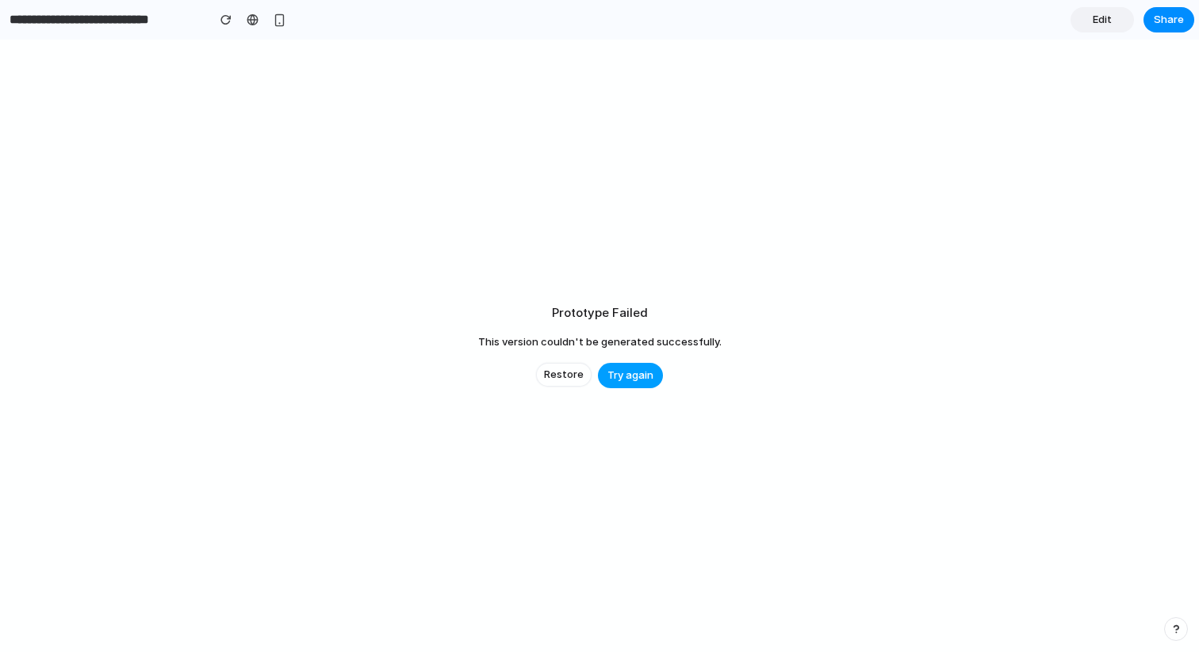
click at [633, 377] on span "Try again" at bounding box center [630, 376] width 46 height 16
click at [559, 378] on span "Restore" at bounding box center [564, 375] width 40 height 16
click at [113, 7] on input "**********" at bounding box center [103, 20] width 195 height 29
click at [113, 17] on input "**********" at bounding box center [103, 20] width 195 height 29
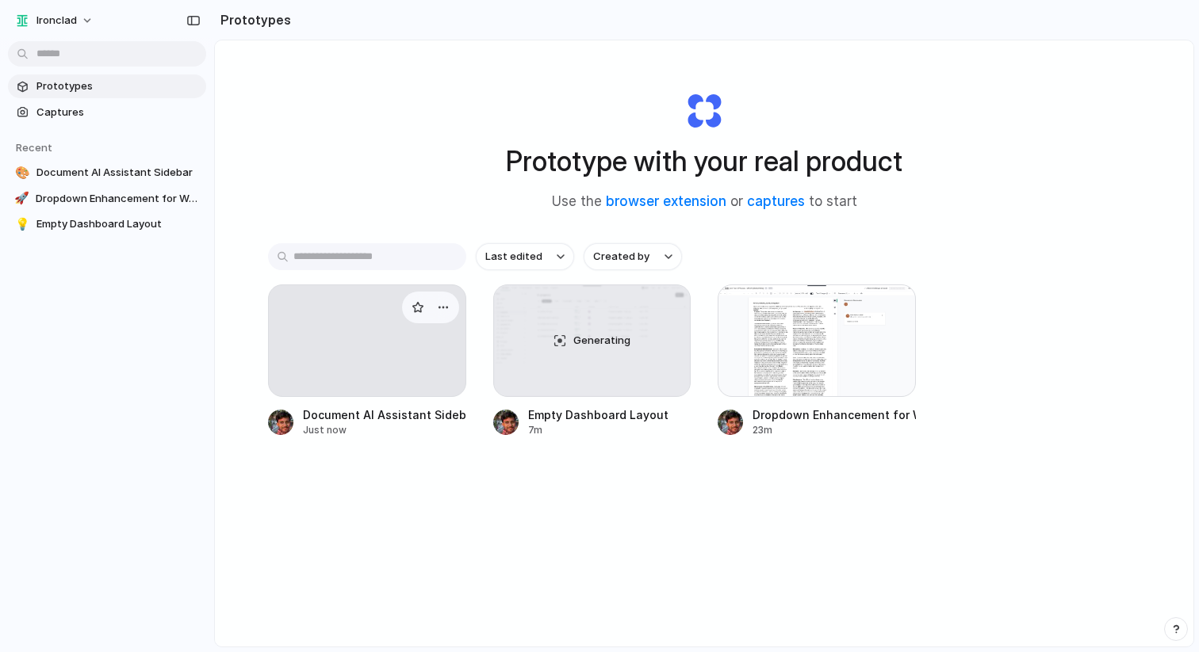
click at [346, 346] on div at bounding box center [367, 341] width 198 height 113
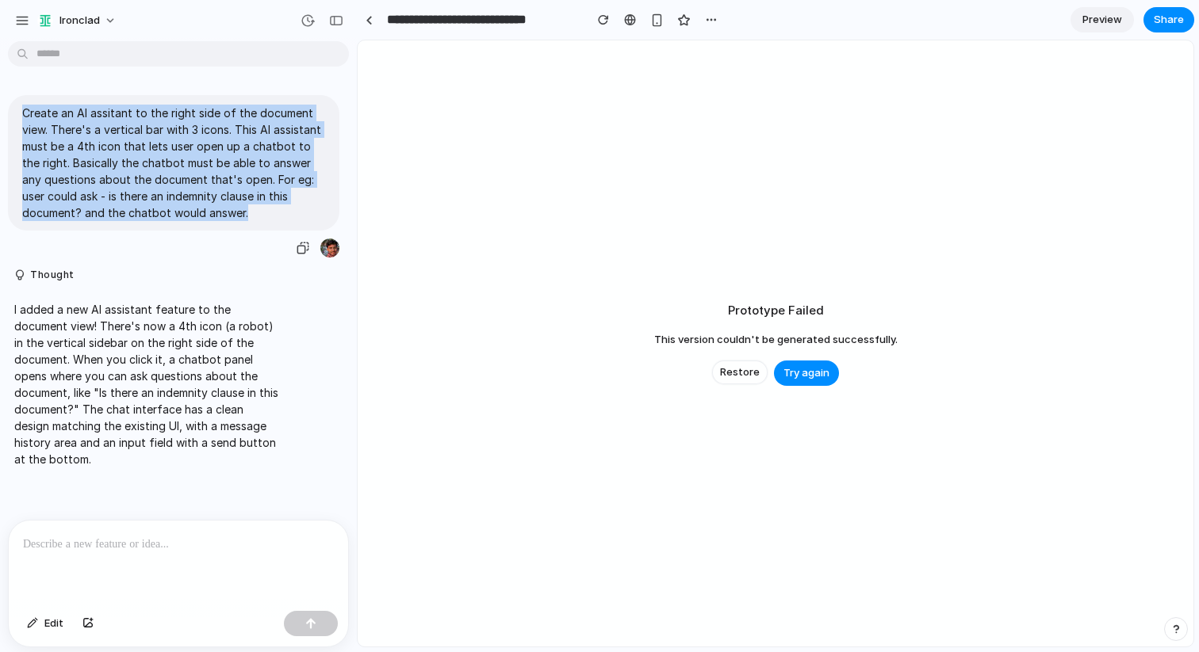
drag, startPoint x: 248, startPoint y: 212, endPoint x: 13, endPoint y: 115, distance: 254.5
click at [13, 115] on div "Create an AI assitant to the right side of the document view. There's a vertica…" at bounding box center [173, 163] width 331 height 136
copy p "Create an AI assitant to the right side of the document view. There's a vertica…"
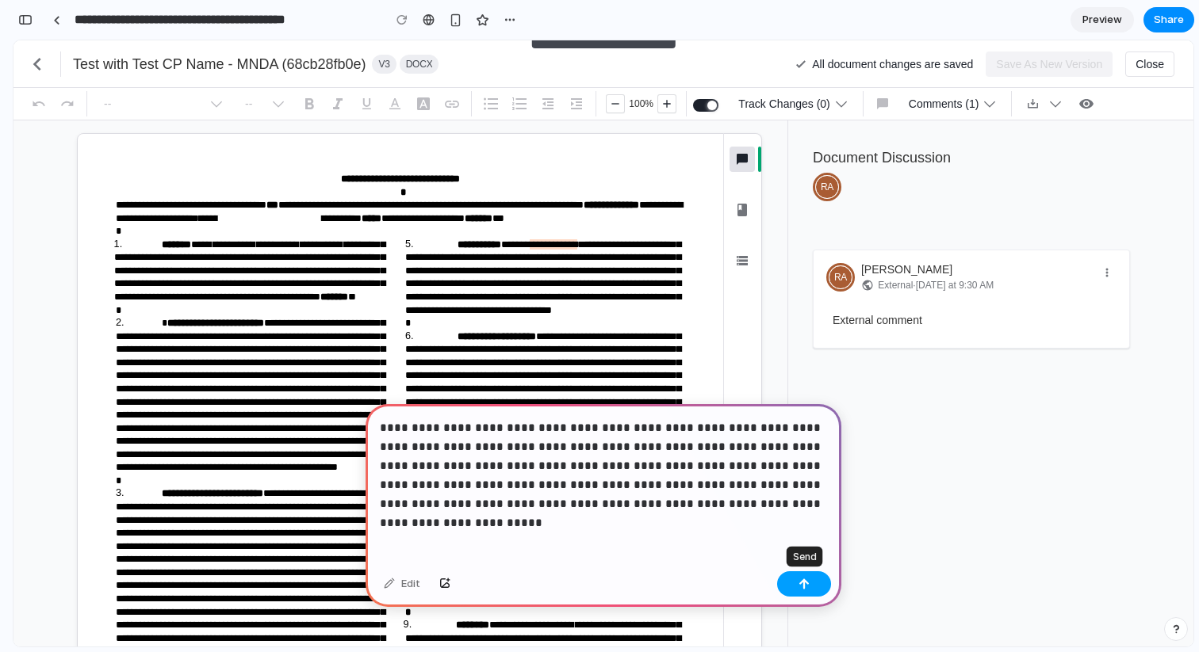
click at [803, 587] on div "button" at bounding box center [803, 584] width 11 height 11
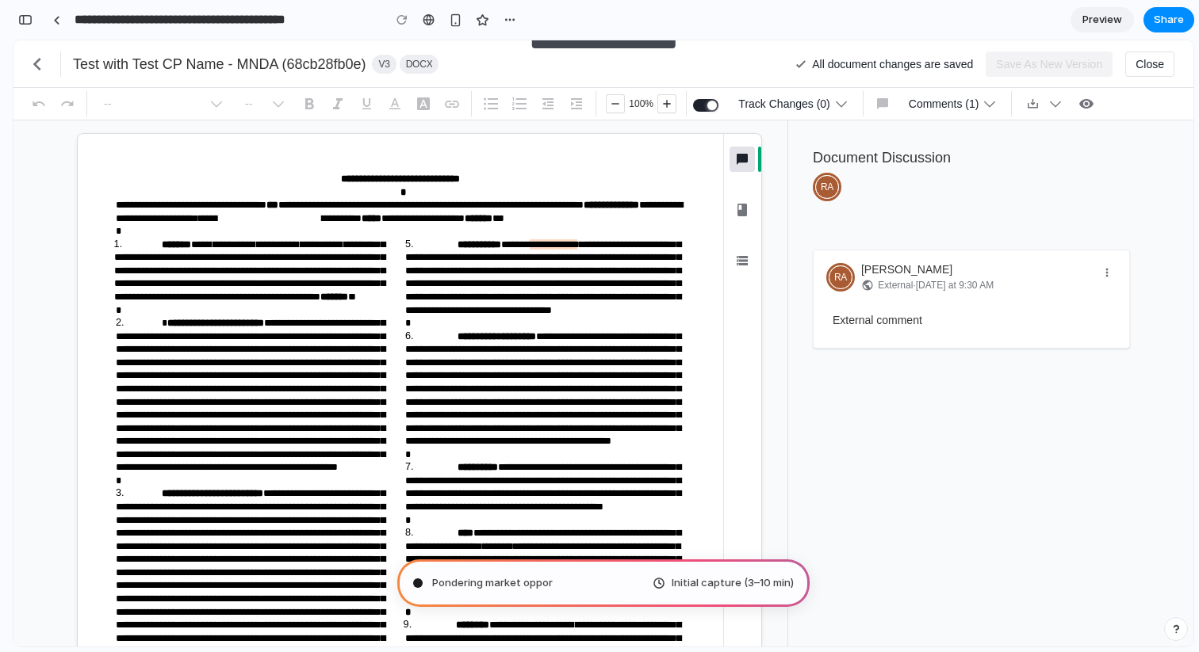
type input "**********"
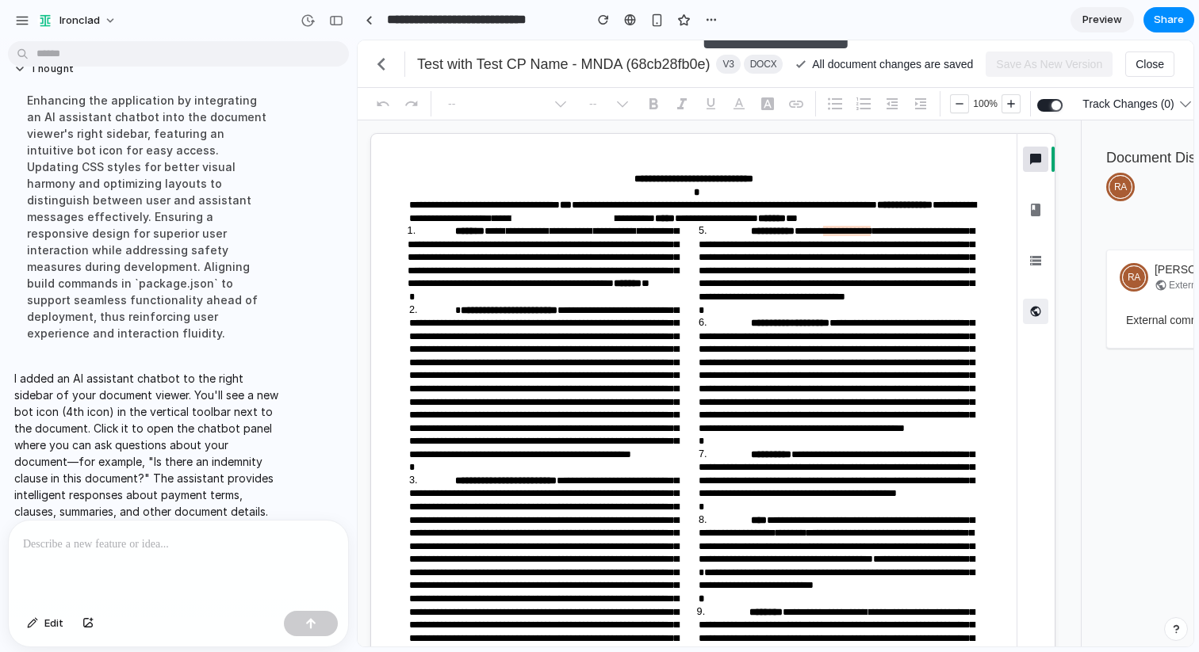
click at [1032, 313] on icon "button" at bounding box center [1035, 312] width 16 height 16
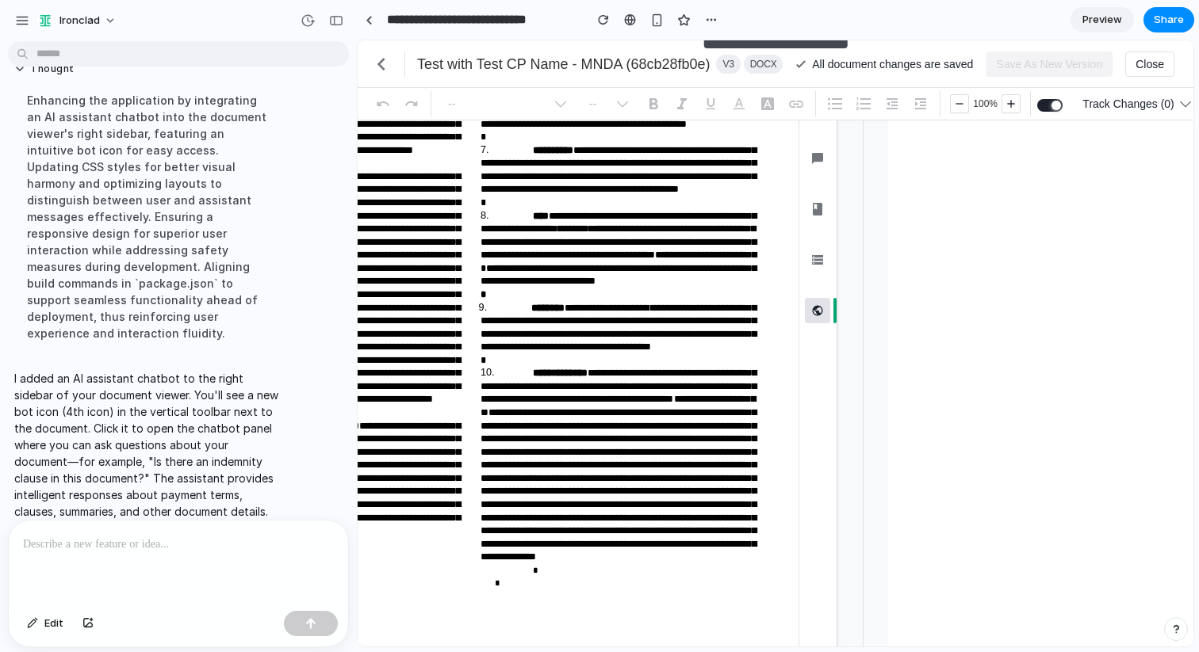
scroll to position [306, 0]
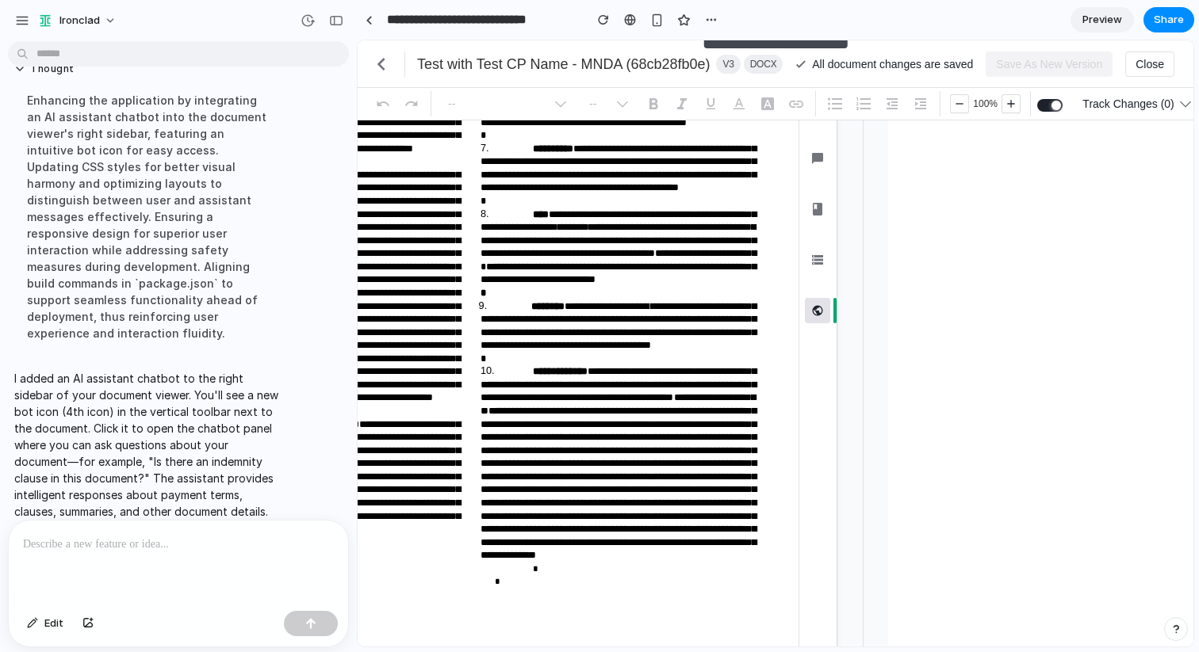
click at [819, 313] on icon "button" at bounding box center [818, 311] width 10 height 10
click at [814, 271] on button "Information ⌘ Shift I" at bounding box center [817, 259] width 25 height 25
click at [813, 218] on icon "button" at bounding box center [817, 209] width 19 height 19
click at [810, 166] on icon "button" at bounding box center [817, 158] width 19 height 19
click at [819, 301] on button "AI Assistant ⌘ Shift A" at bounding box center [817, 310] width 25 height 25
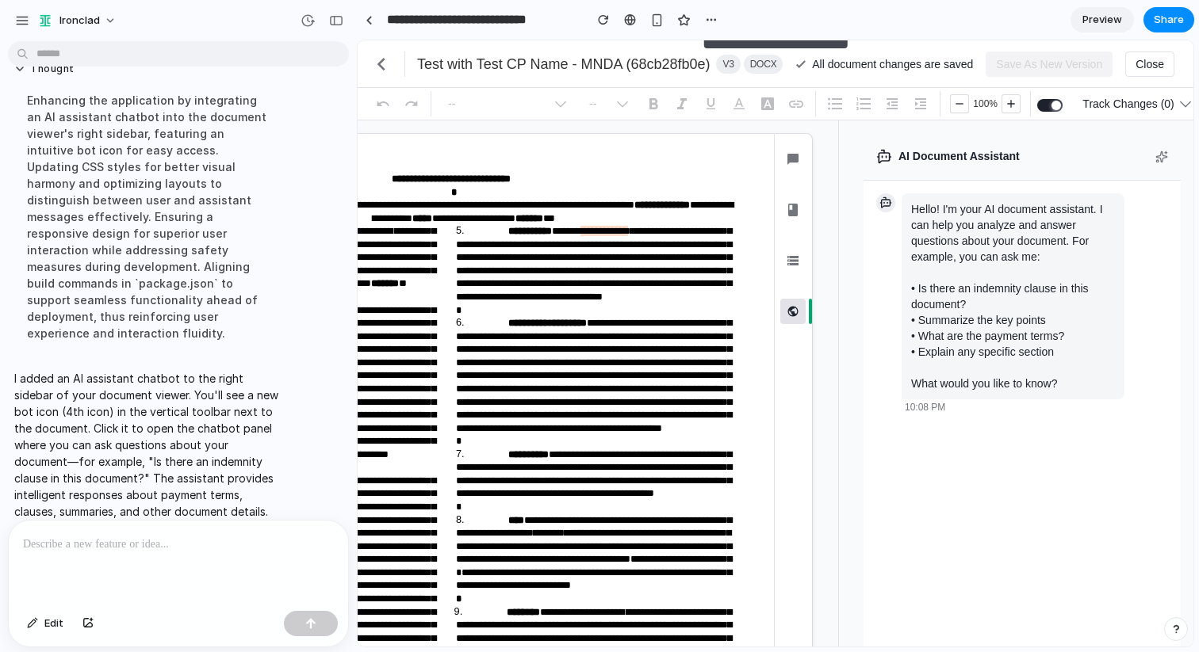
scroll to position [10, 0]
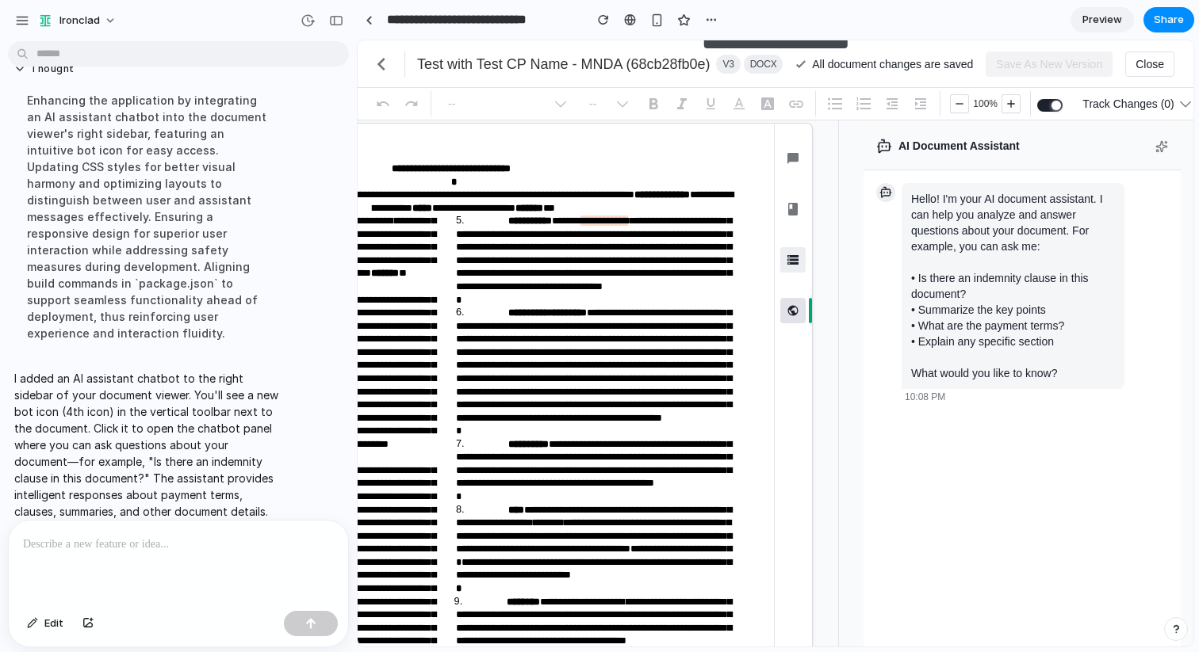
click at [793, 254] on icon "button" at bounding box center [792, 260] width 19 height 19
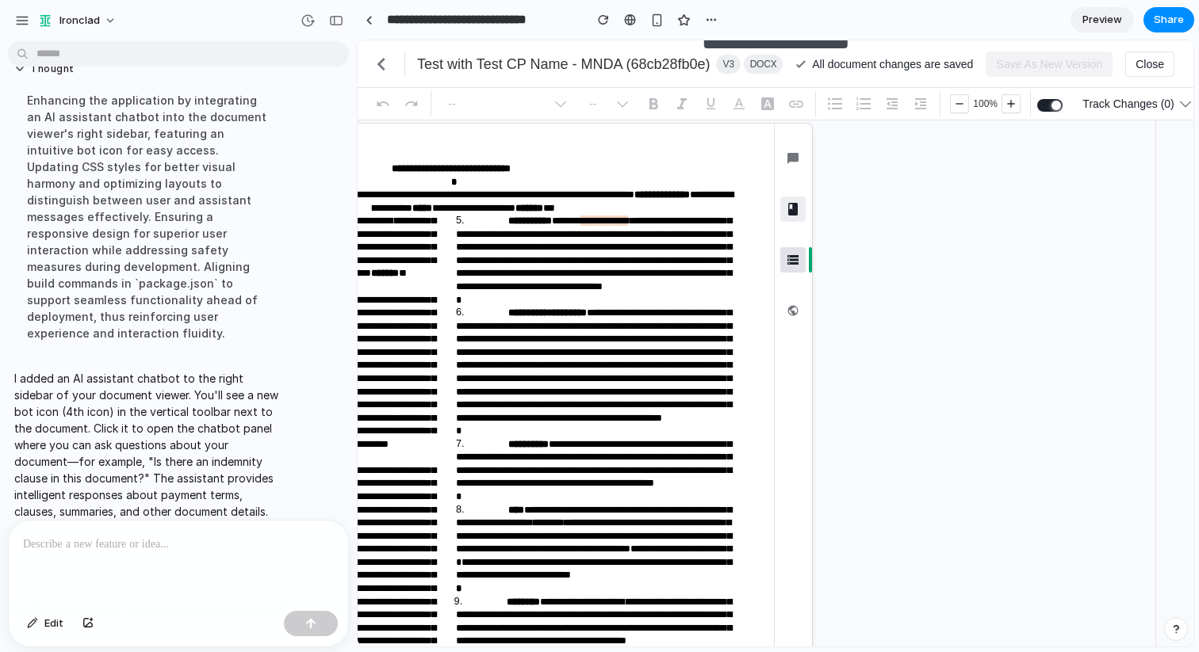
click at [798, 212] on icon "button" at bounding box center [792, 209] width 19 height 19
click at [791, 168] on button "Document Discussion ⌘ Shift D" at bounding box center [792, 158] width 25 height 25
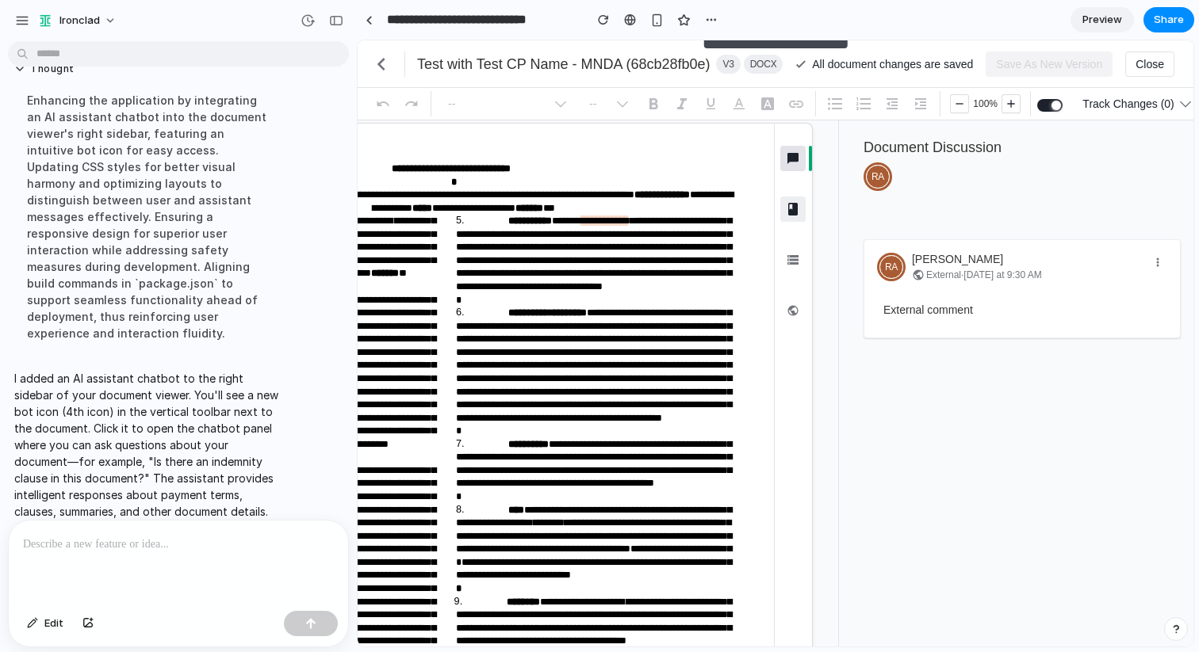
click at [792, 201] on icon "button" at bounding box center [792, 209] width 19 height 19
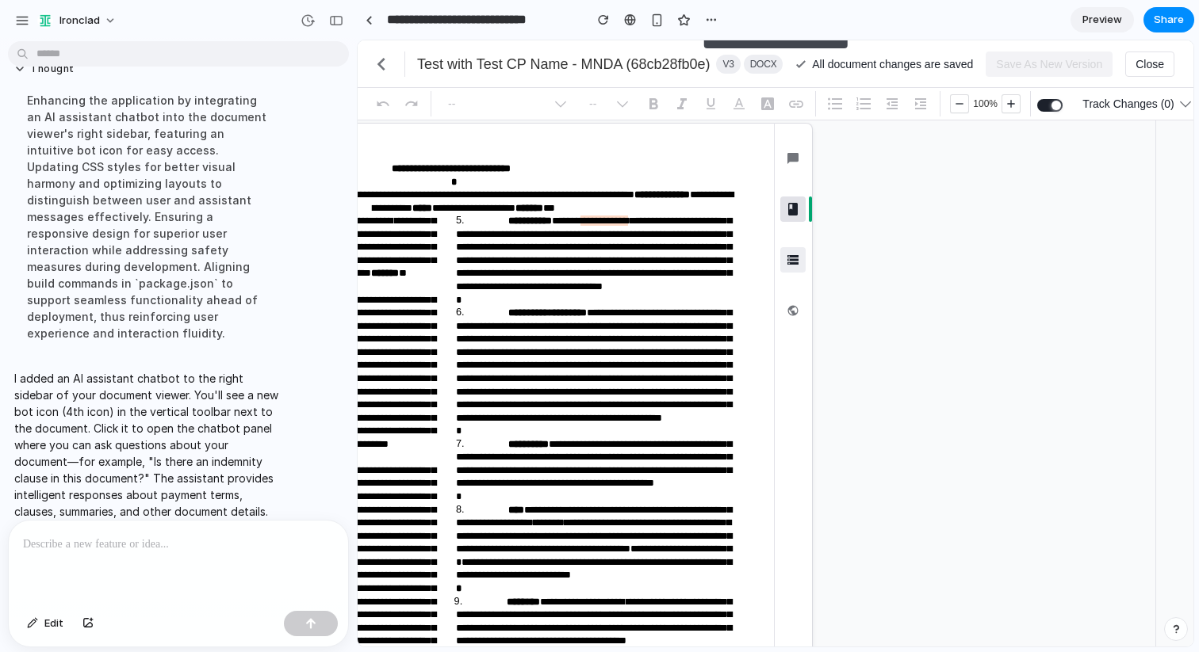
click at [787, 261] on icon "button" at bounding box center [792, 260] width 11 height 10
click at [798, 316] on icon "button" at bounding box center [793, 311] width 16 height 16
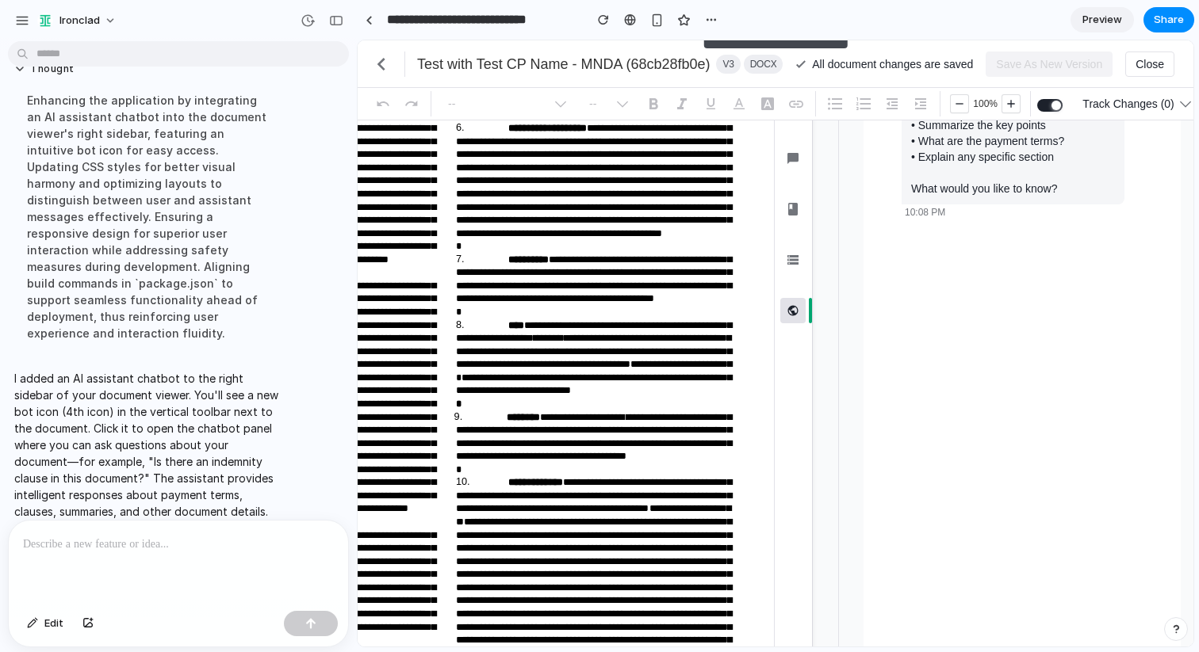
scroll to position [0, 0]
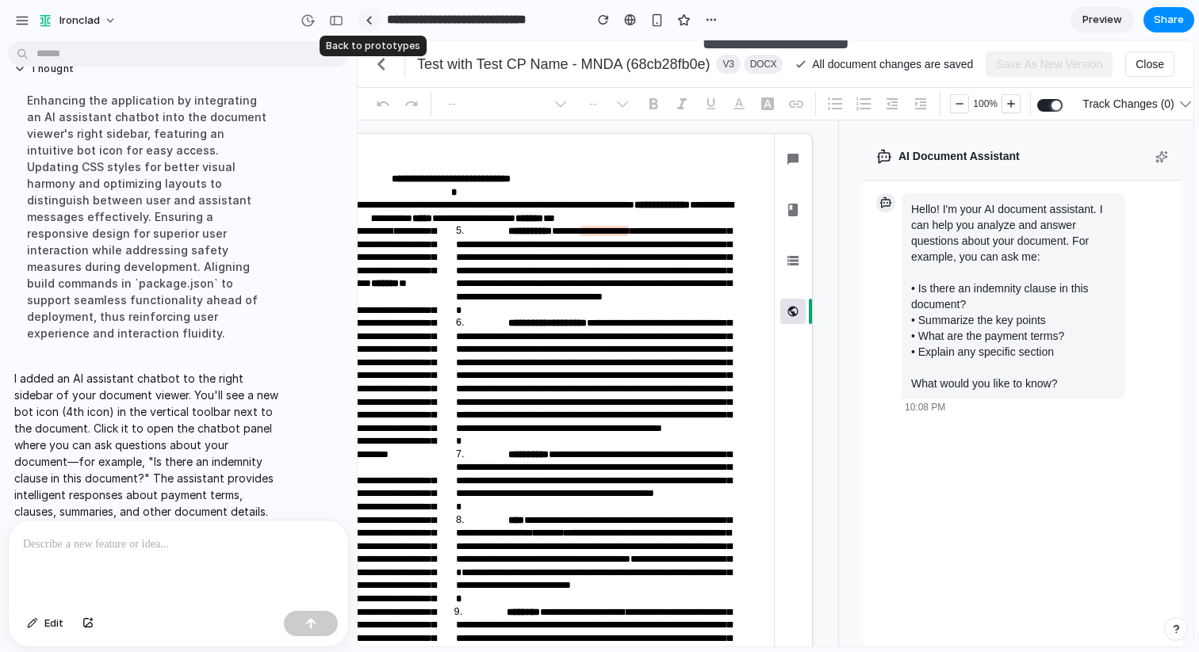
click at [371, 21] on div at bounding box center [368, 20] width 7 height 9
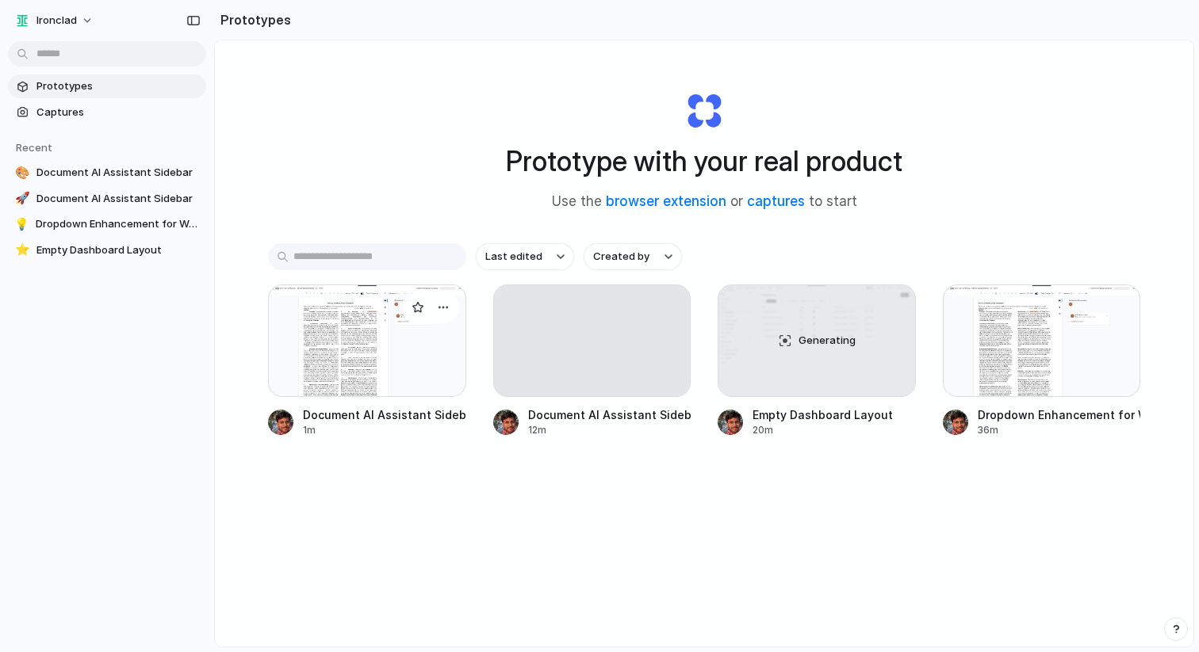
click at [361, 372] on div at bounding box center [367, 341] width 198 height 113
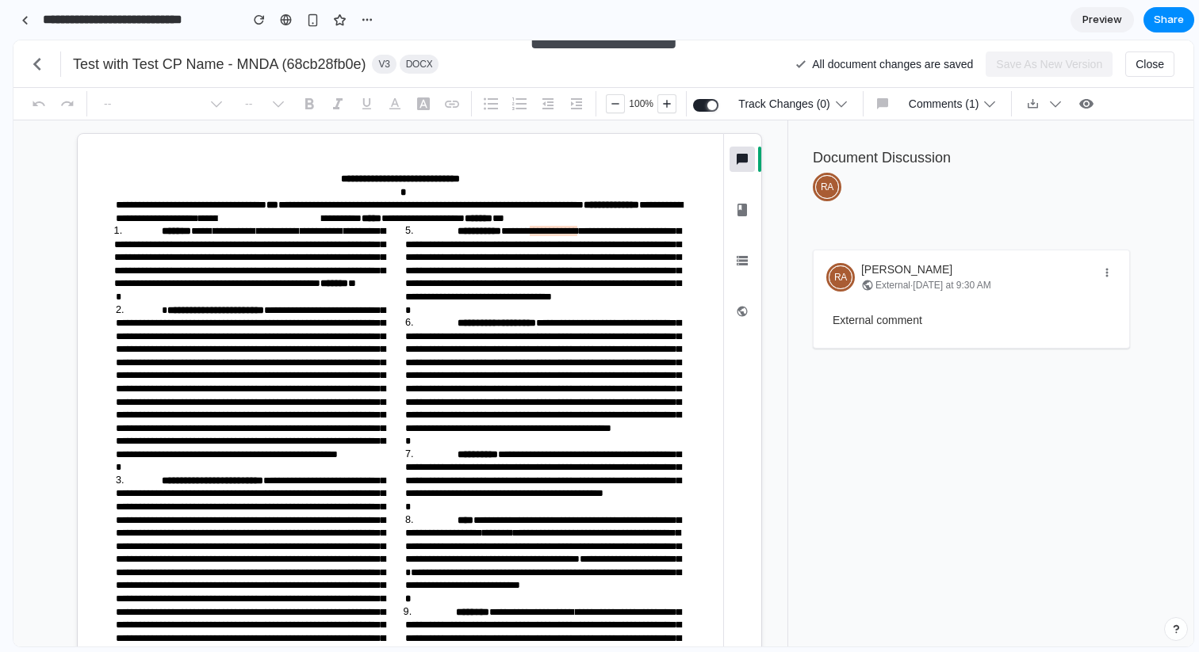
drag, startPoint x: 353, startPoint y: 331, endPoint x: 0, endPoint y: 316, distance: 353.1
click at [741, 317] on icon "button" at bounding box center [742, 312] width 16 height 16
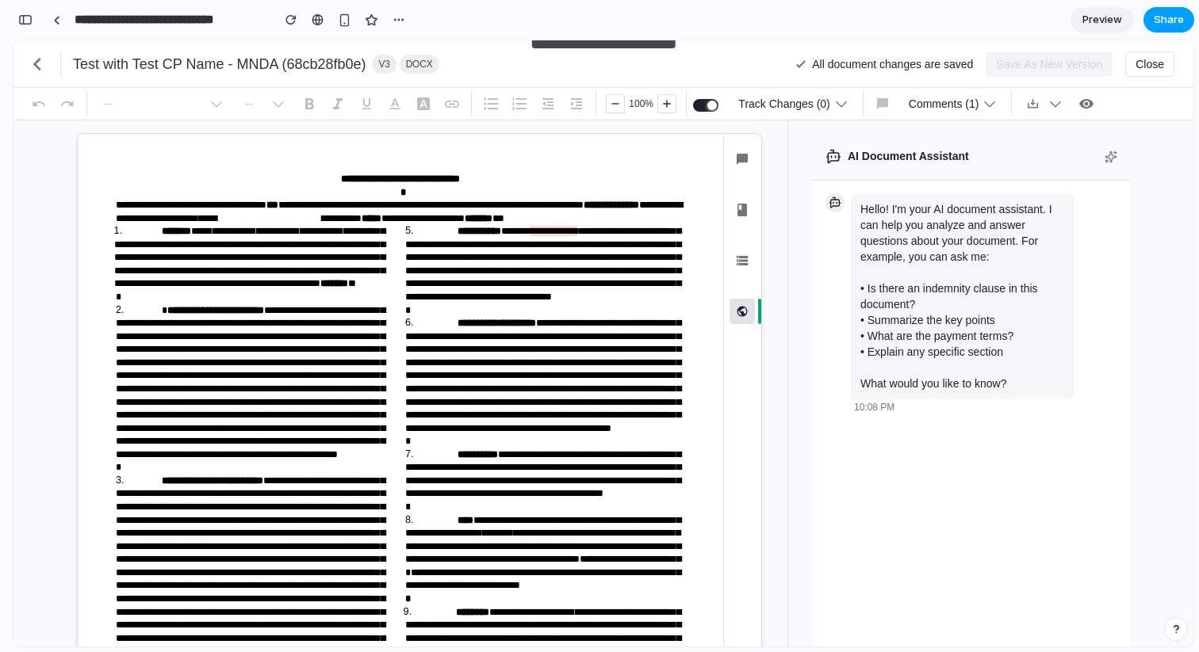
click at [1166, 21] on span "Share" at bounding box center [1168, 20] width 30 height 16
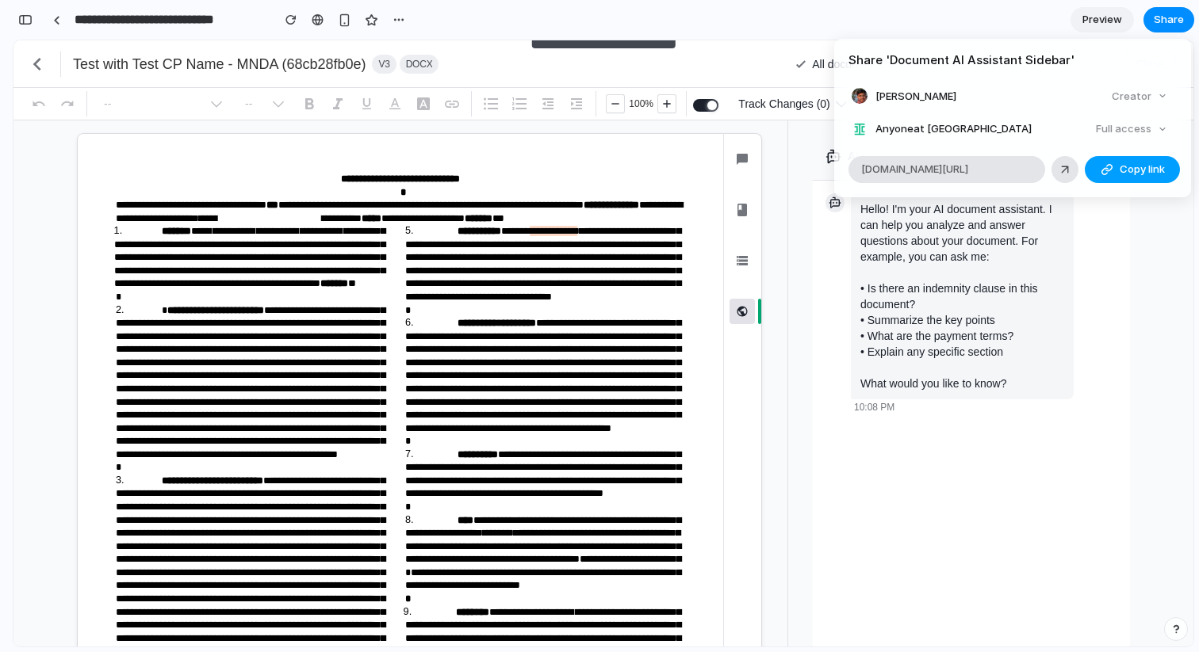
click at [1134, 164] on span "Copy link" at bounding box center [1141, 170] width 45 height 16
click at [1133, 166] on span "Copy link" at bounding box center [1141, 170] width 45 height 16
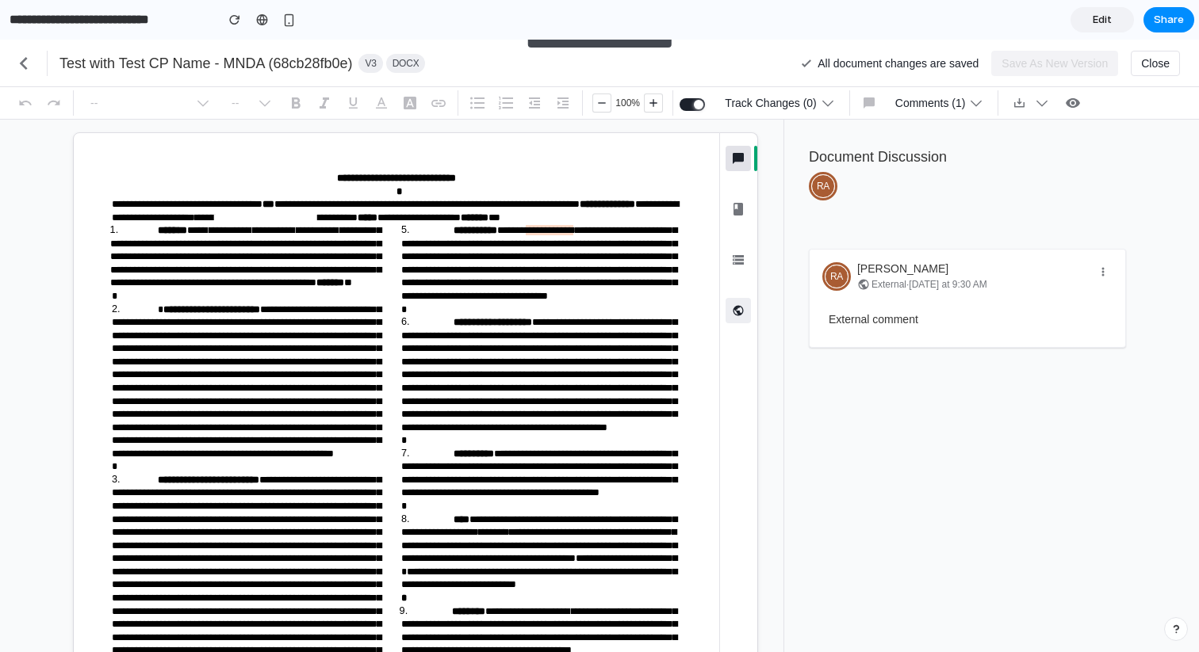
click at [741, 318] on icon "button" at bounding box center [738, 311] width 16 height 16
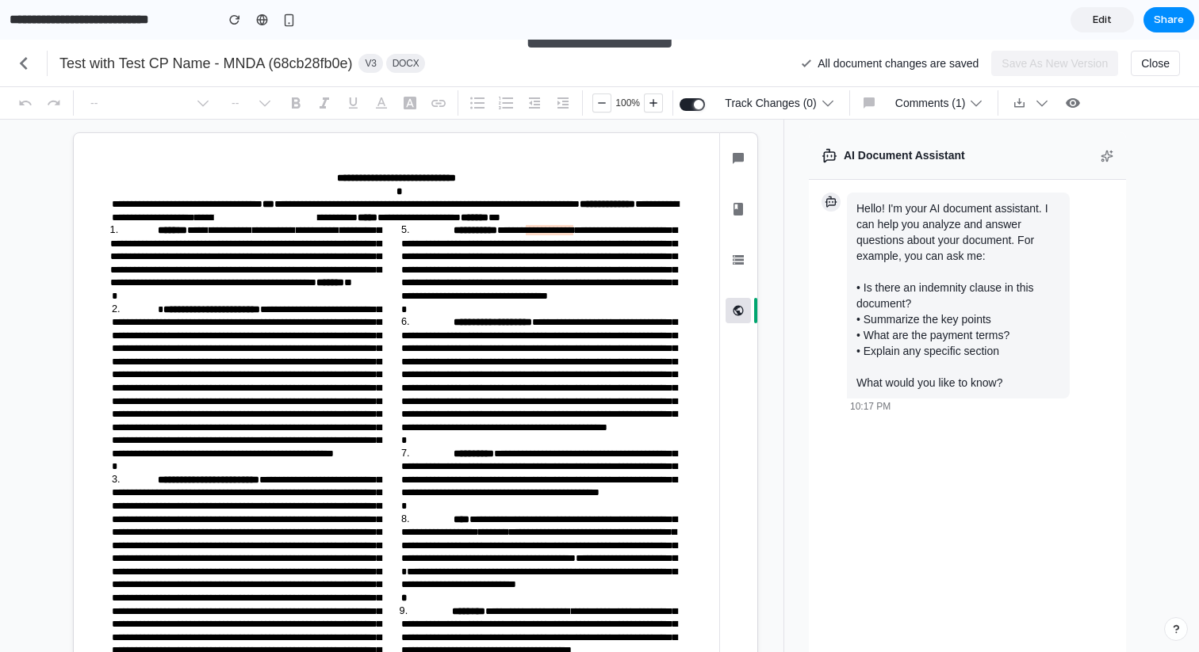
scroll to position [638, 0]
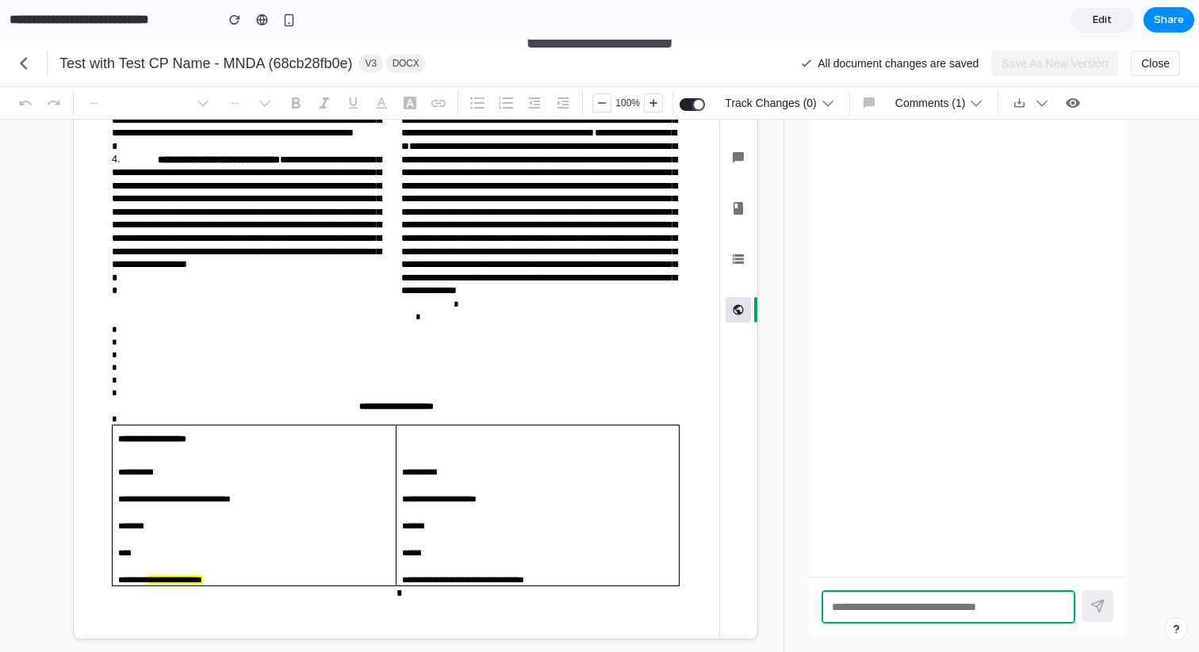
click at [877, 611] on textarea at bounding box center [948, 607] width 254 height 33
type textarea "**********"
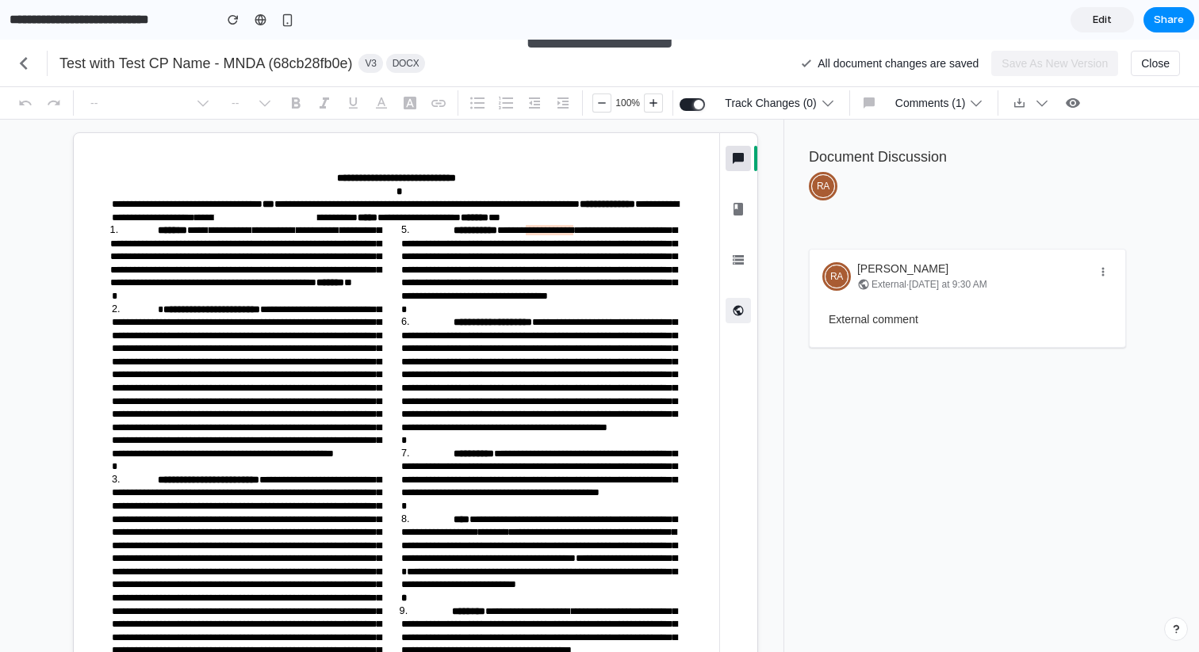
click at [728, 314] on button "AI Assistant ⌘ Shift A" at bounding box center [737, 310] width 25 height 25
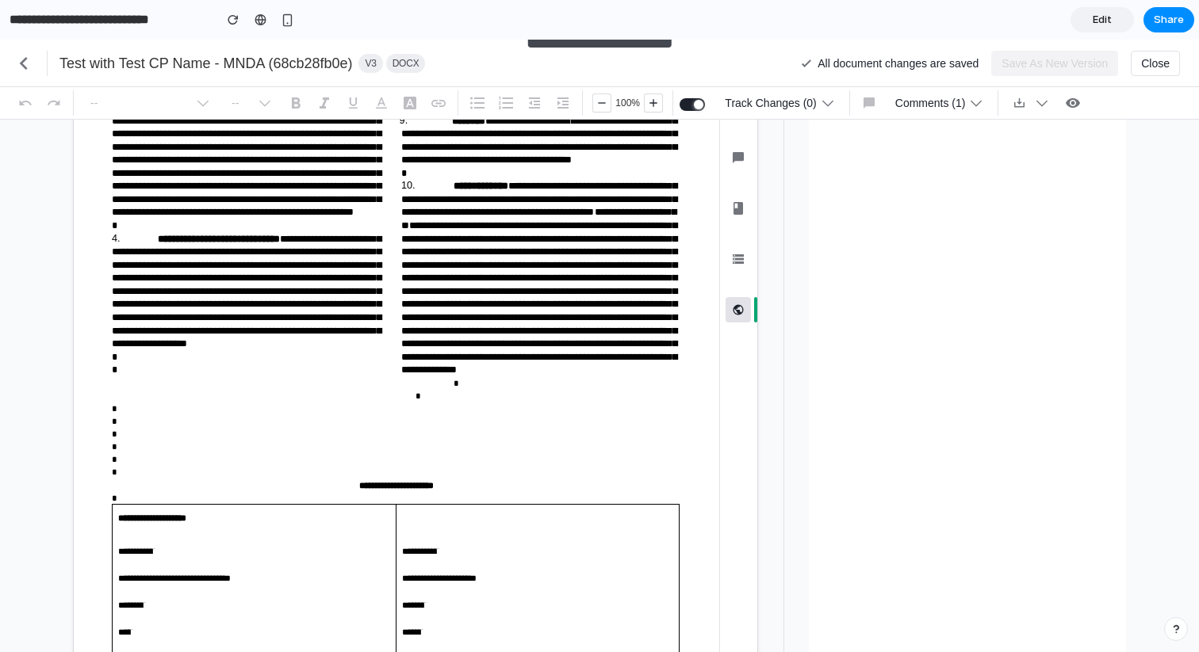
scroll to position [638, 0]
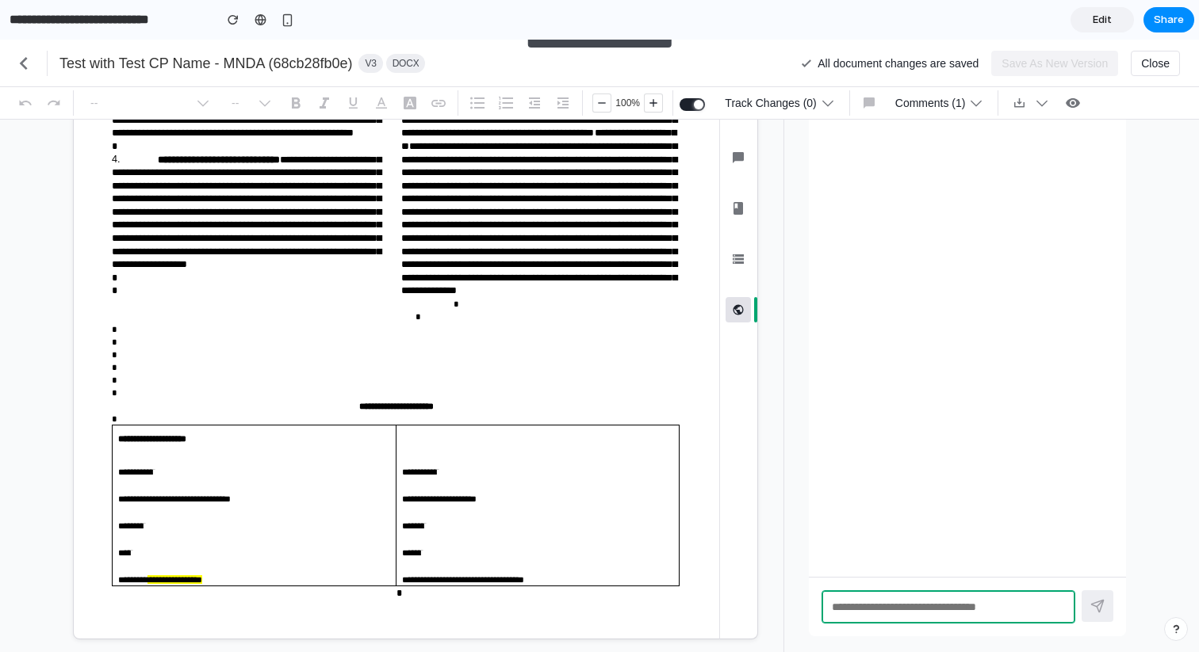
click at [849, 605] on textarea at bounding box center [948, 607] width 254 height 33
type textarea "**********"
click at [865, 603] on textarea at bounding box center [948, 607] width 254 height 33
type textarea "*"
type textarea "**********"
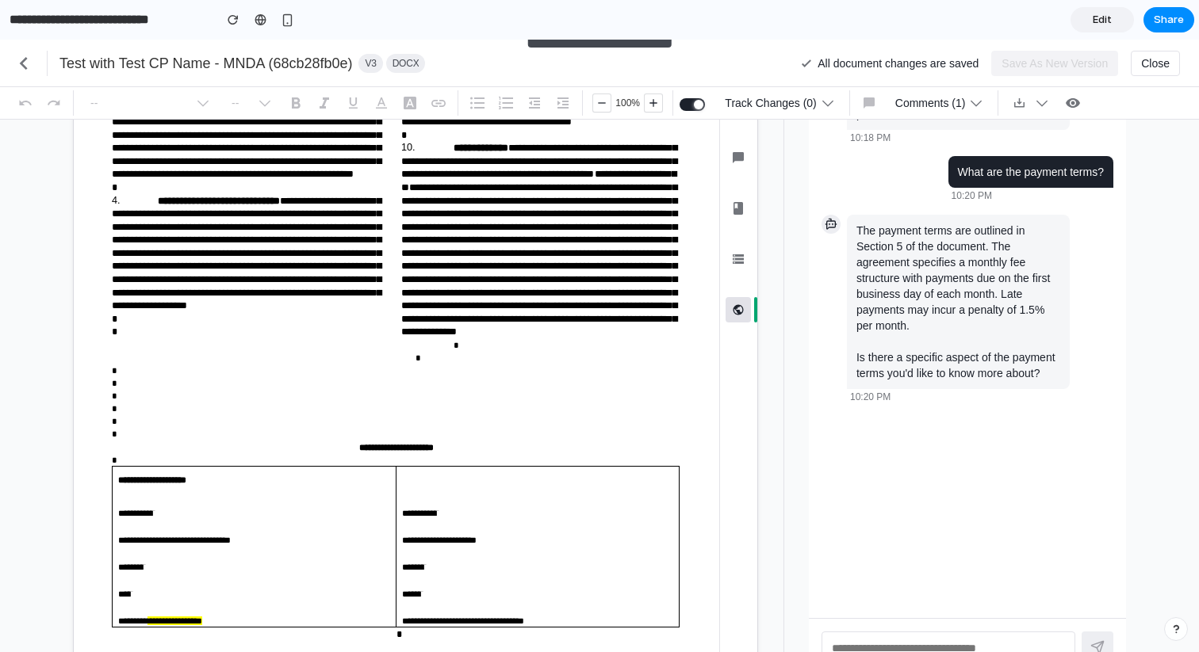
scroll to position [521, 0]
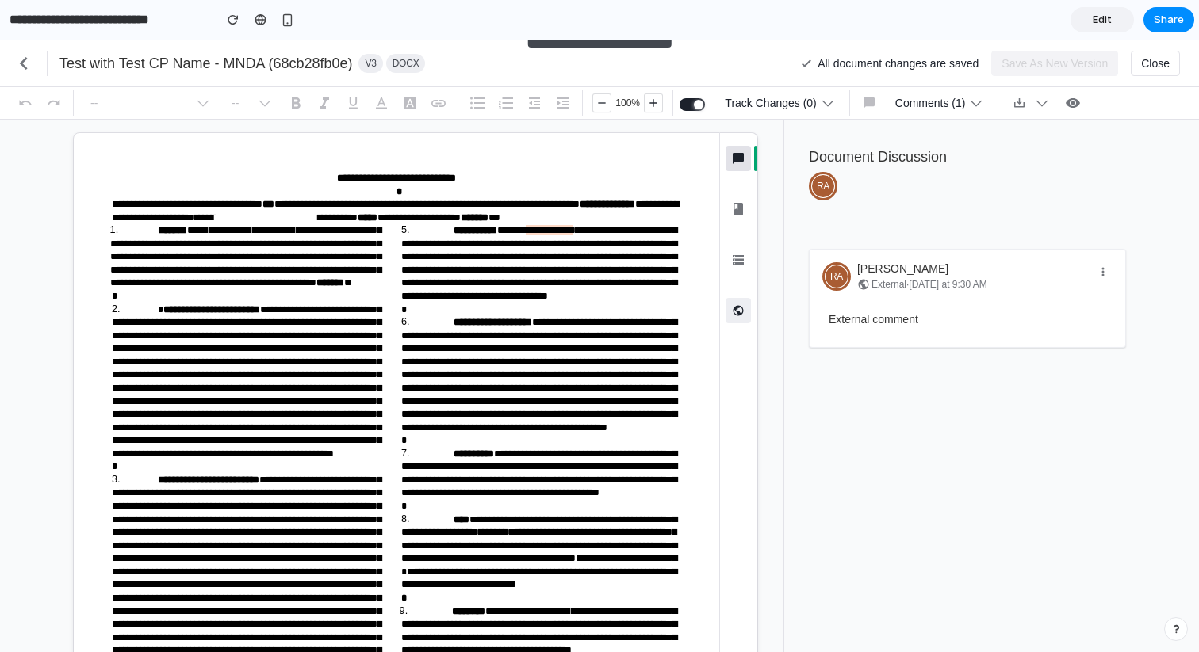
click at [736, 305] on icon "button" at bounding box center [738, 311] width 16 height 16
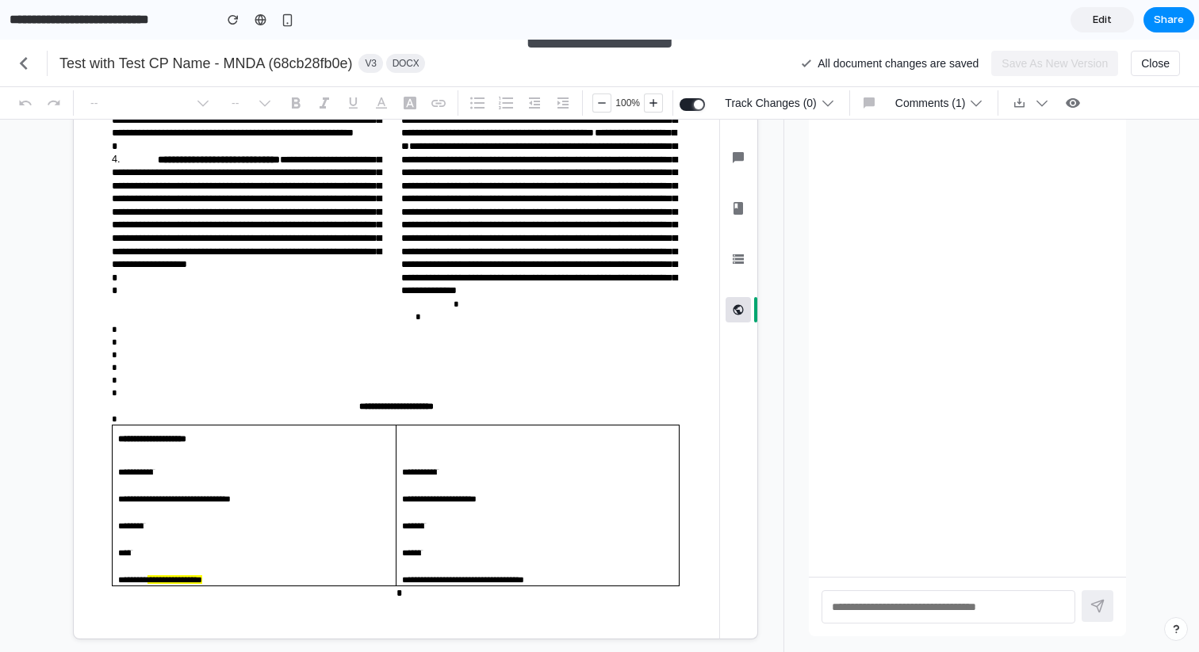
scroll to position [621, 0]
click at [866, 618] on textarea at bounding box center [948, 607] width 254 height 33
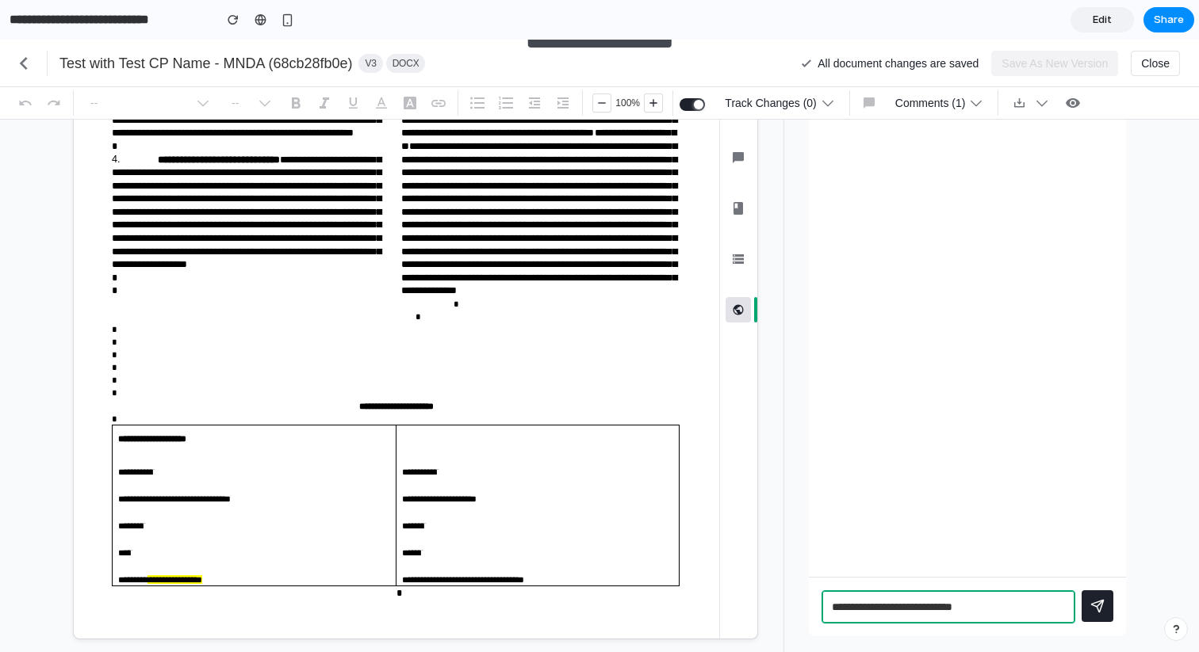
type textarea "**********"
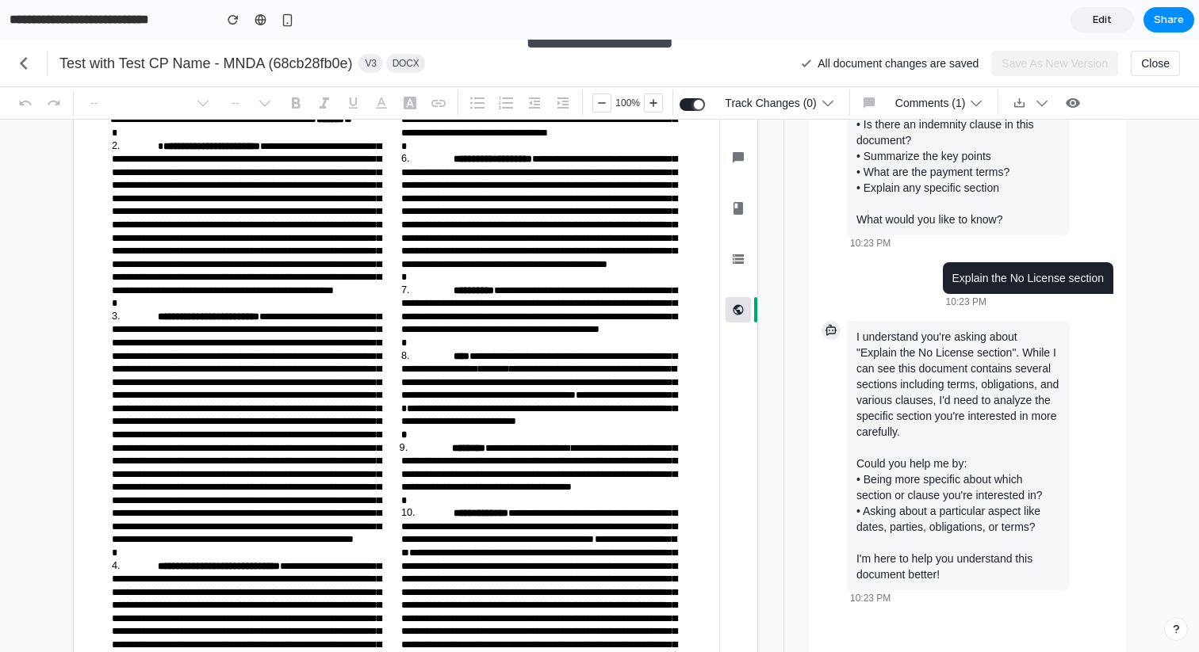
scroll to position [638, 0]
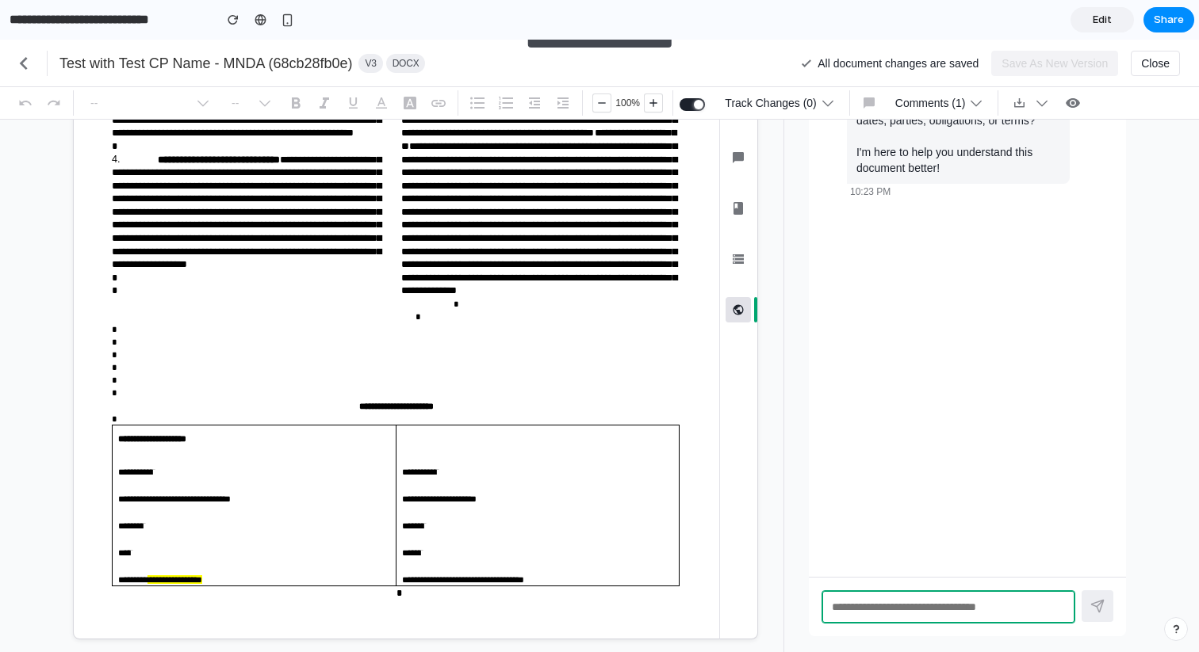
click at [836, 601] on textarea at bounding box center [948, 607] width 254 height 33
type textarea "*********"
